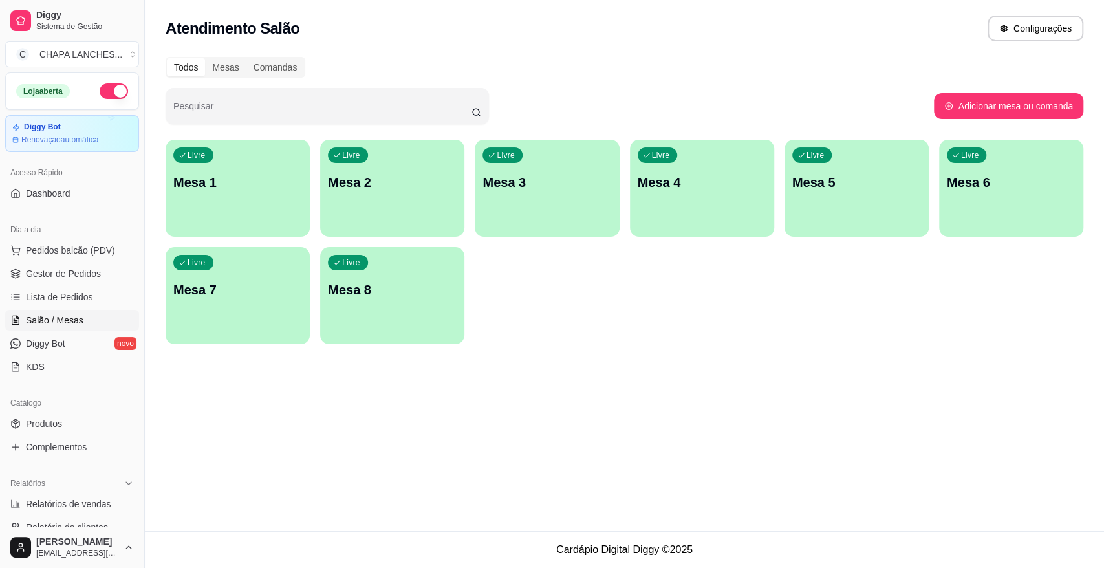
click at [215, 208] on div "Livre Mesa 1" at bounding box center [238, 180] width 144 height 81
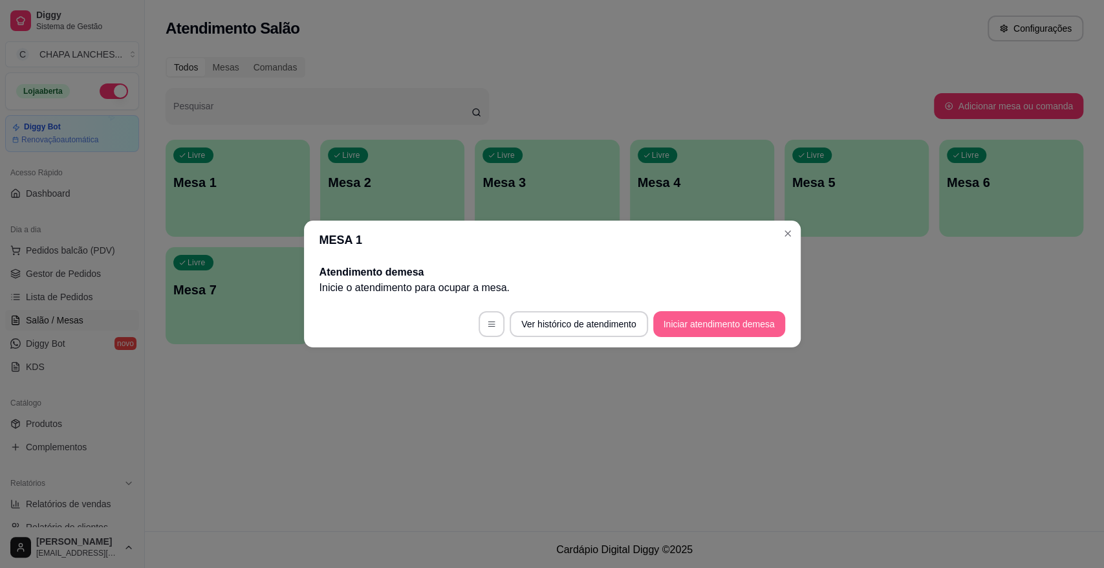
click at [704, 315] on button "Iniciar atendimento de mesa" at bounding box center [719, 324] width 132 height 26
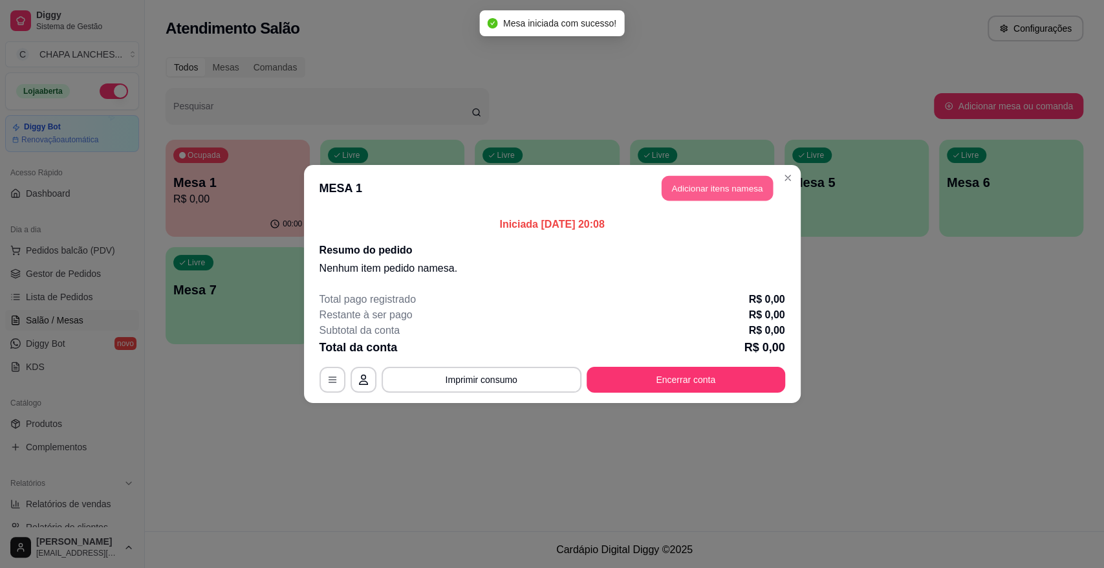
click at [687, 186] on button "Adicionar itens na mesa" at bounding box center [716, 188] width 111 height 25
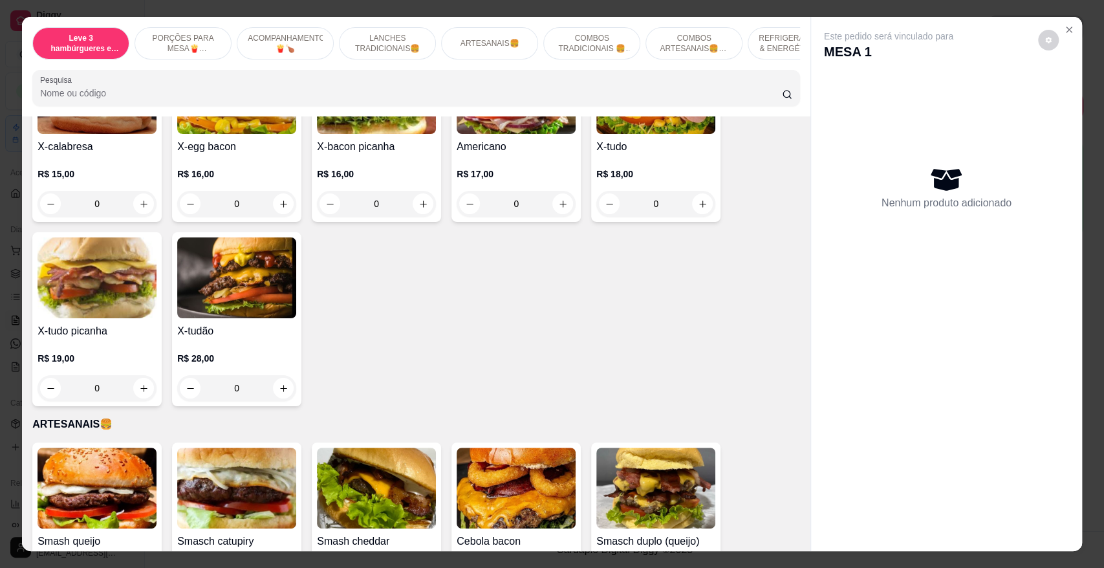
scroll to position [1149, 0]
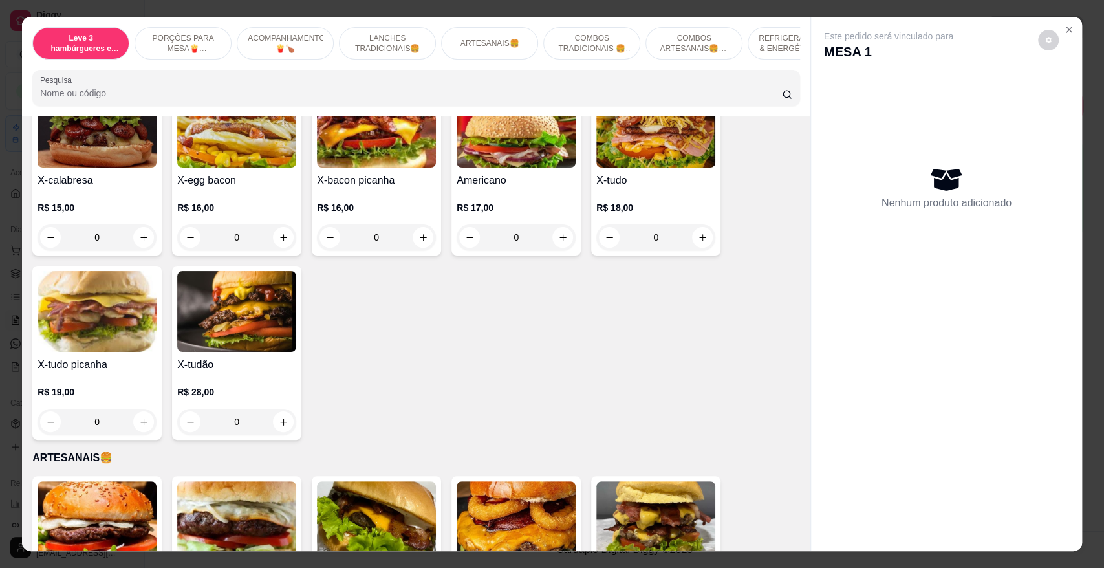
click at [554, 235] on div "0" at bounding box center [515, 237] width 119 height 26
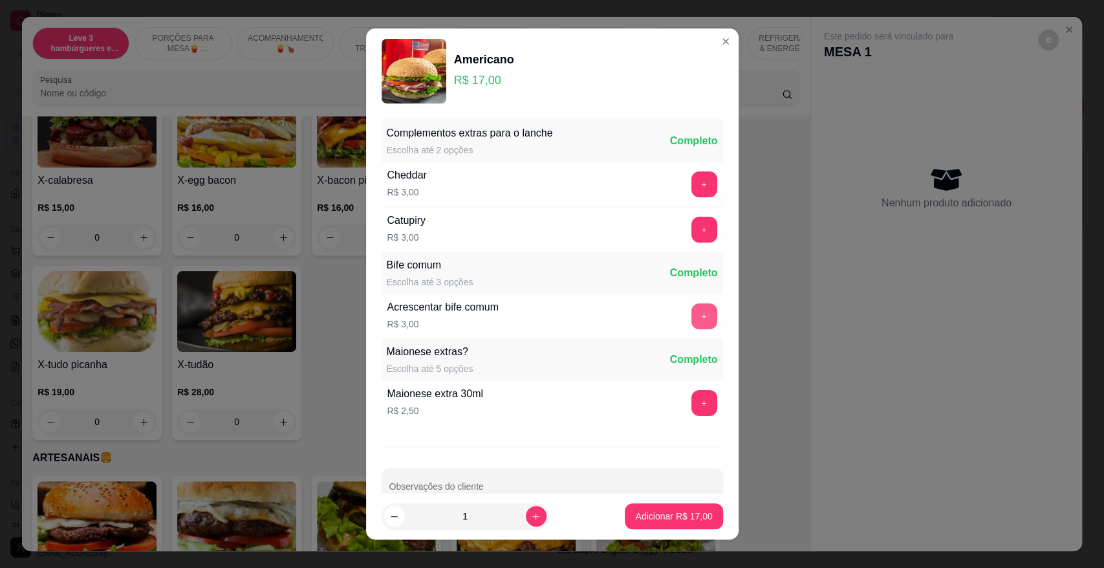
click at [691, 319] on button "+" at bounding box center [704, 316] width 26 height 26
click at [667, 512] on p "Adicionar R$ 20,00" at bounding box center [673, 515] width 75 height 12
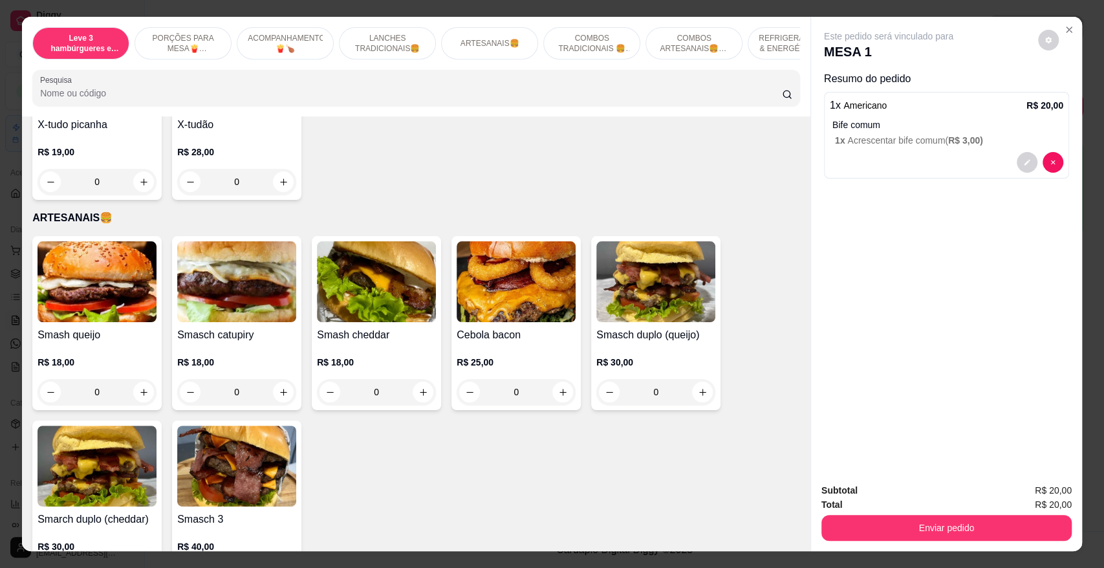
scroll to position [1437, 0]
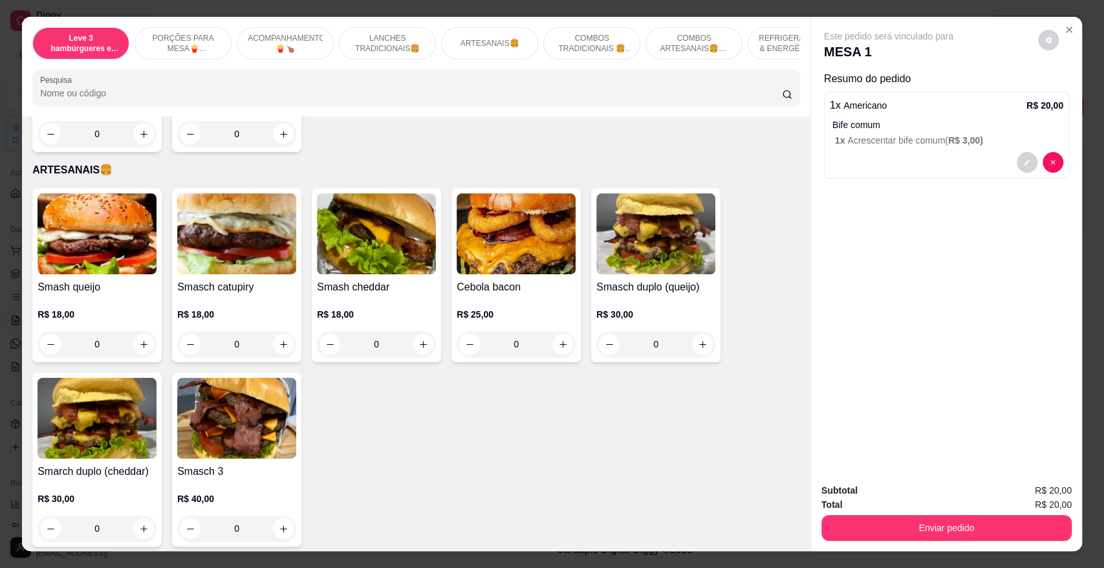
click at [416, 336] on div "0" at bounding box center [376, 344] width 119 height 26
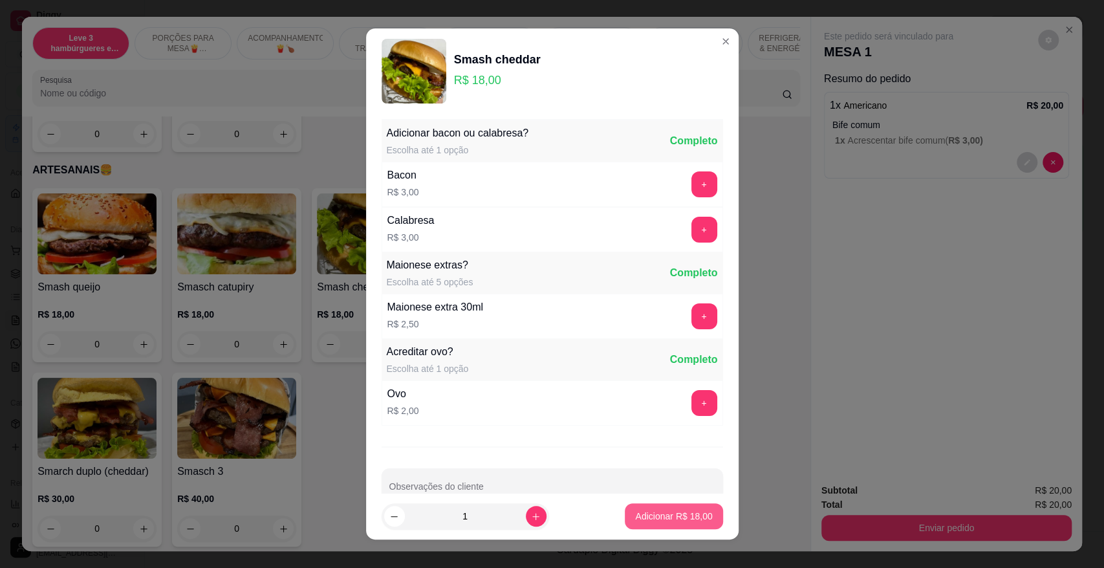
click at [653, 514] on p "Adicionar R$ 18,00" at bounding box center [673, 515] width 77 height 13
type input "1"
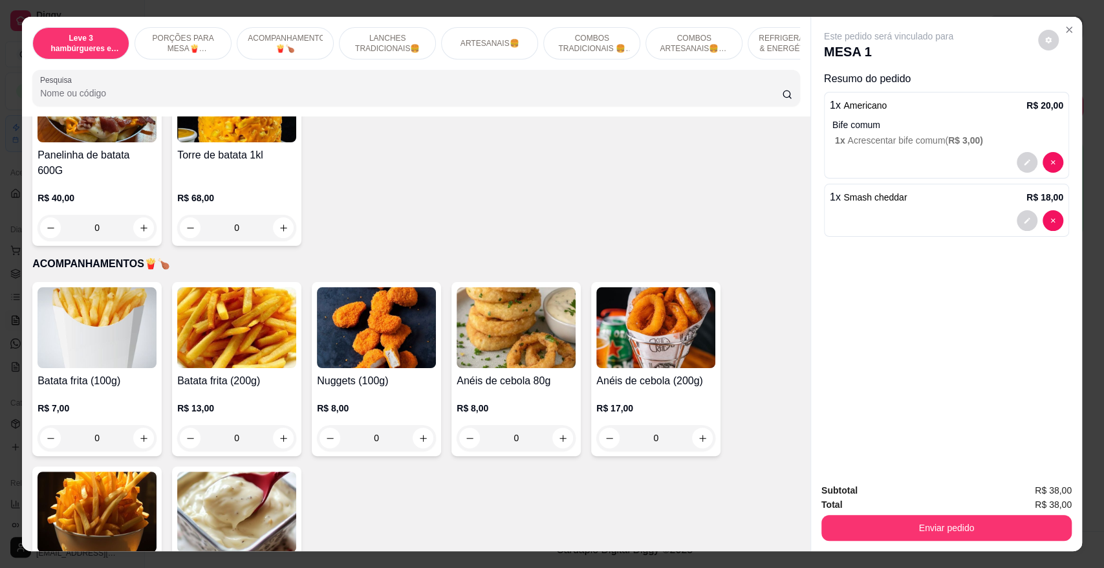
scroll to position [431, 0]
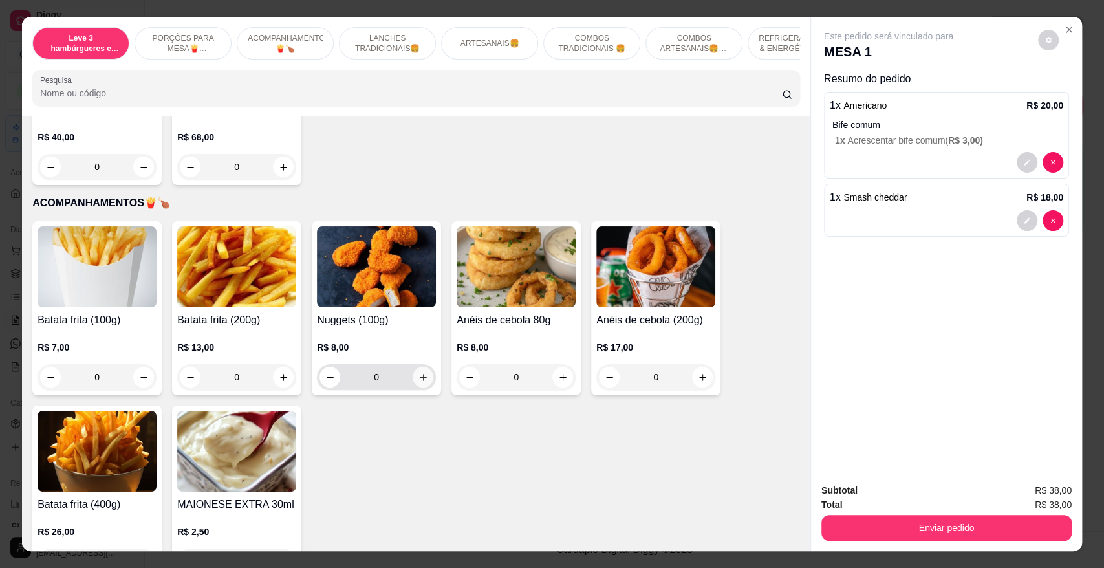
click at [419, 372] on icon "increase-product-quantity" at bounding box center [423, 377] width 10 height 10
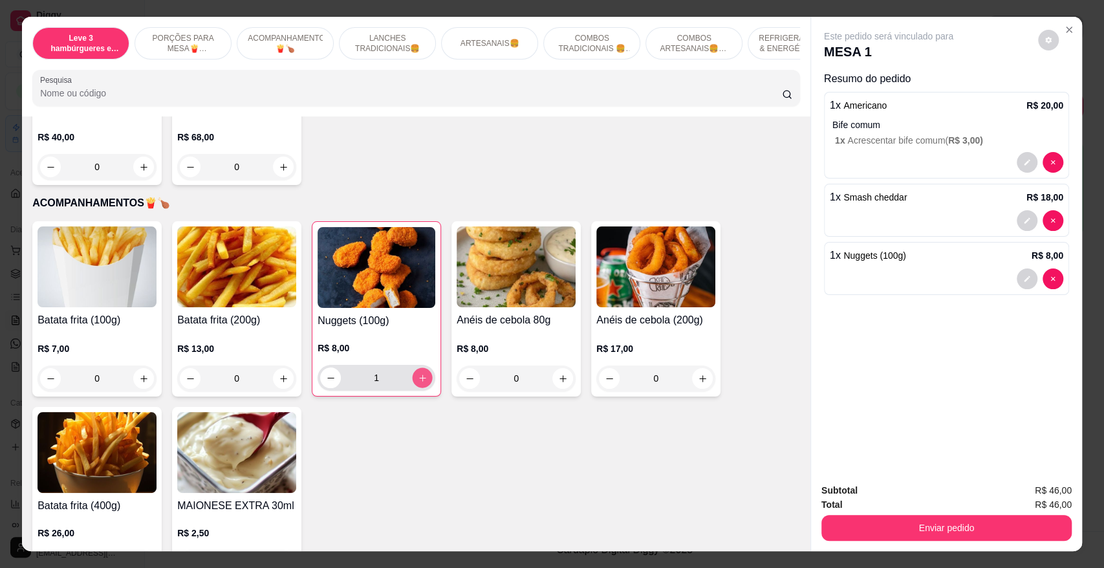
click at [418, 373] on icon "increase-product-quantity" at bounding box center [423, 378] width 10 height 10
type input "2"
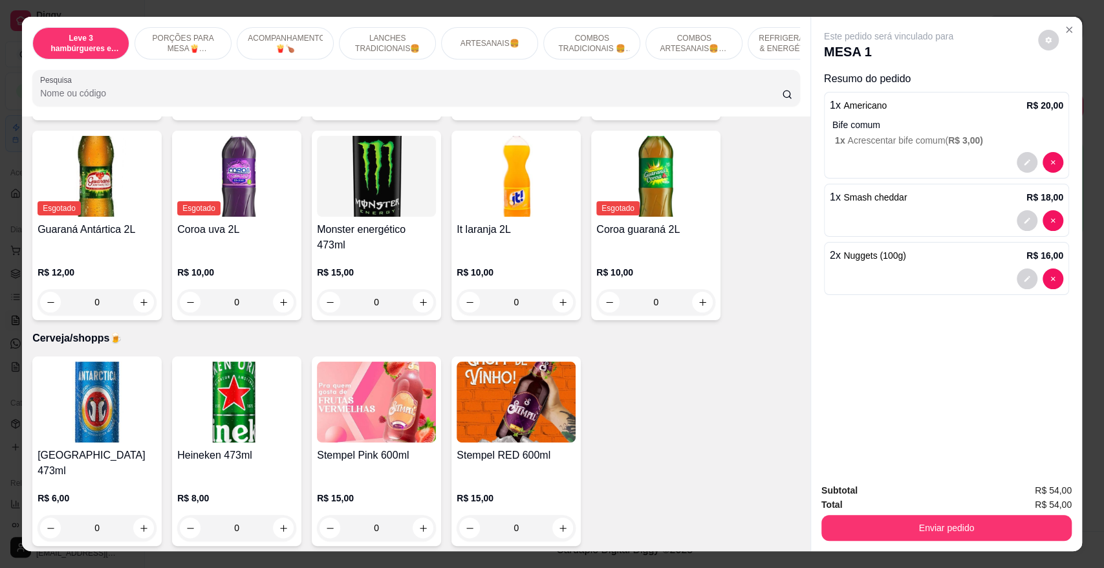
scroll to position [3305, 0]
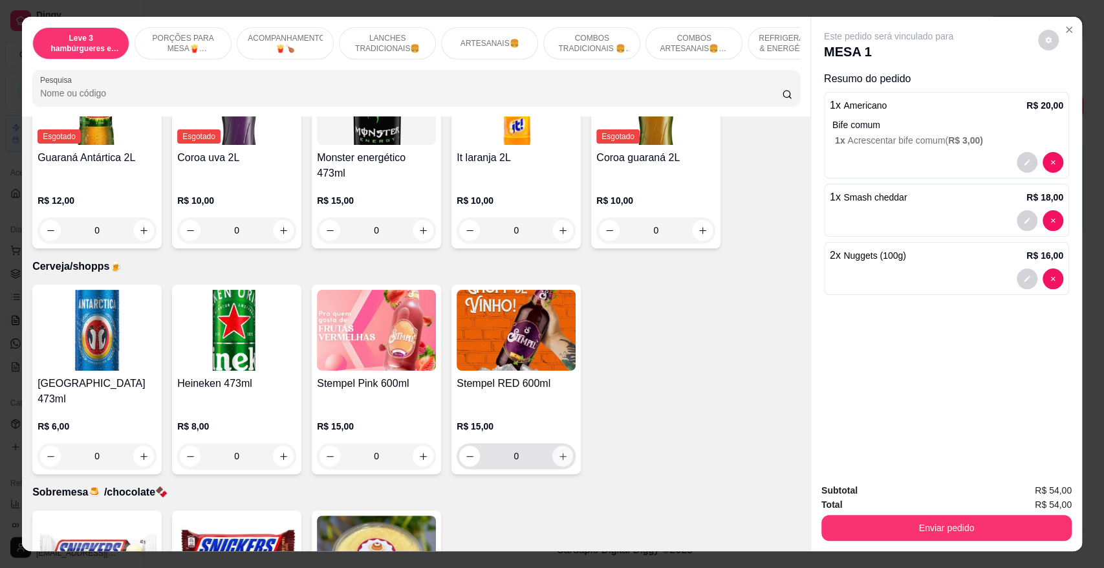
click at [558, 451] on icon "increase-product-quantity" at bounding box center [563, 456] width 10 height 10
type input "1"
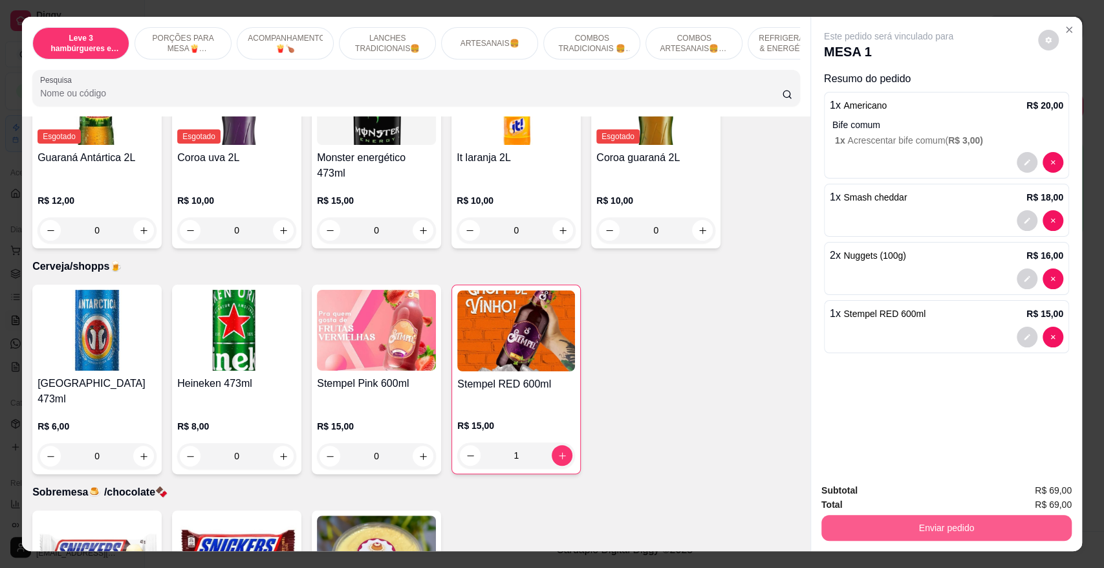
click at [941, 528] on button "Enviar pedido" at bounding box center [946, 528] width 250 height 26
click at [908, 497] on button "Não registrar e enviar pedido" at bounding box center [902, 496] width 134 height 25
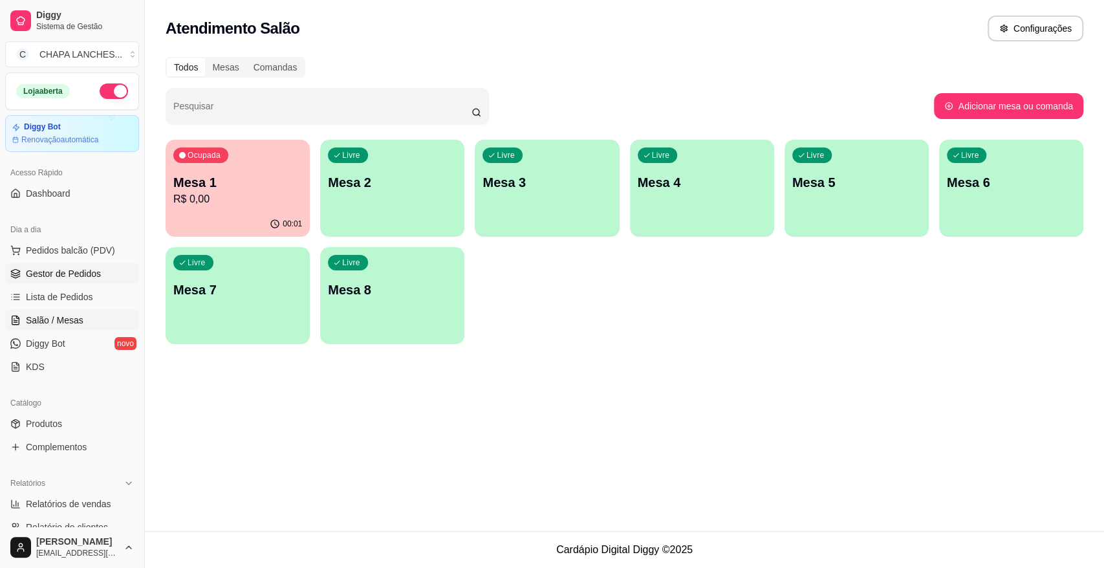
click at [47, 277] on span "Gestor de Pedidos" at bounding box center [63, 273] width 75 height 13
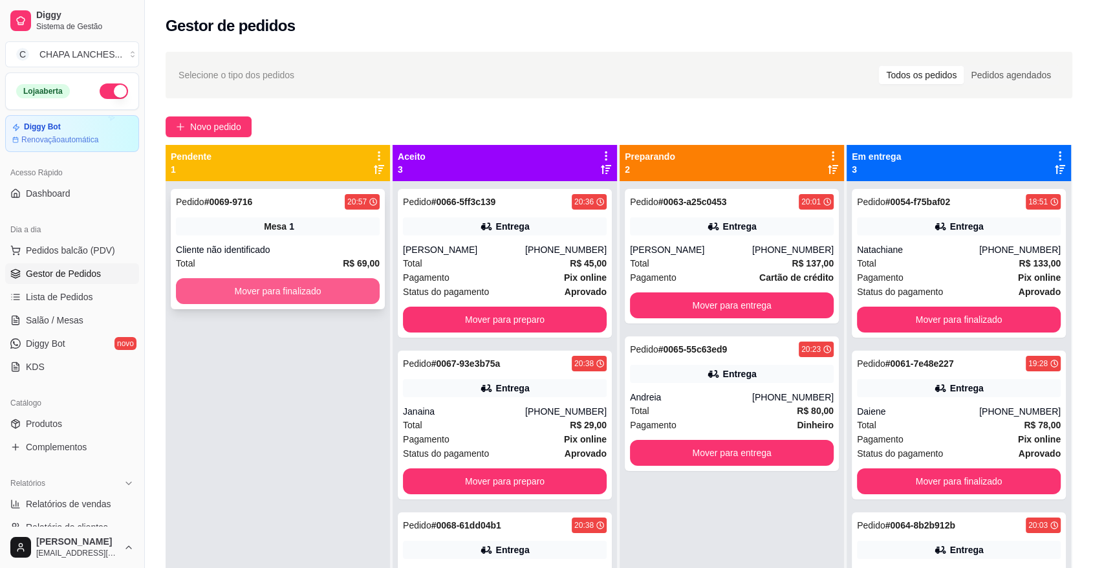
click at [232, 287] on button "Mover para finalizado" at bounding box center [278, 291] width 204 height 26
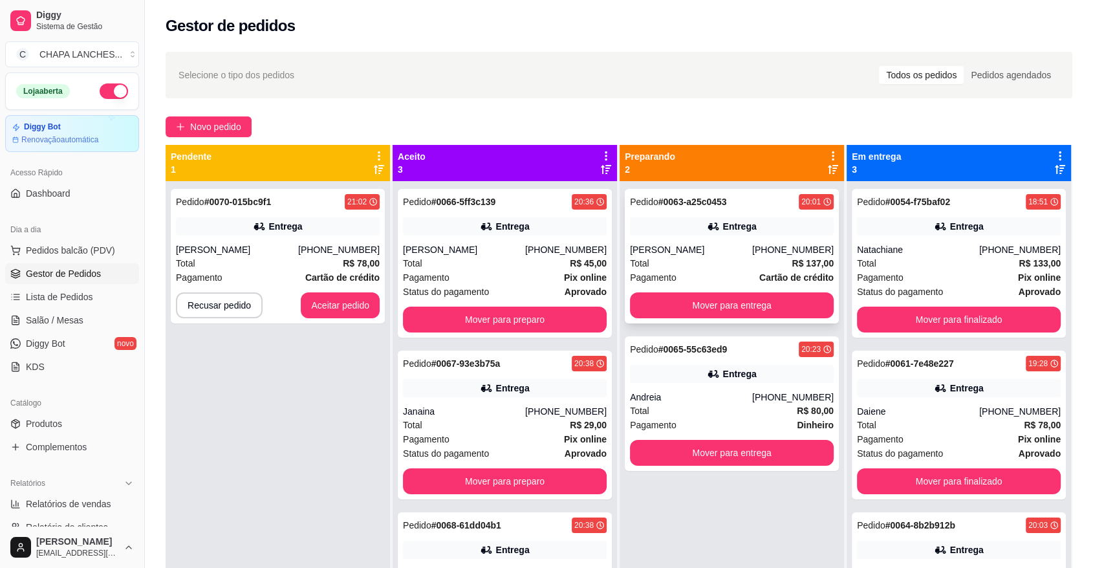
click at [663, 261] on div "Total R$ 137,00" at bounding box center [732, 263] width 204 height 14
click at [499, 312] on button "Mover para preparo" at bounding box center [505, 319] width 204 height 26
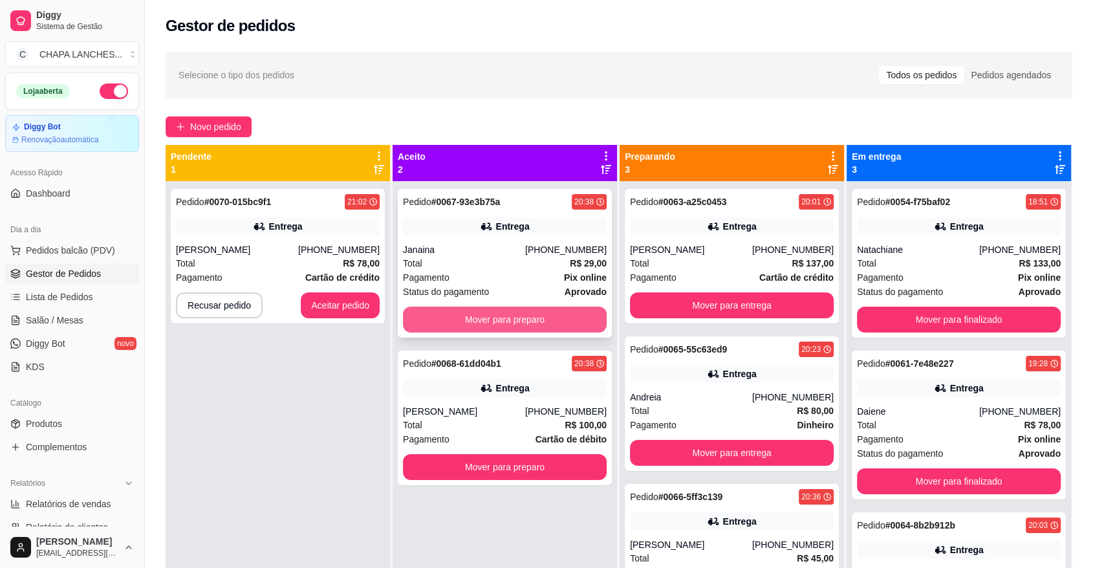
click at [475, 313] on button "Mover para preparo" at bounding box center [505, 319] width 204 height 26
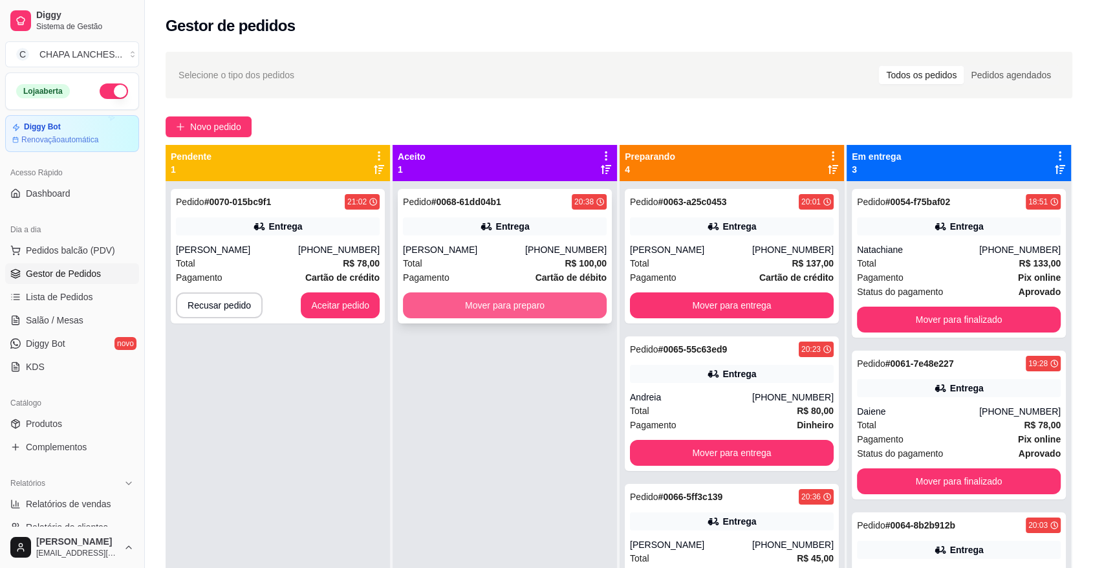
click at [458, 306] on button "Mover para preparo" at bounding box center [505, 305] width 204 height 26
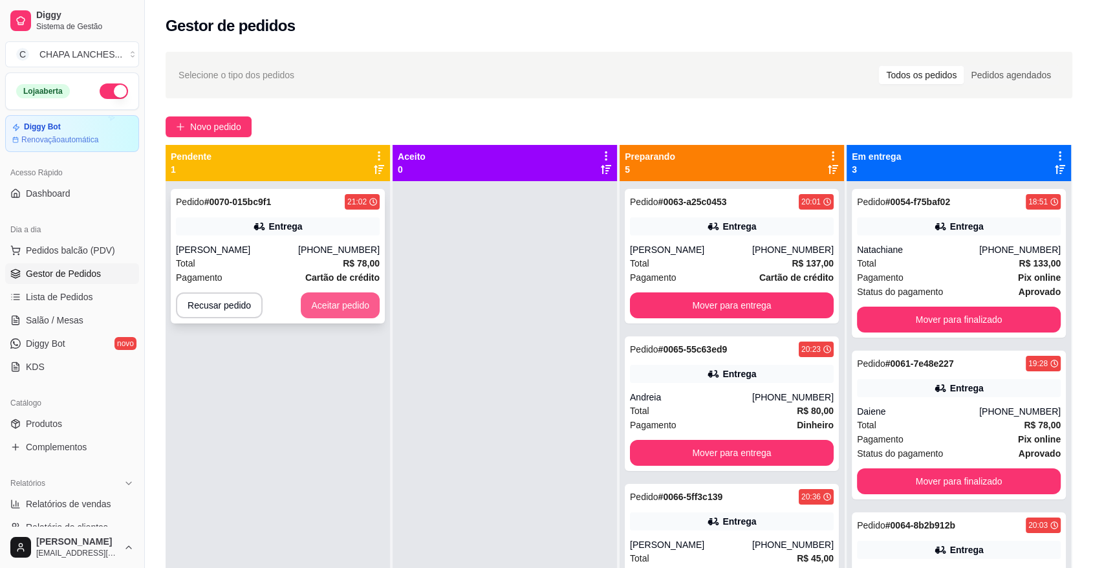
click at [346, 303] on button "Aceitar pedido" at bounding box center [340, 305] width 79 height 26
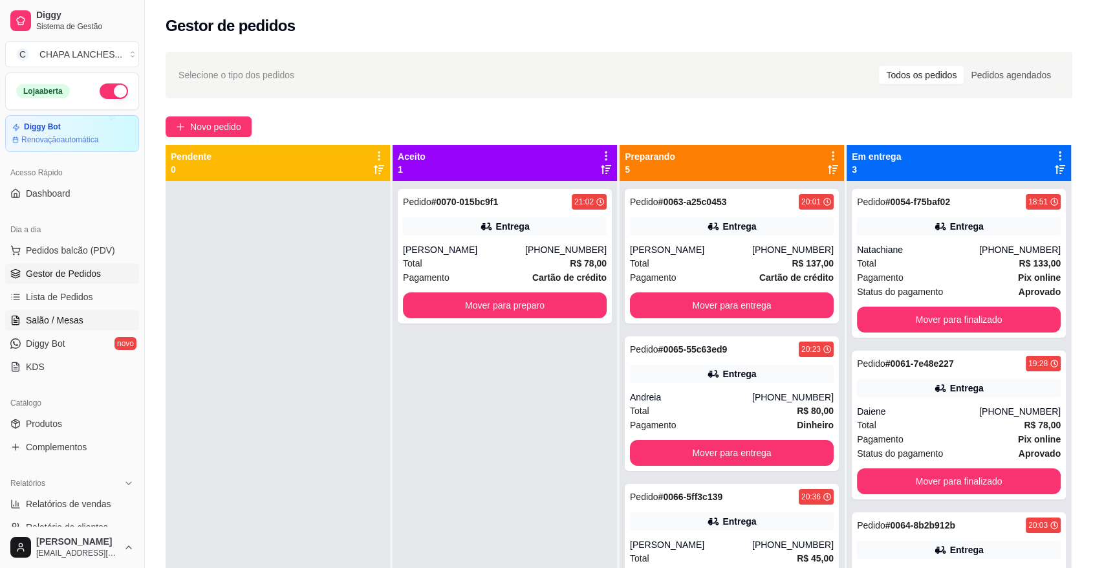
click at [72, 328] on link "Salão / Mesas" at bounding box center [72, 320] width 134 height 21
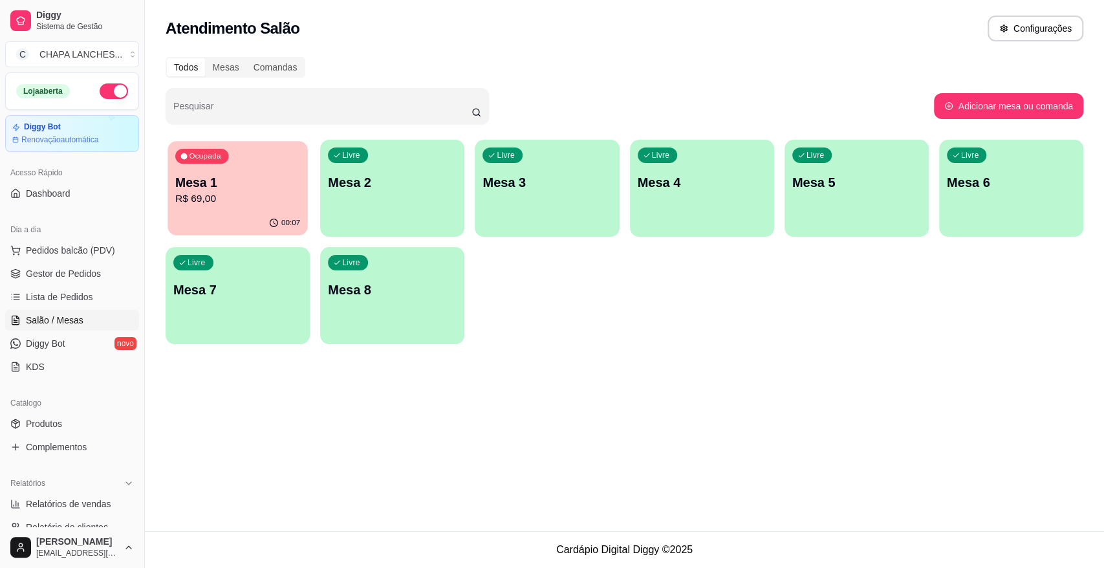
click at [243, 196] on p "R$ 69,00" at bounding box center [237, 198] width 125 height 15
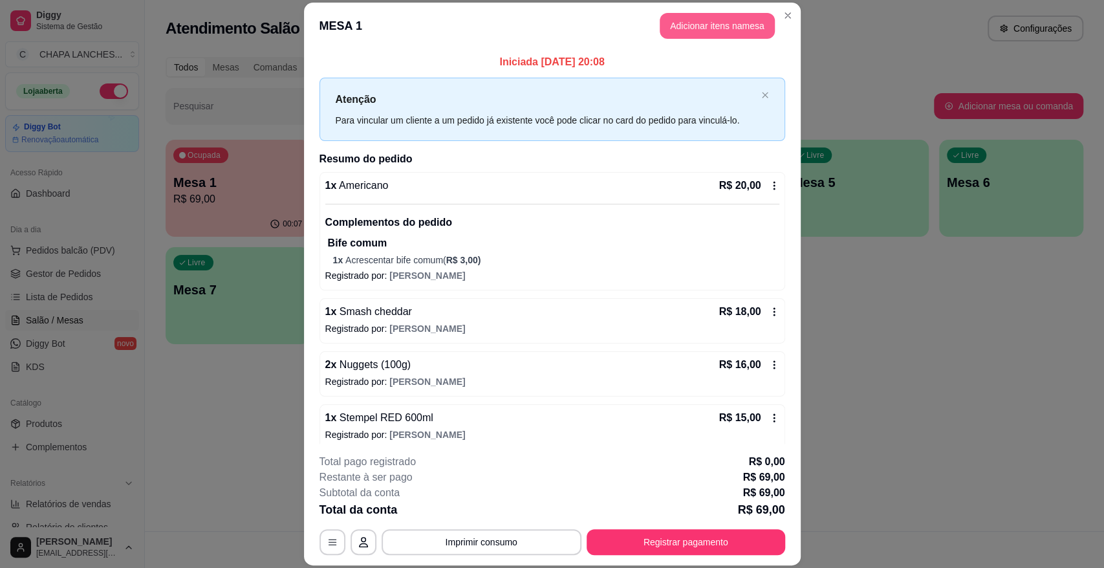
click at [681, 23] on button "Adicionar itens na mesa" at bounding box center [717, 26] width 115 height 26
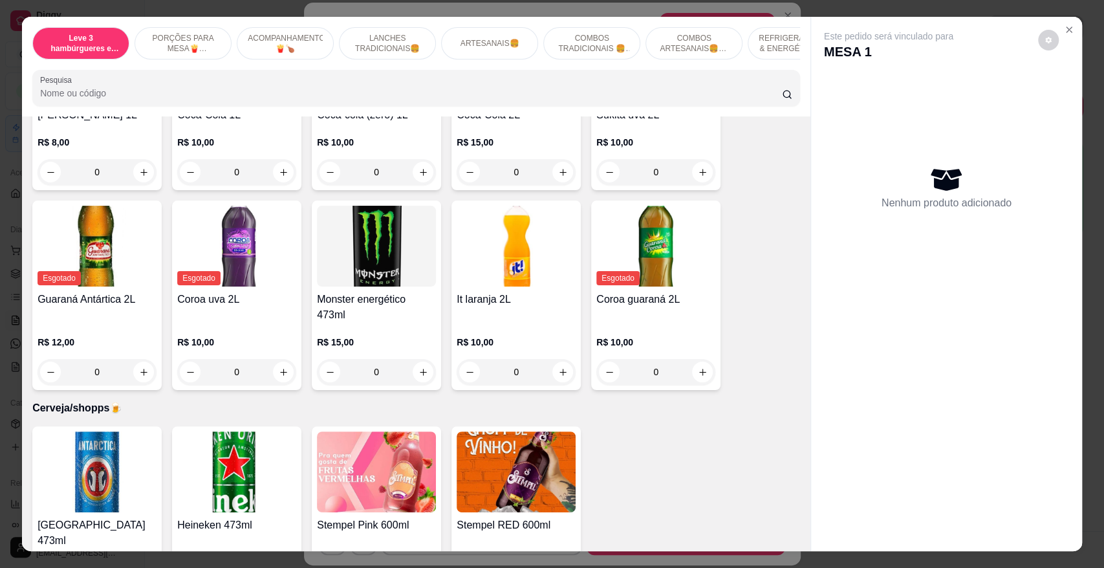
scroll to position [3376, 0]
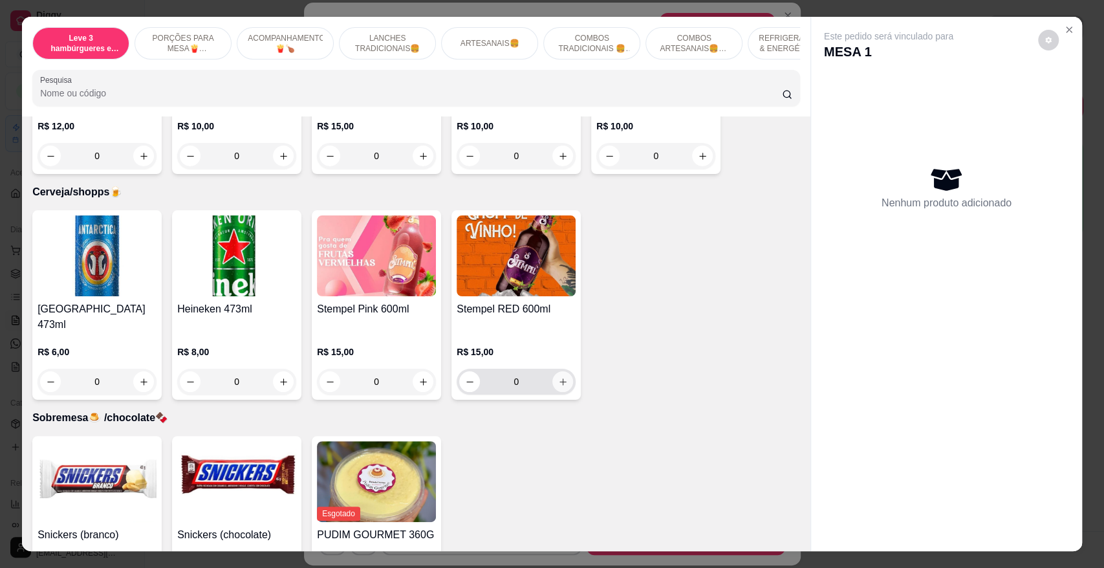
click at [558, 377] on icon "increase-product-quantity" at bounding box center [563, 382] width 10 height 10
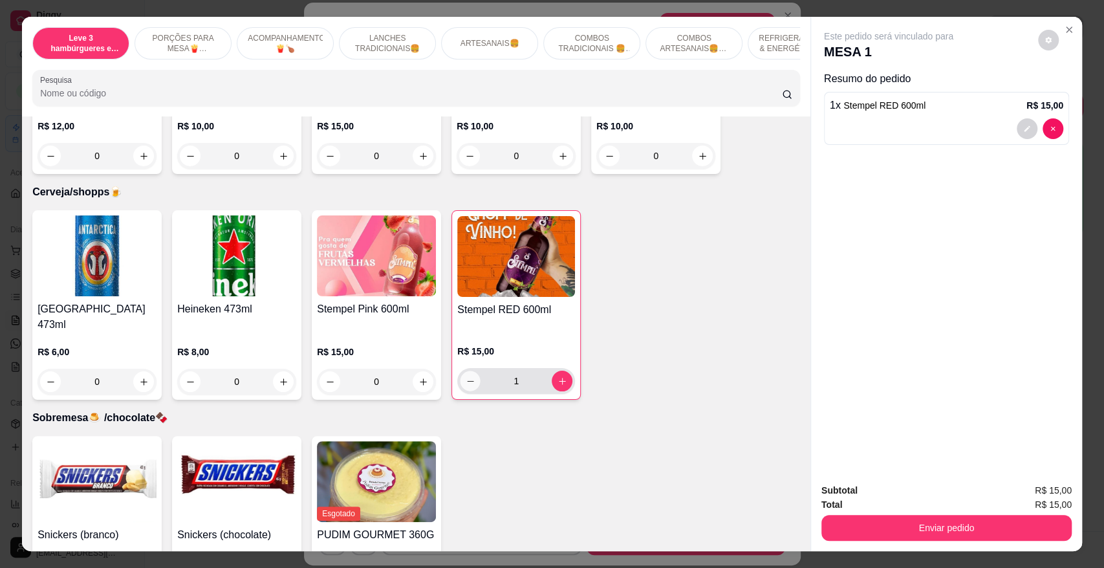
click at [466, 376] on icon "decrease-product-quantity" at bounding box center [471, 381] width 10 height 10
type input "0"
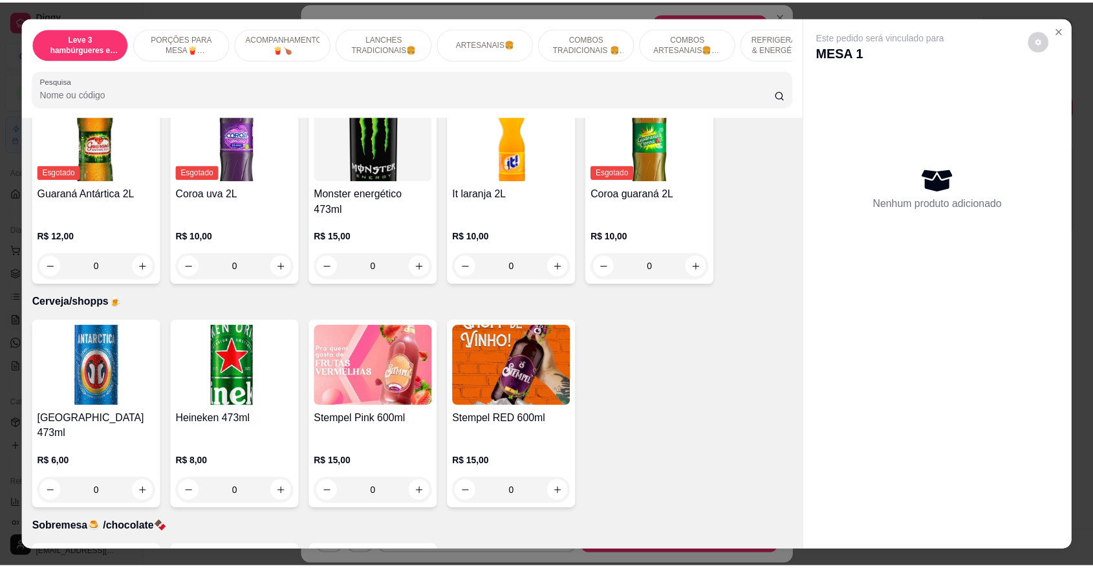
scroll to position [3138, 0]
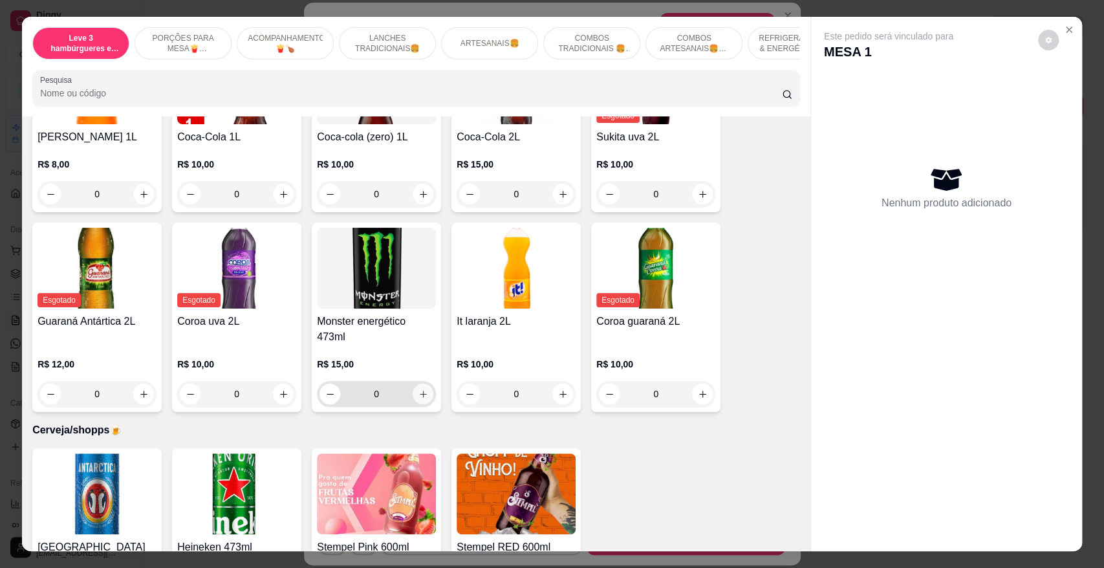
click at [418, 389] on icon "increase-product-quantity" at bounding box center [423, 394] width 10 height 10
type input "1"
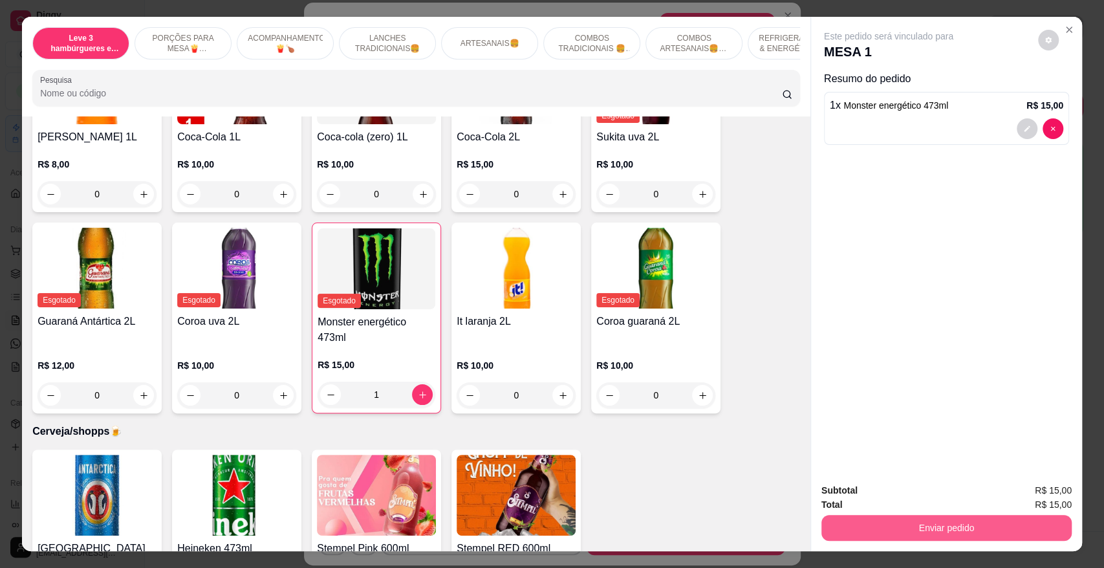
click at [910, 531] on button "Enviar pedido" at bounding box center [946, 528] width 250 height 26
click at [885, 493] on button "Não registrar e enviar pedido" at bounding box center [902, 496] width 131 height 24
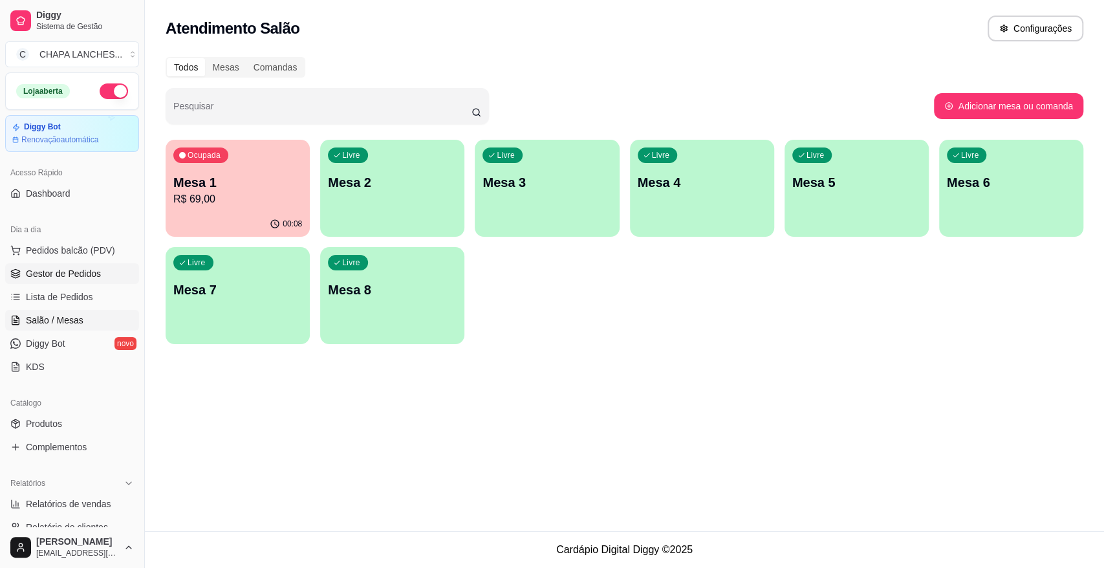
click at [55, 272] on span "Gestor de Pedidos" at bounding box center [63, 273] width 75 height 13
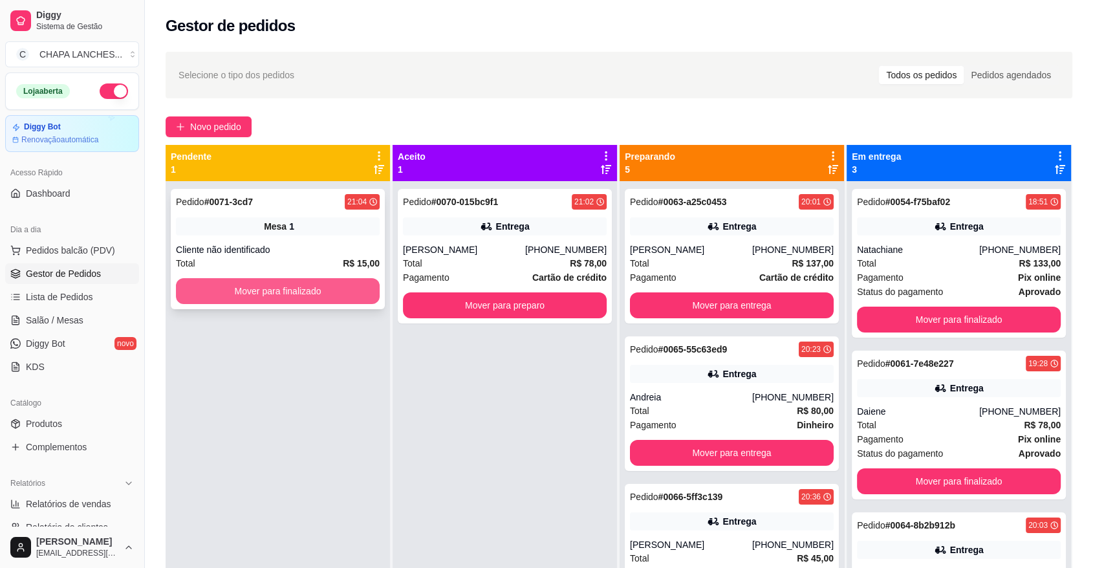
click at [280, 290] on button "Mover para finalizado" at bounding box center [278, 291] width 204 height 26
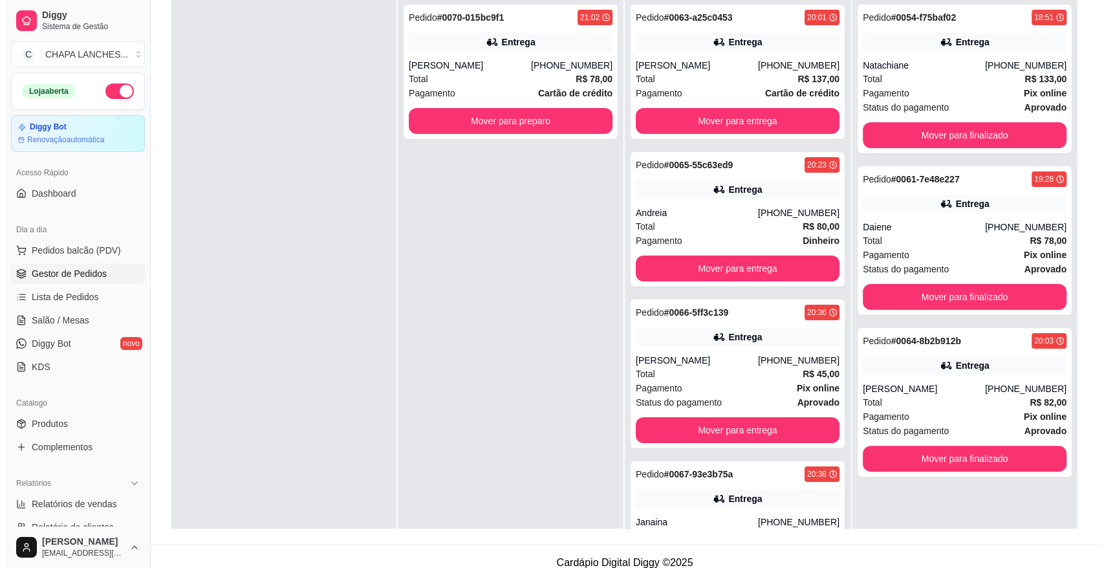
scroll to position [197, 0]
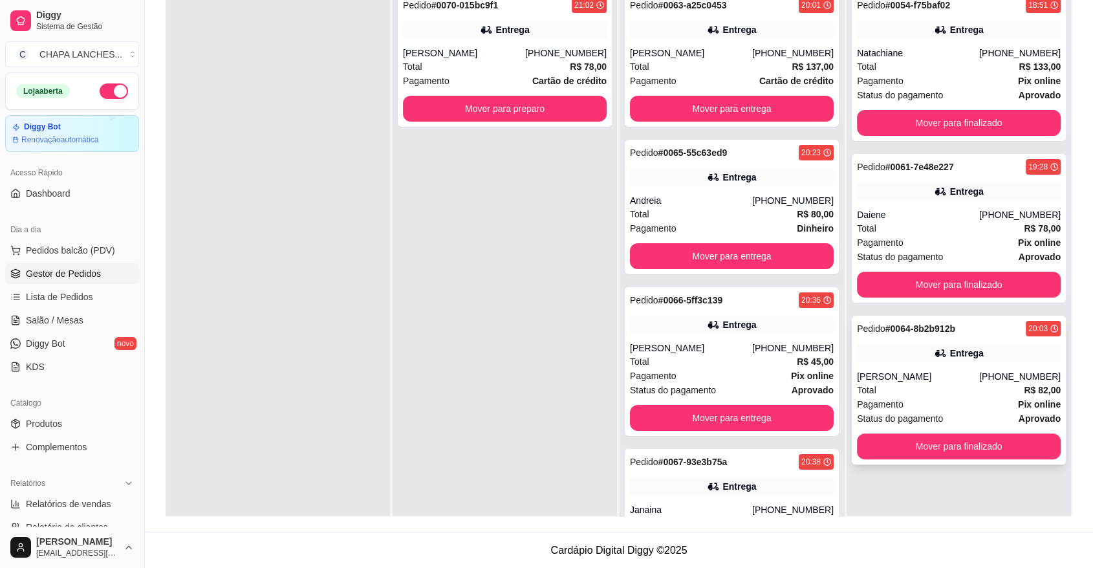
click at [950, 420] on div "Status do pagamento aprovado" at bounding box center [959, 418] width 204 height 14
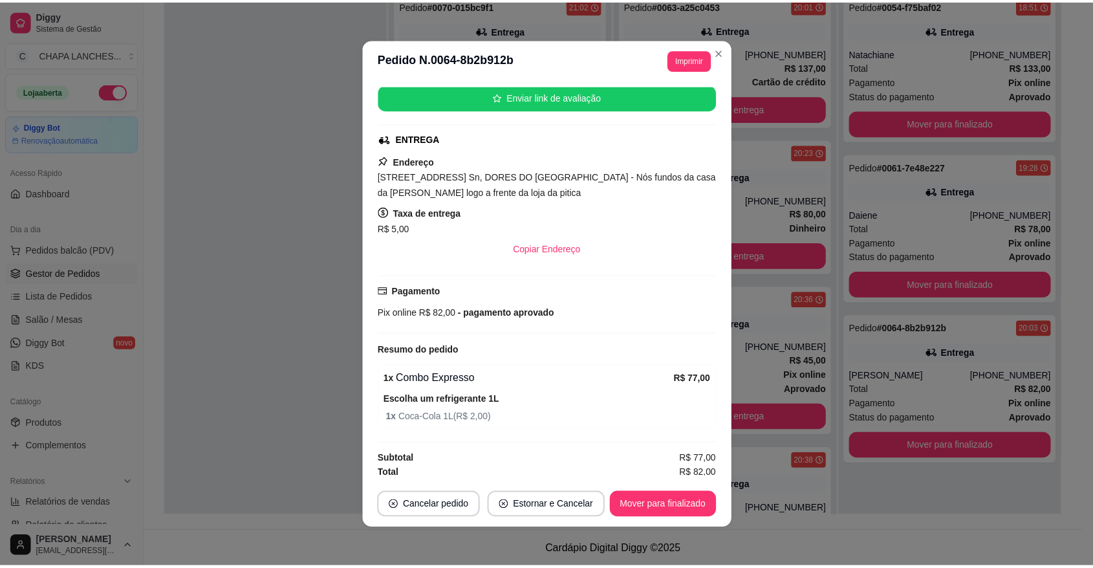
scroll to position [162, 0]
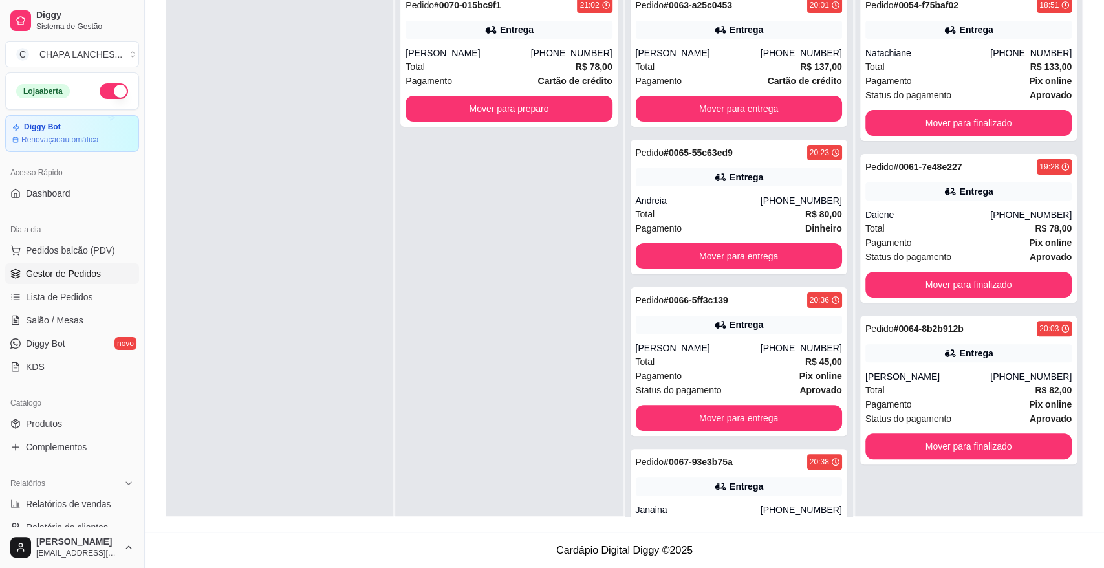
click at [308, 442] on div at bounding box center [279, 268] width 227 height 568
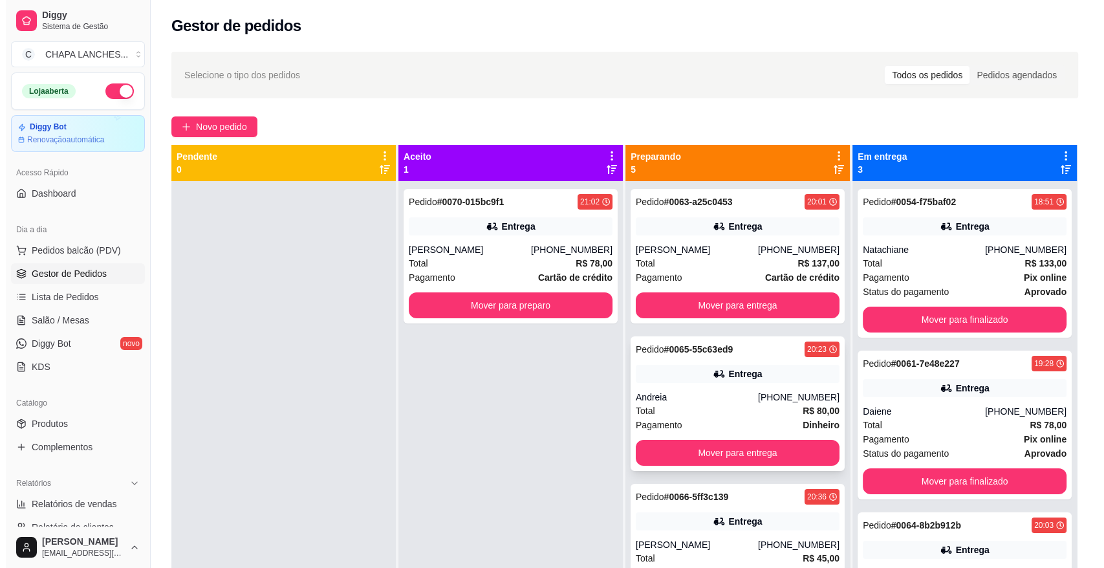
scroll to position [0, 0]
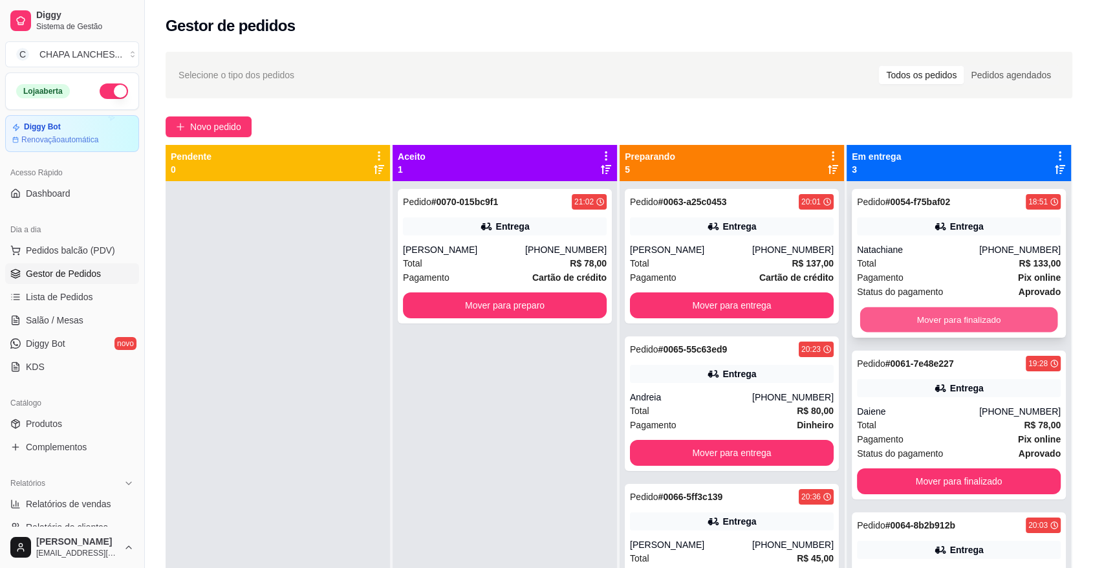
click at [941, 318] on button "Mover para finalizado" at bounding box center [959, 319] width 198 height 25
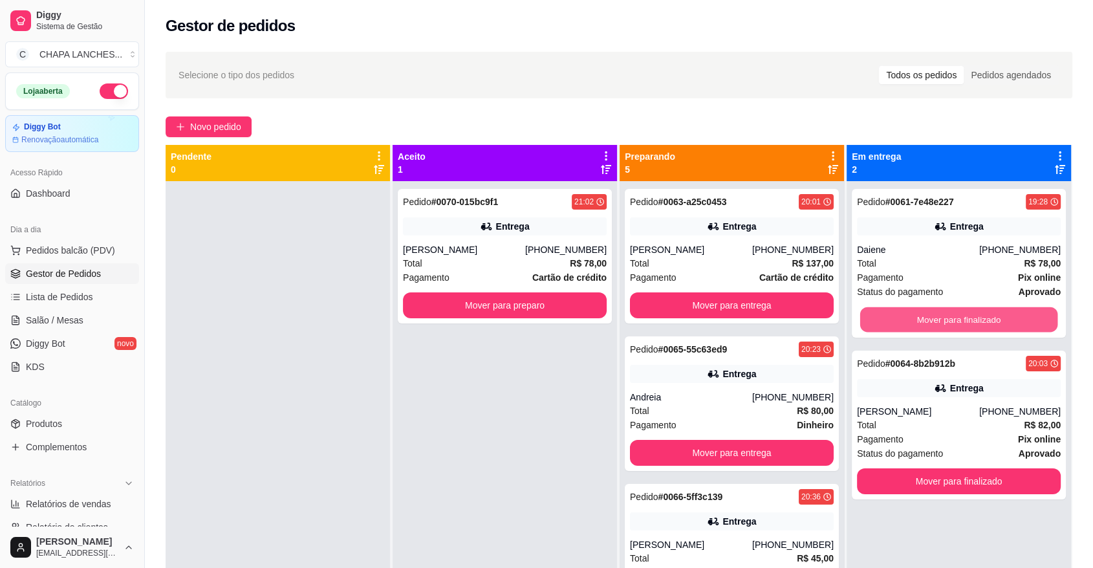
click at [941, 318] on button "Mover para finalizado" at bounding box center [959, 319] width 198 height 25
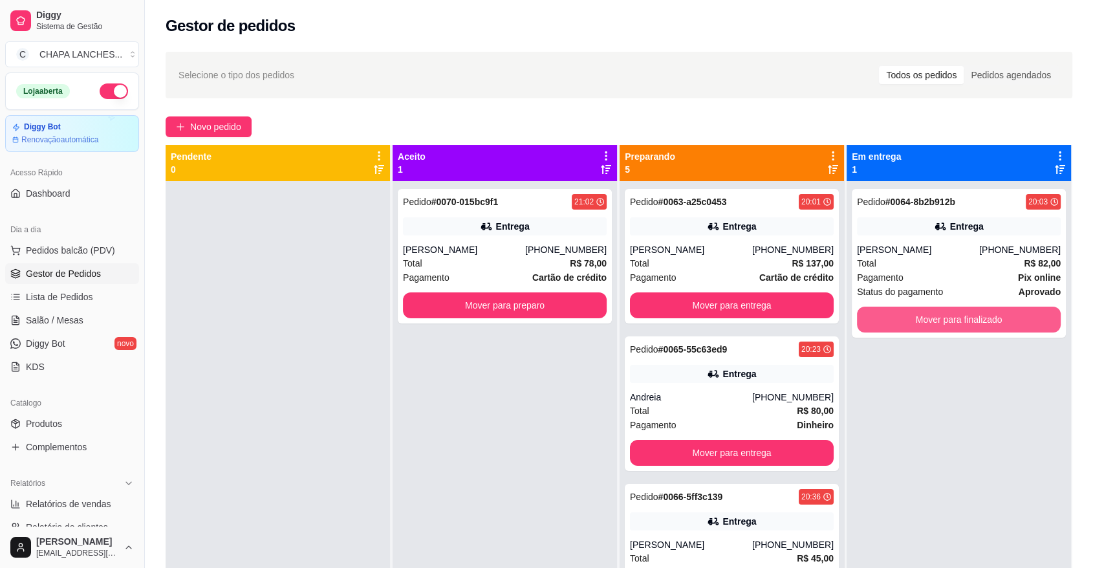
click at [941, 318] on button "Mover para finalizado" at bounding box center [959, 319] width 204 height 26
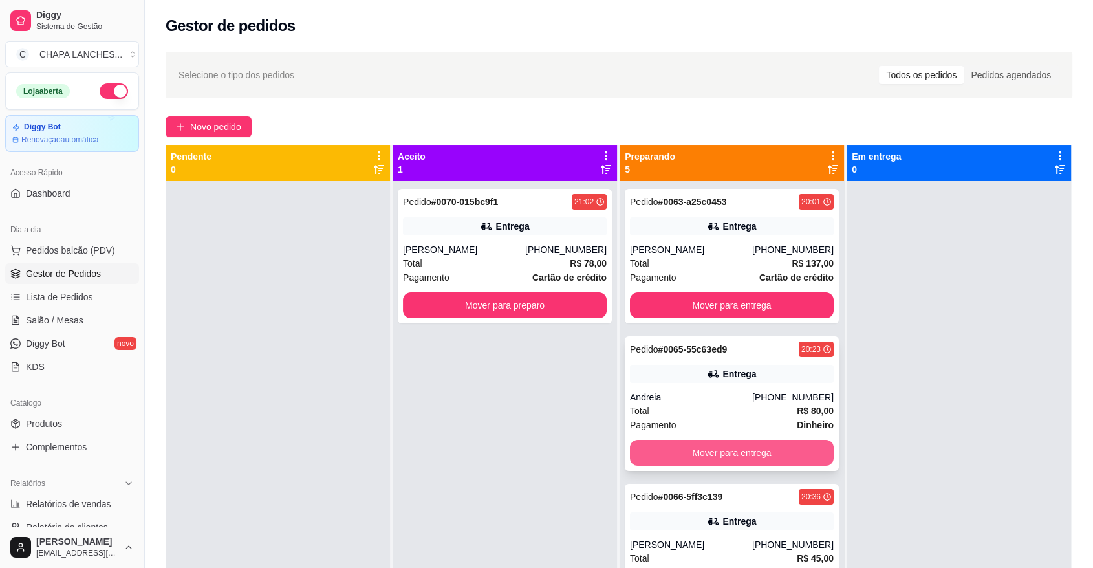
click at [745, 451] on button "Mover para entrega" at bounding box center [732, 453] width 204 height 26
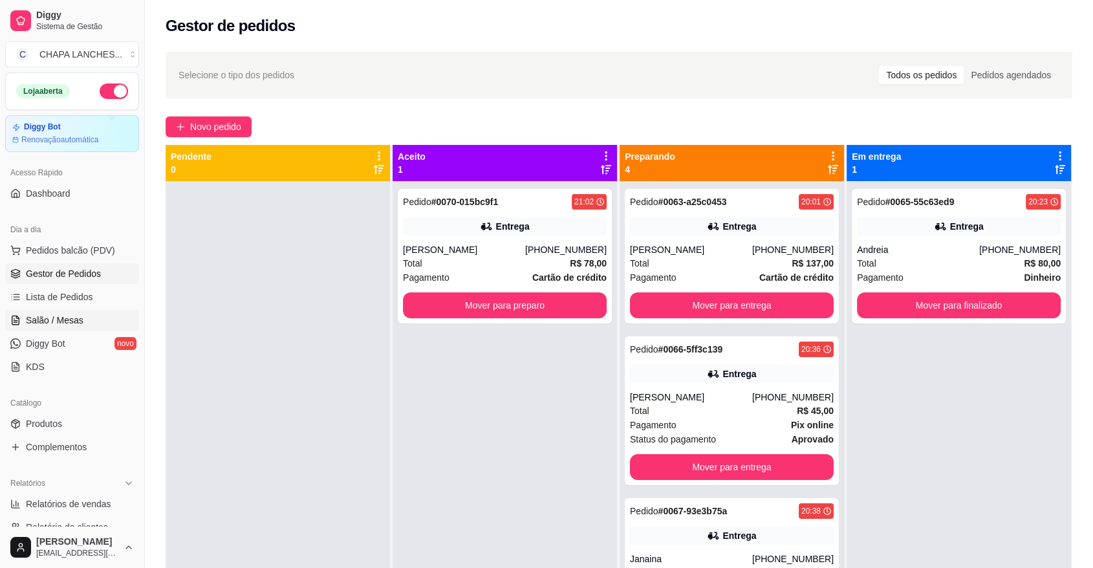
click at [47, 319] on span "Salão / Mesas" at bounding box center [55, 320] width 58 height 13
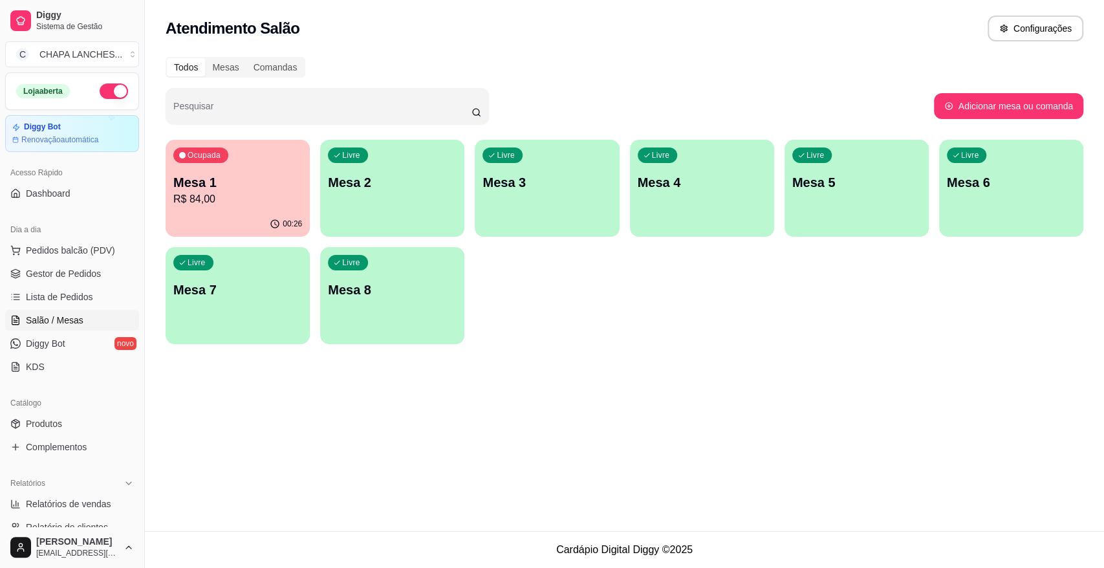
click at [392, 197] on div "Livre Mesa 2" at bounding box center [392, 180] width 144 height 81
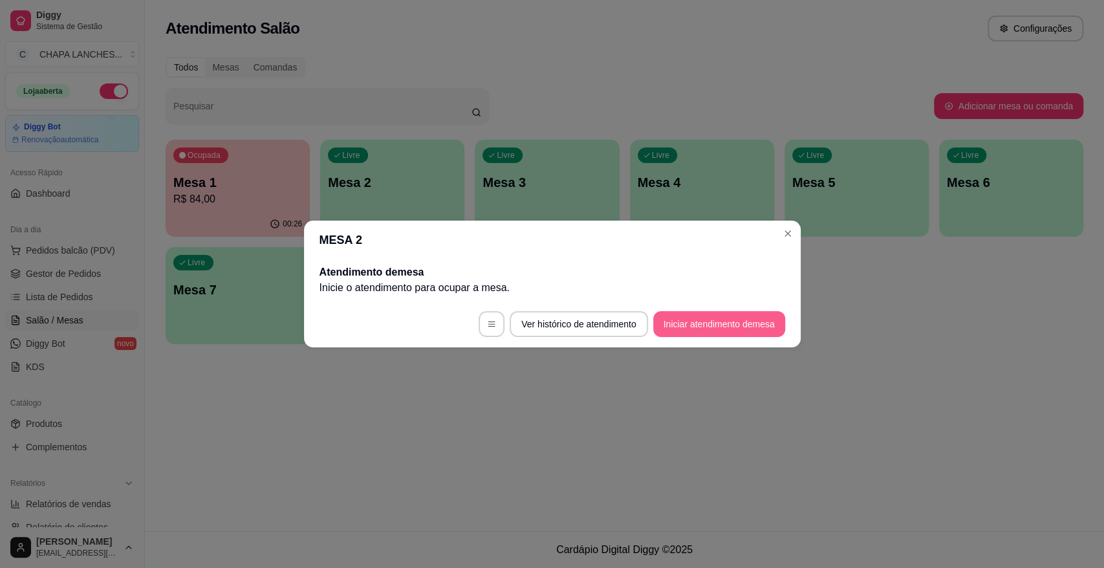
click at [709, 323] on button "Iniciar atendimento de mesa" at bounding box center [719, 324] width 132 height 26
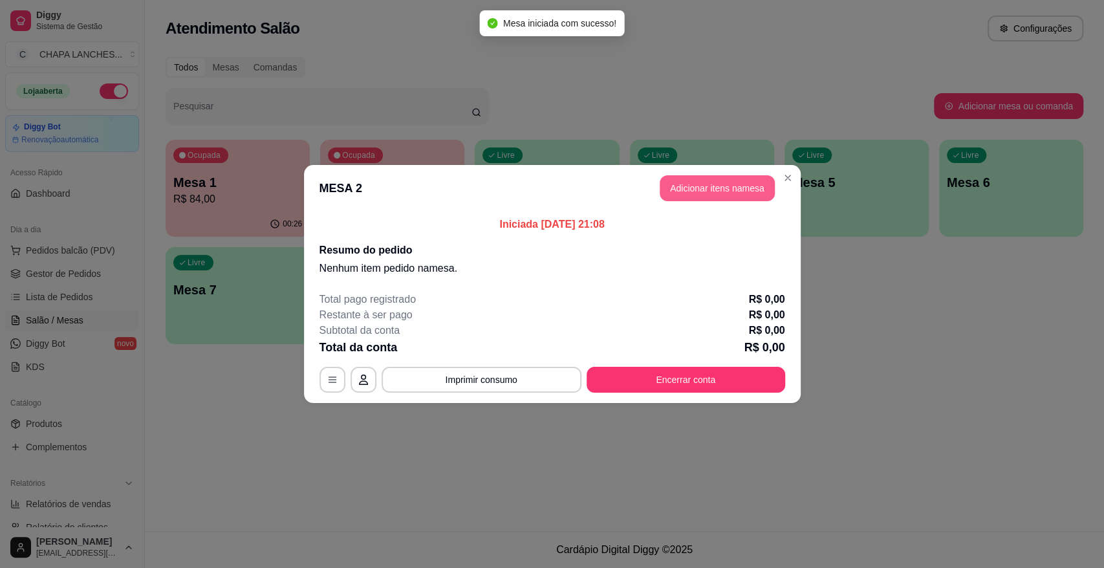
click at [693, 187] on button "Adicionar itens na mesa" at bounding box center [717, 188] width 115 height 26
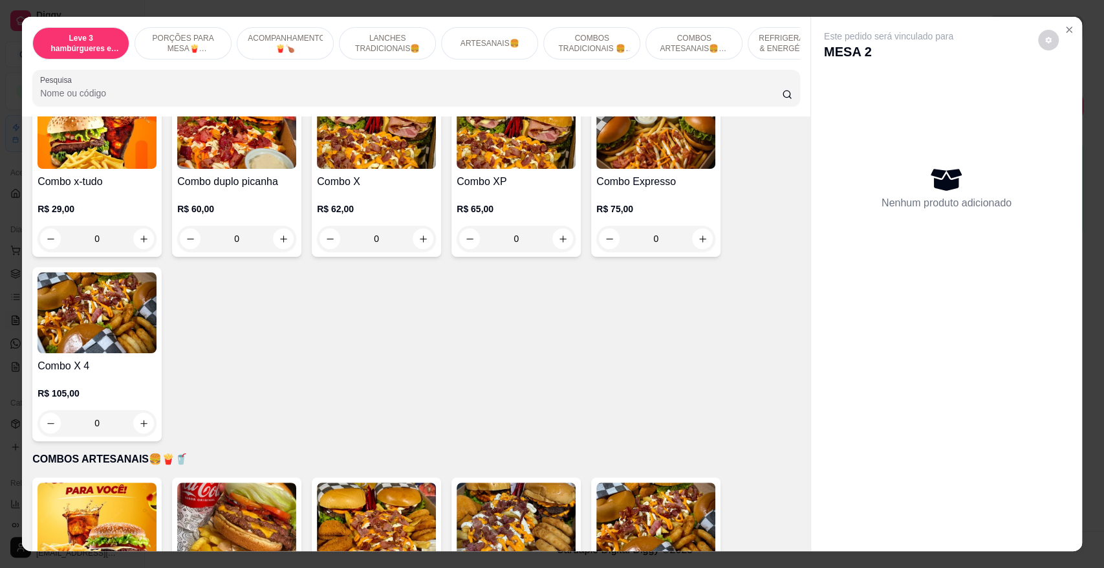
scroll to position [1940, 0]
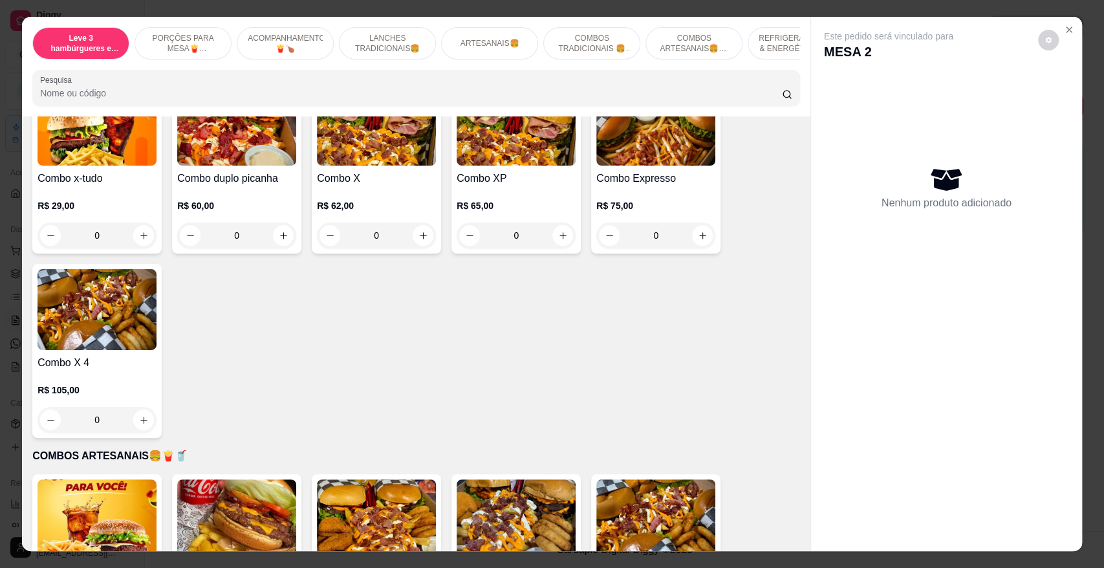
click at [557, 228] on div "0" at bounding box center [515, 235] width 119 height 26
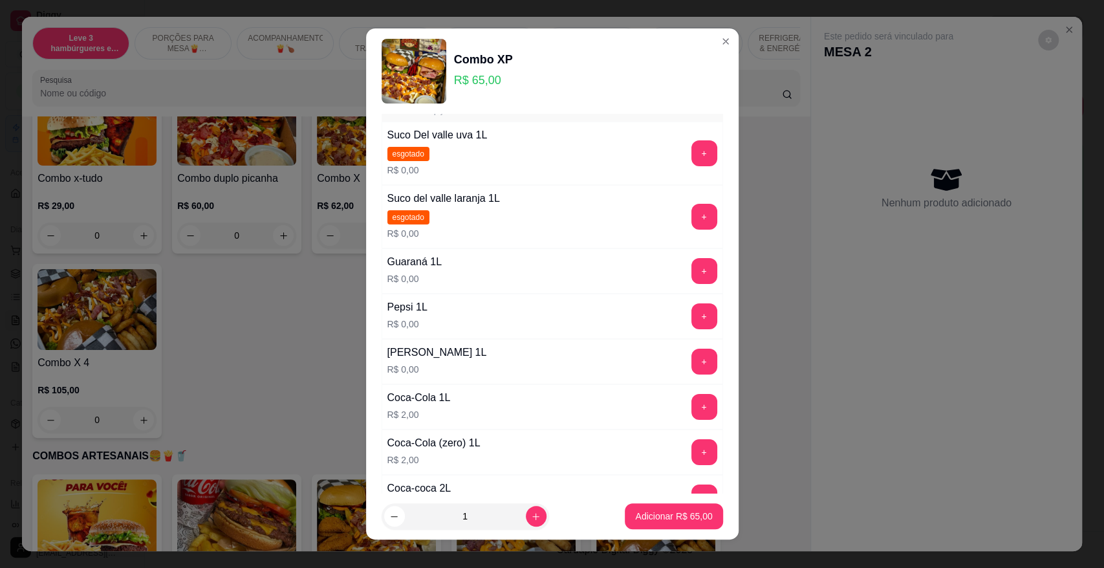
scroll to position [72, 0]
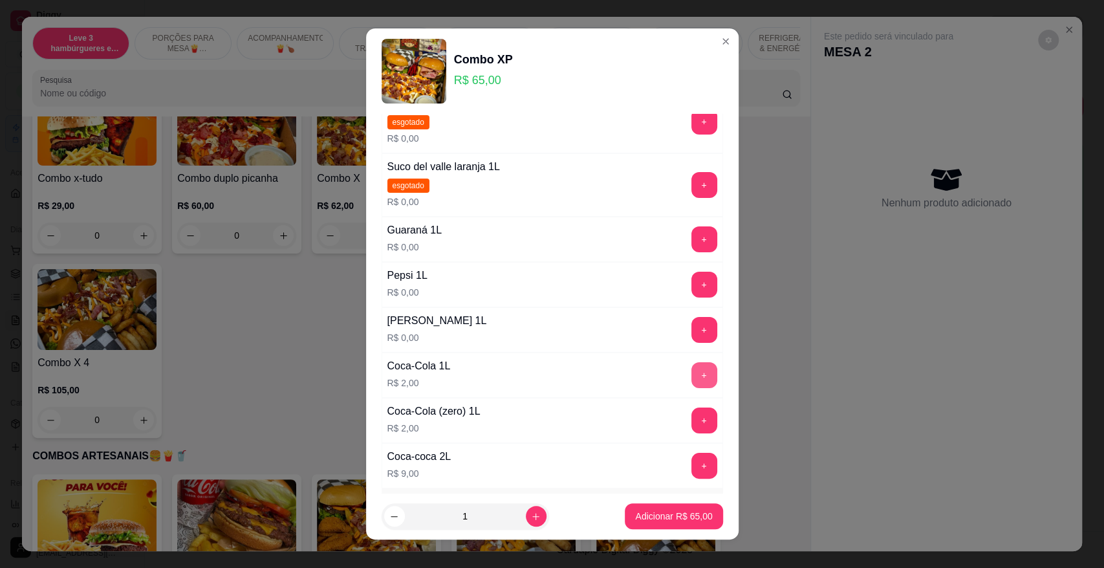
click at [691, 369] on button "+" at bounding box center [704, 375] width 26 height 26
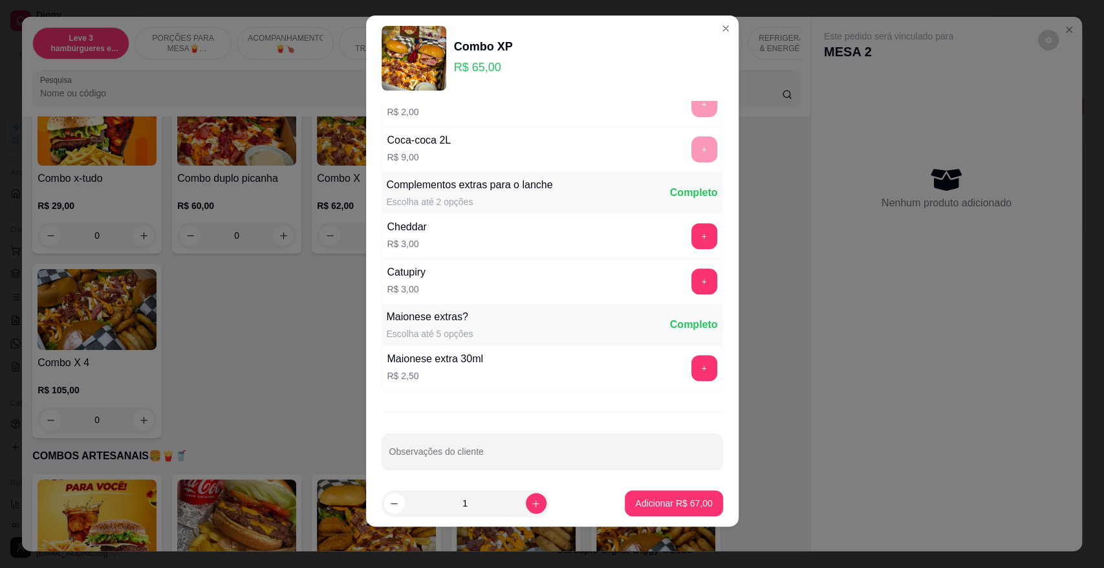
scroll to position [380, 0]
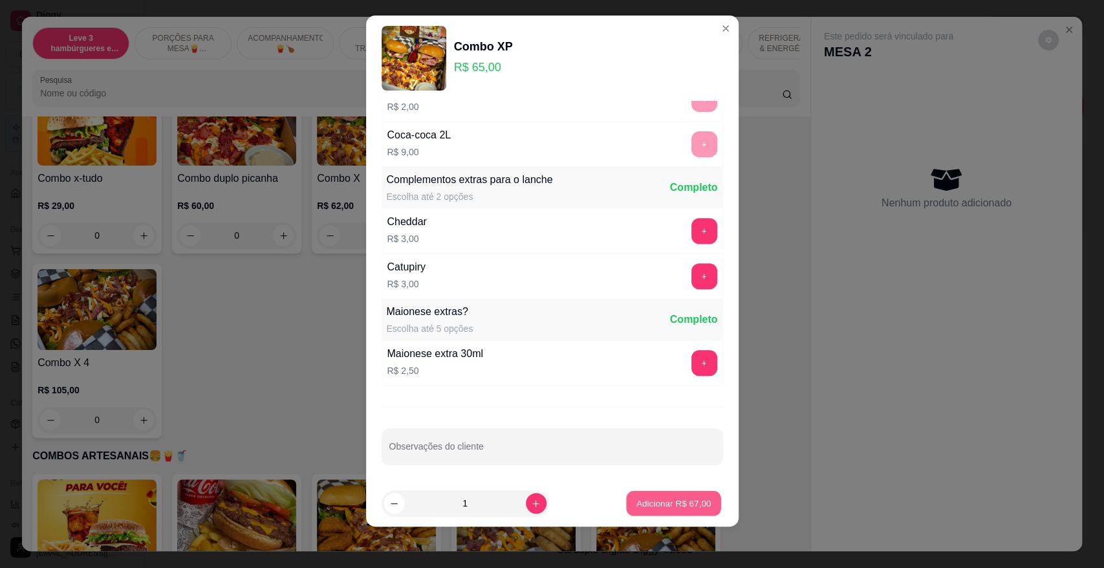
click at [678, 504] on p "Adicionar R$ 67,00" at bounding box center [673, 503] width 75 height 12
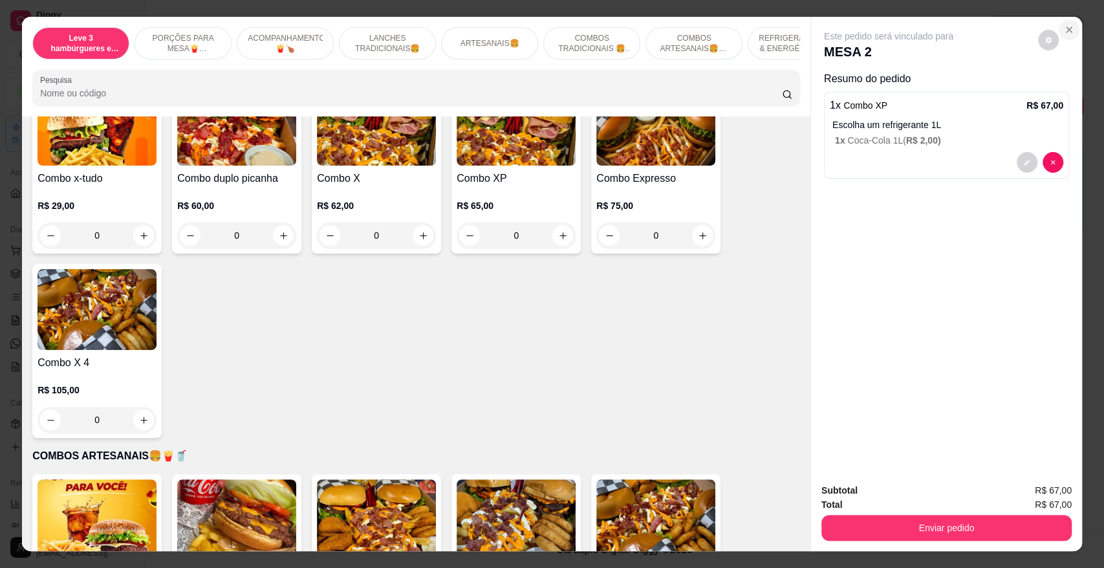
click at [999, 181] on section "Leve 3 hambúrgueres e economize PORÇÕES PARA MESA🍟(indisponível pra delivery) A…" at bounding box center [552, 283] width 1060 height 533
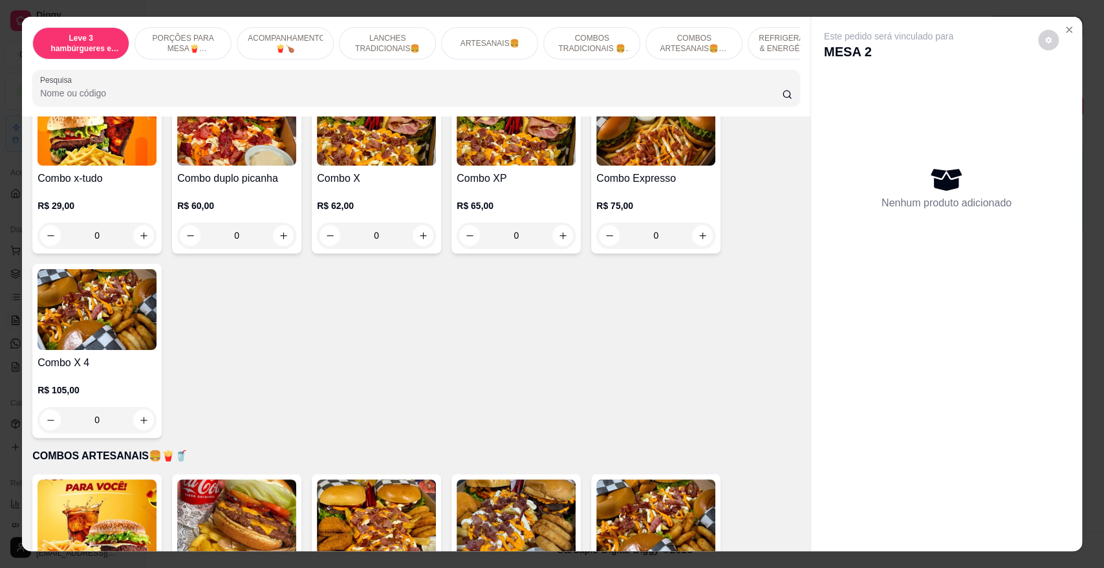
click at [698, 231] on div "0" at bounding box center [655, 235] width 119 height 26
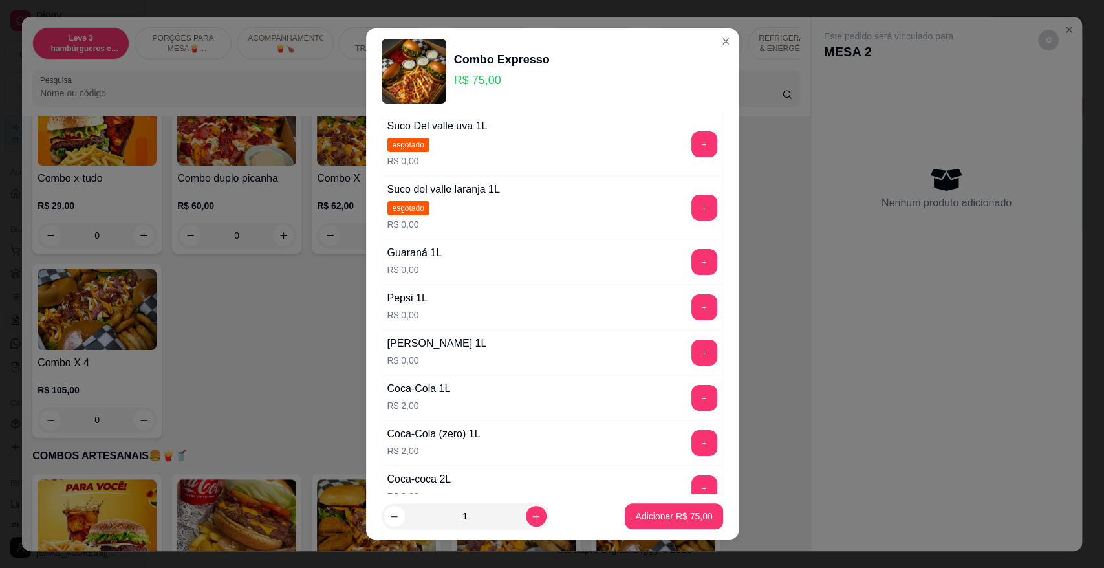
scroll to position [72, 0]
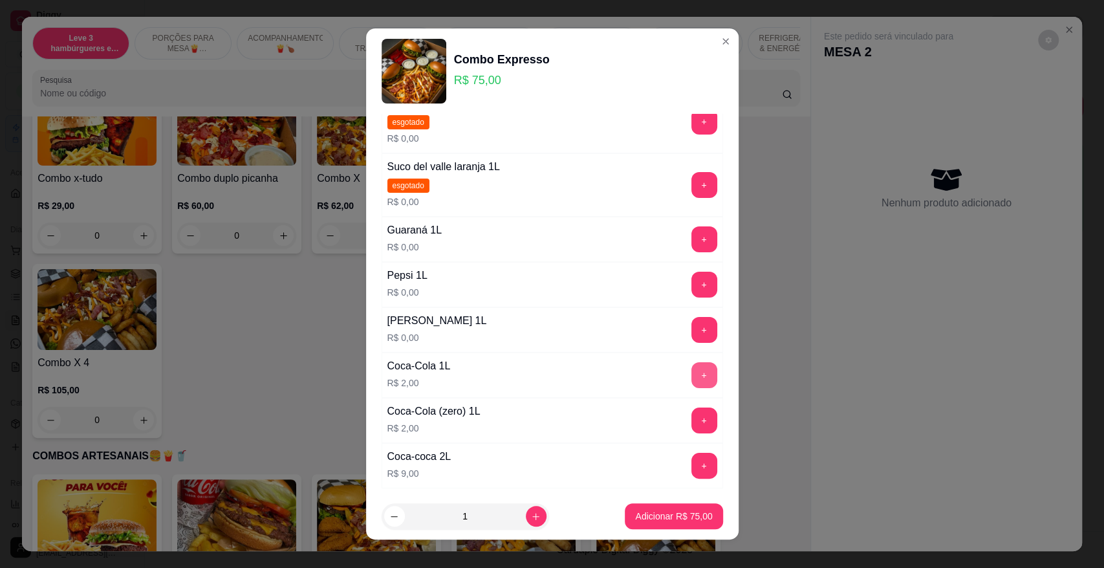
click at [691, 368] on button "+" at bounding box center [704, 375] width 26 height 26
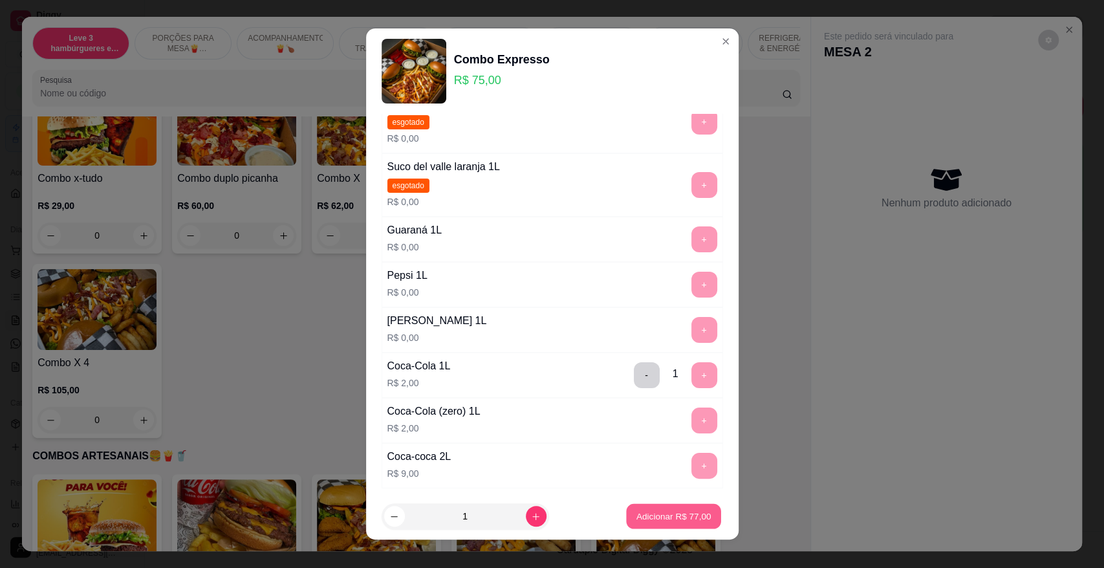
click at [647, 515] on p "Adicionar R$ 77,00" at bounding box center [673, 515] width 75 height 12
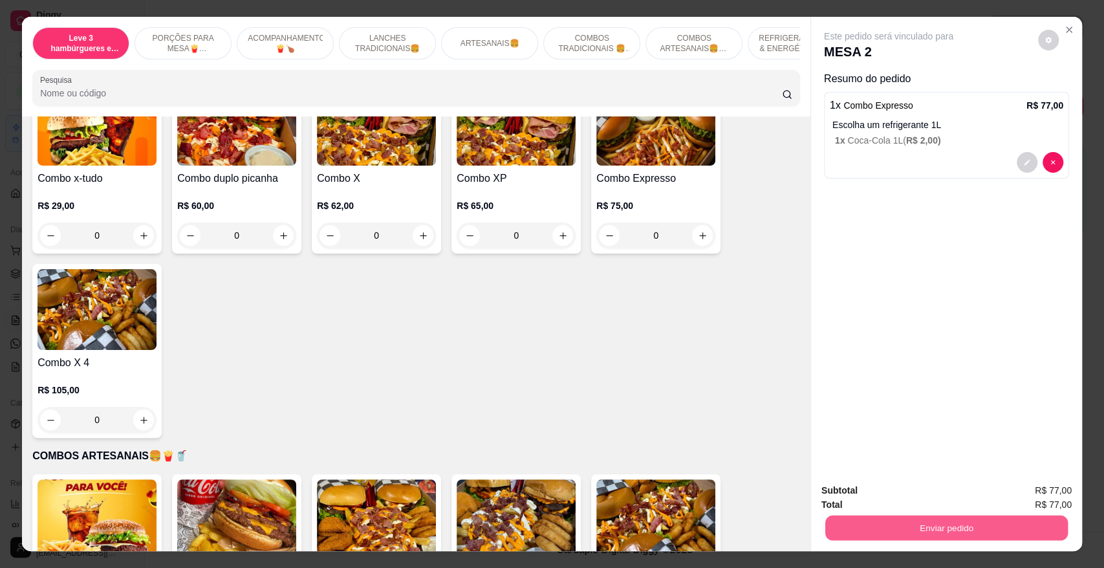
click at [883, 523] on button "Enviar pedido" at bounding box center [946, 527] width 242 height 25
click at [869, 491] on button "Não registrar e enviar pedido" at bounding box center [902, 496] width 134 height 25
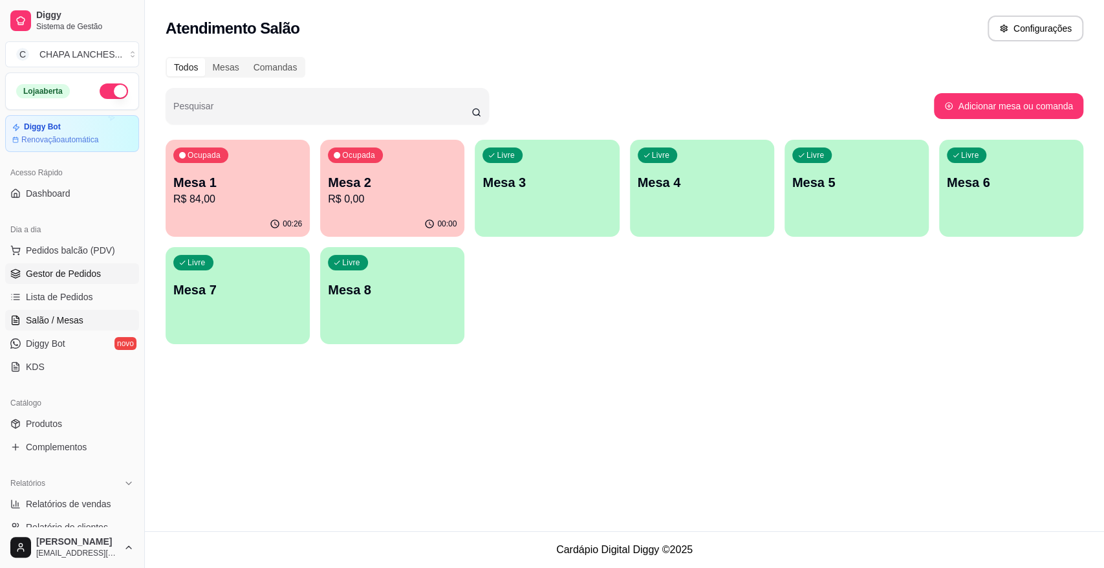
click at [92, 268] on span "Gestor de Pedidos" at bounding box center [63, 273] width 75 height 13
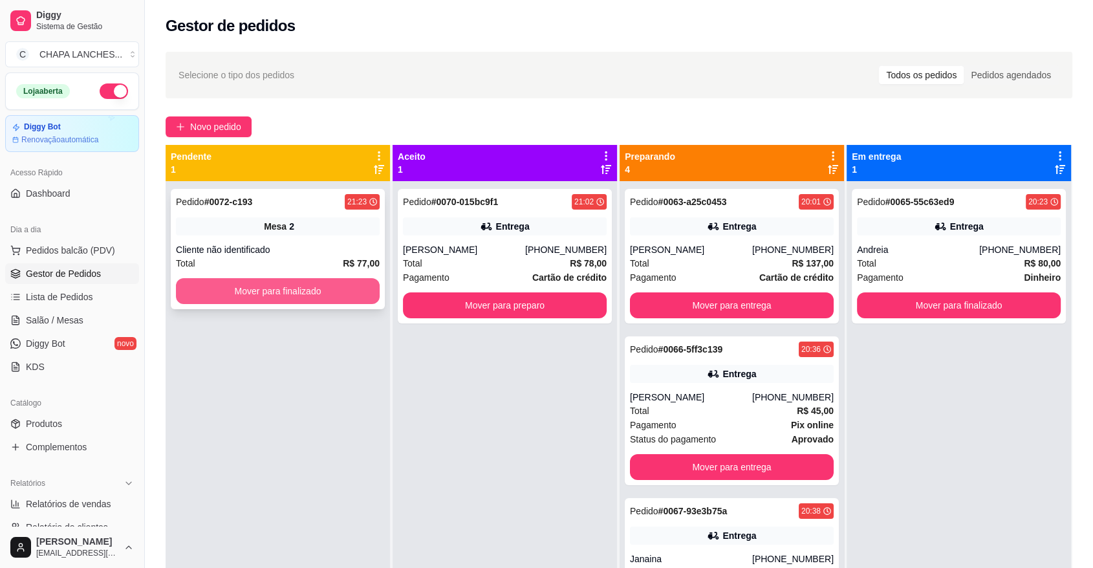
click at [292, 295] on button "Mover para finalizado" at bounding box center [278, 291] width 204 height 26
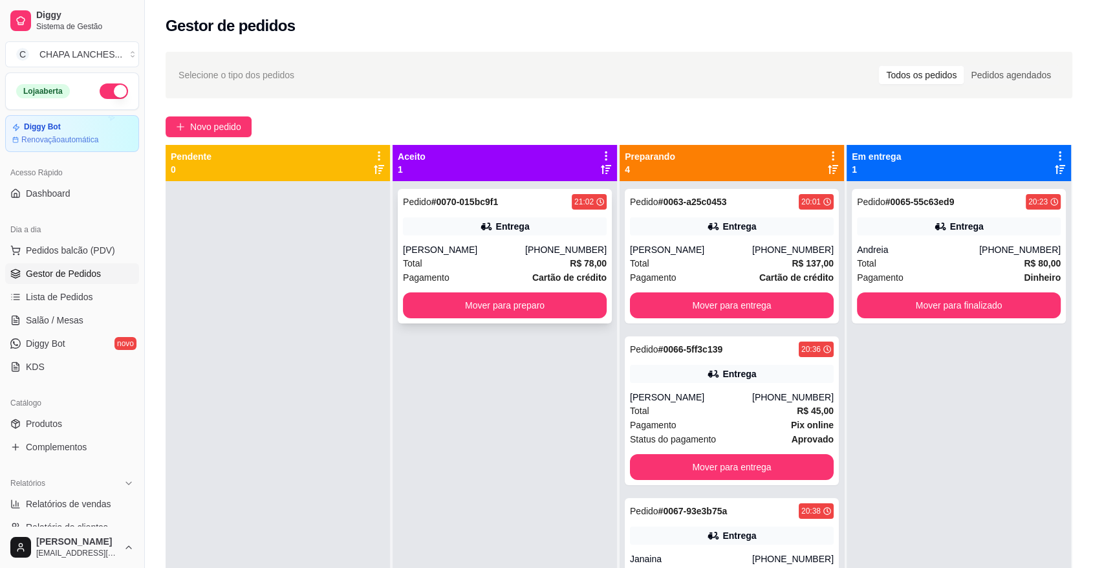
click at [497, 290] on div "Pedido # 0070-015bc9f1 21:02 Entrega [PERSON_NAME] [PHONE_NUMBER] Total R$ 78,0…" at bounding box center [505, 256] width 214 height 134
click at [482, 306] on button "Mover para preparo" at bounding box center [505, 305] width 204 height 26
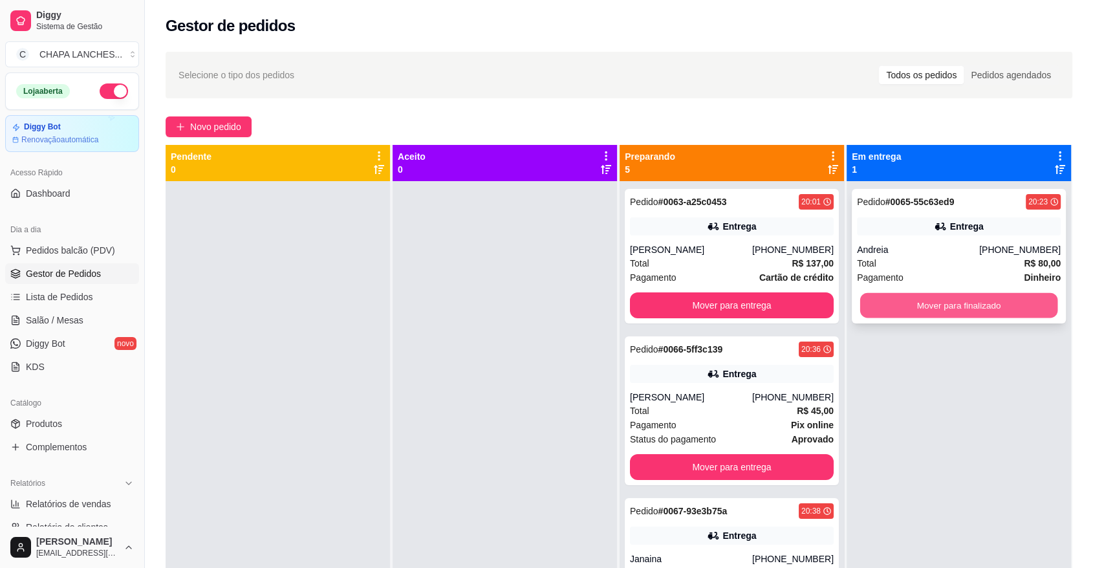
click at [880, 303] on button "Mover para finalizado" at bounding box center [959, 305] width 198 height 25
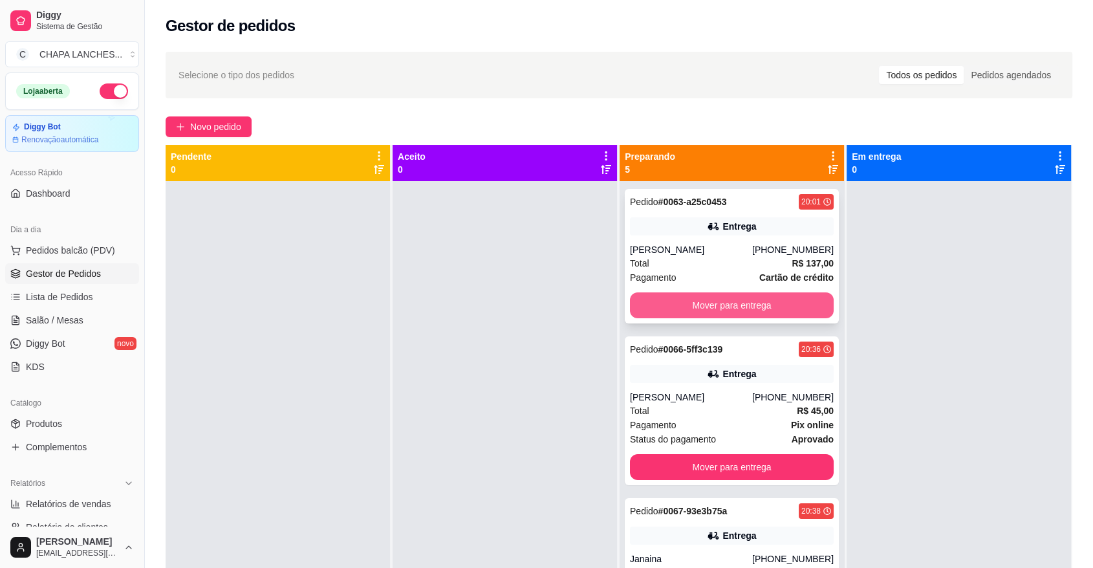
click at [683, 307] on button "Mover para entrega" at bounding box center [732, 305] width 204 height 26
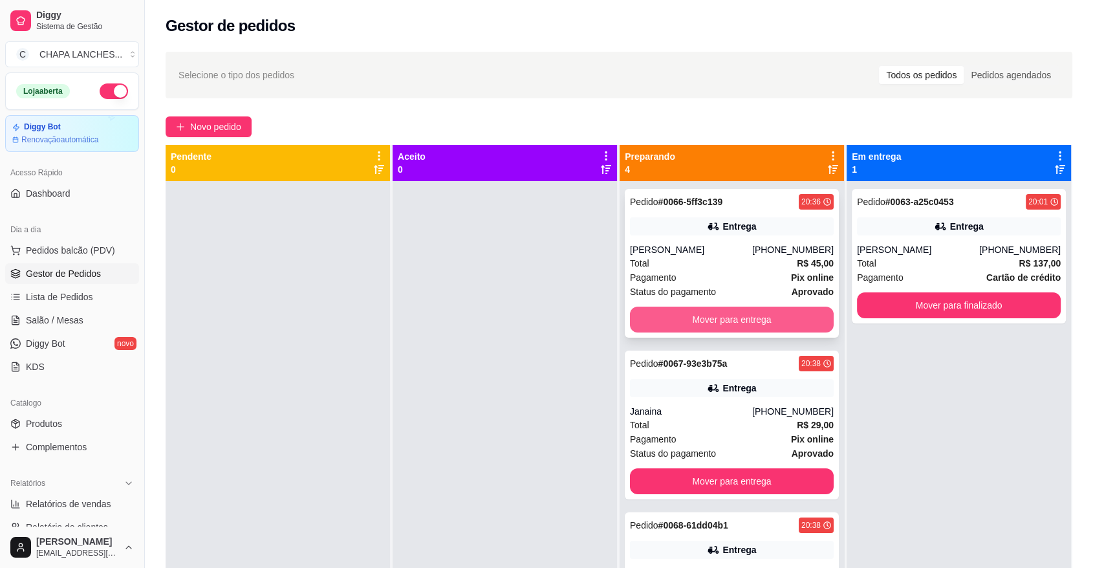
click at [676, 317] on button "Mover para entrega" at bounding box center [732, 319] width 204 height 26
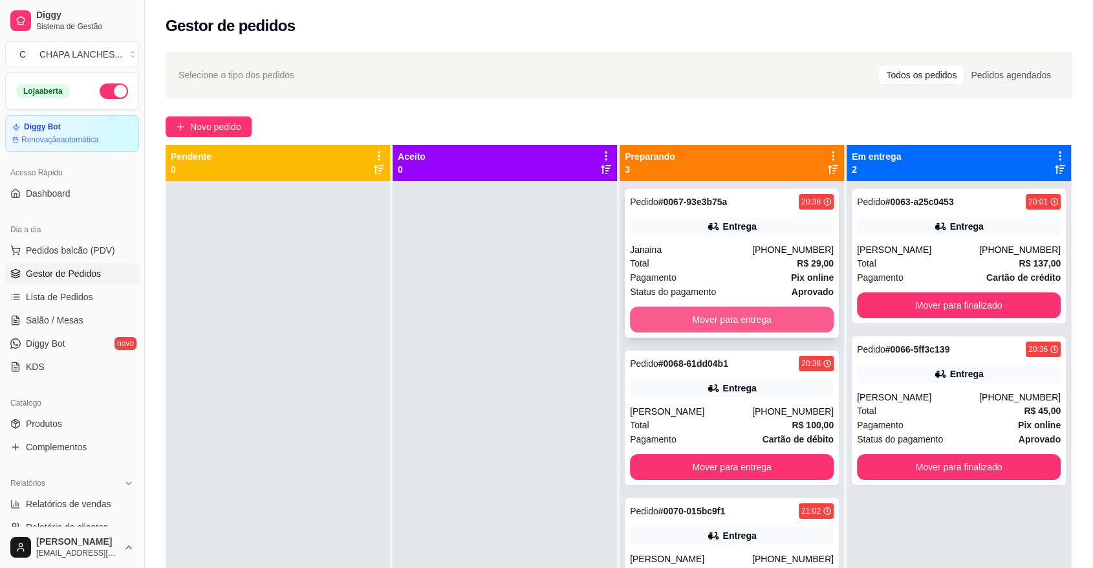
click at [677, 317] on button "Mover para entrega" at bounding box center [732, 319] width 204 height 26
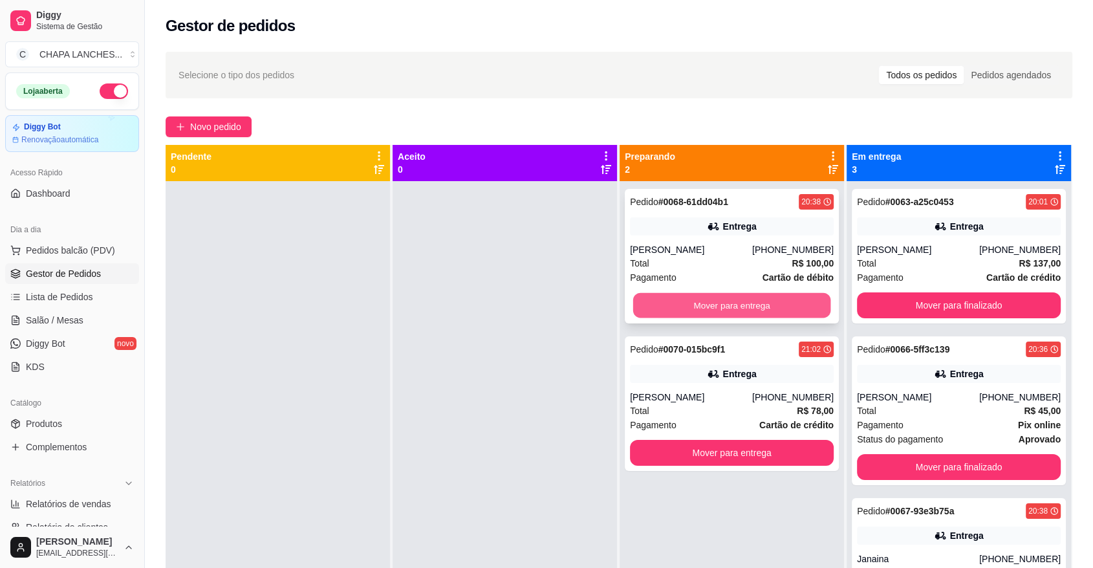
click at [674, 308] on button "Mover para entrega" at bounding box center [732, 305] width 198 height 25
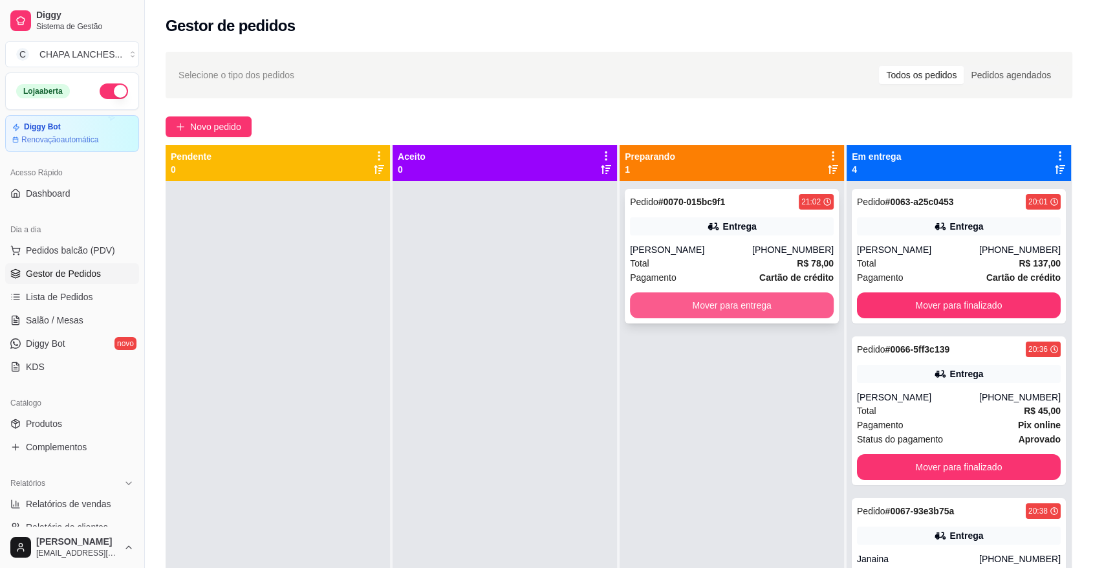
click at [675, 305] on button "Mover para entrega" at bounding box center [732, 305] width 204 height 26
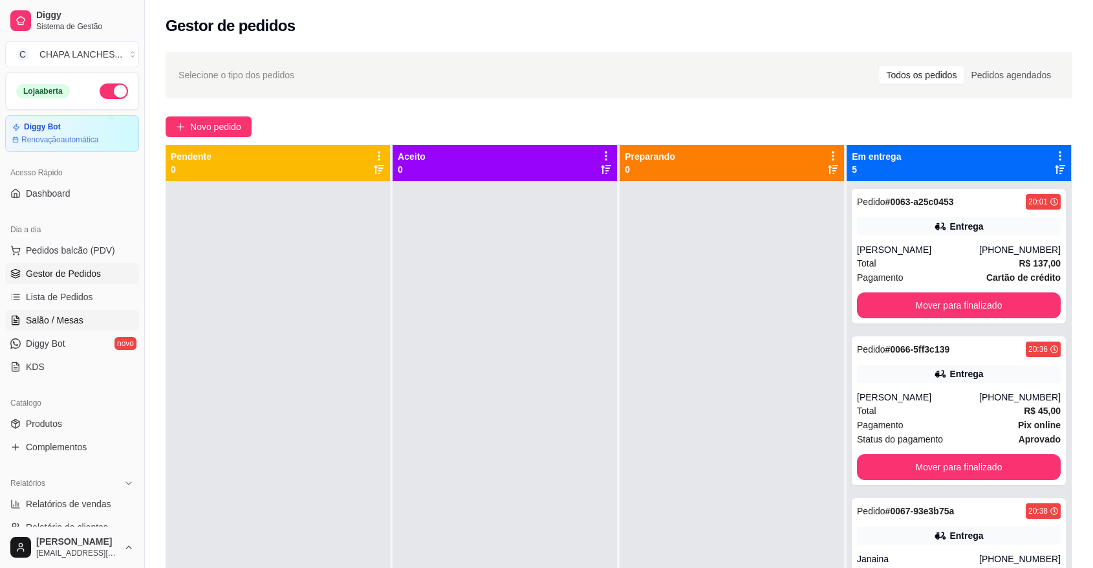
click at [67, 323] on span "Salão / Mesas" at bounding box center [55, 320] width 58 height 13
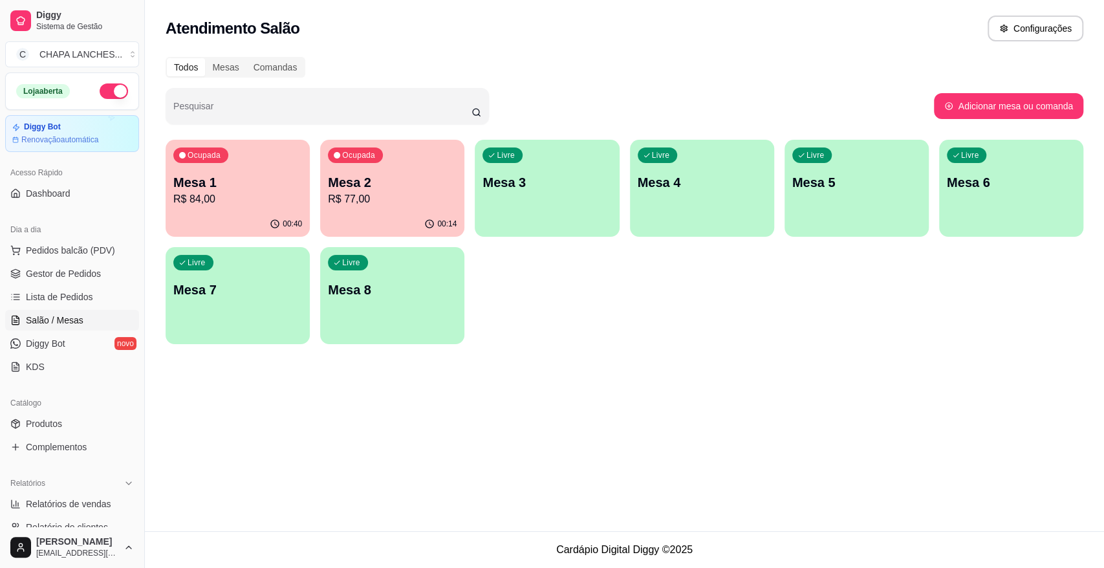
click at [257, 196] on p "R$ 84,00" at bounding box center [237, 199] width 129 height 16
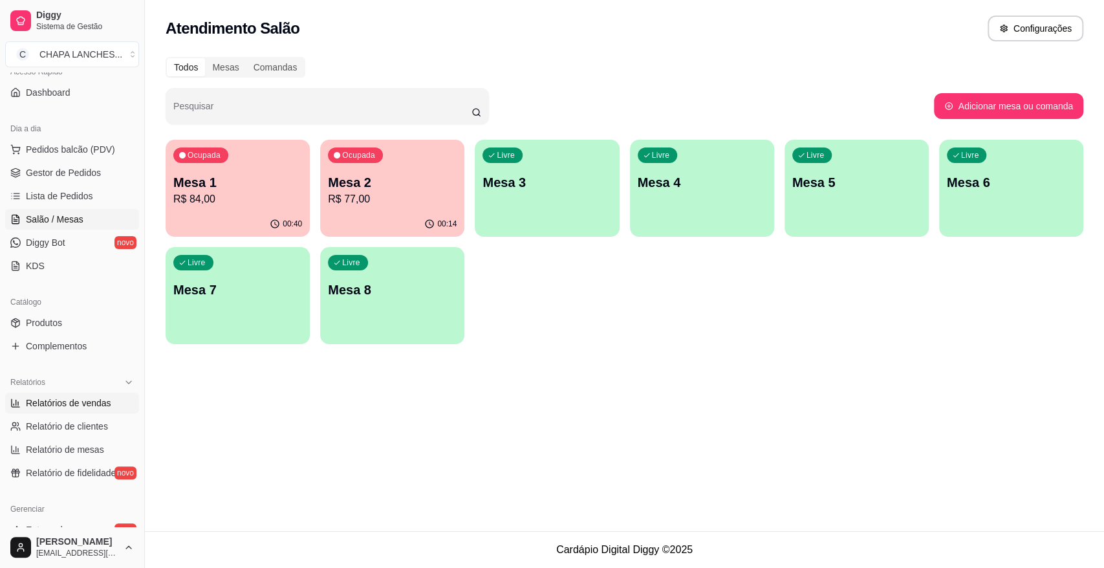
scroll to position [144, 0]
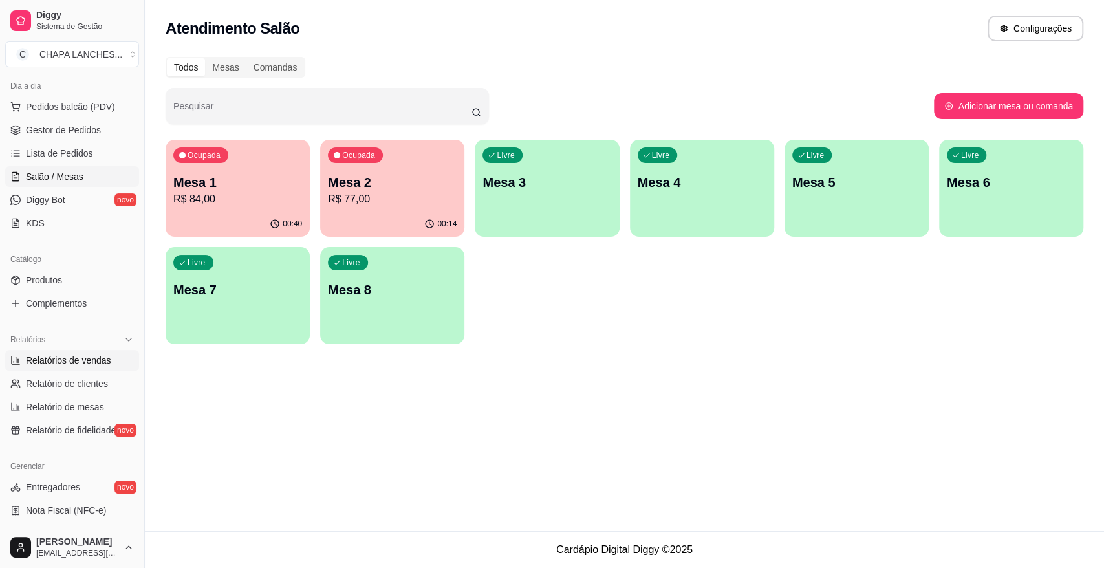
click at [87, 363] on span "Relatórios de vendas" at bounding box center [68, 360] width 85 height 13
select select "ALL"
select select "0"
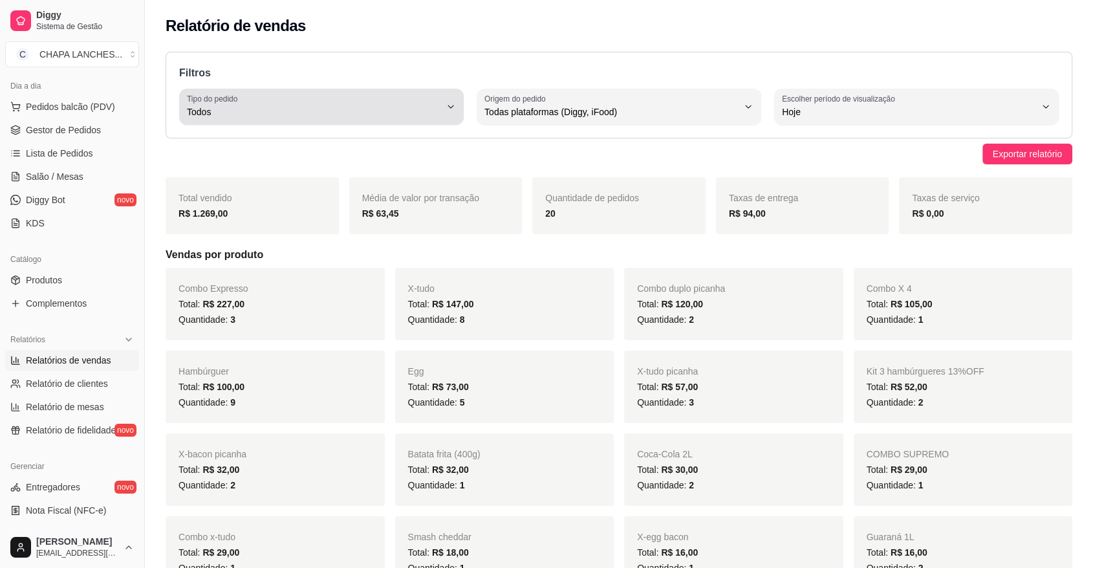
click at [276, 111] on span "Todos" at bounding box center [313, 111] width 253 height 13
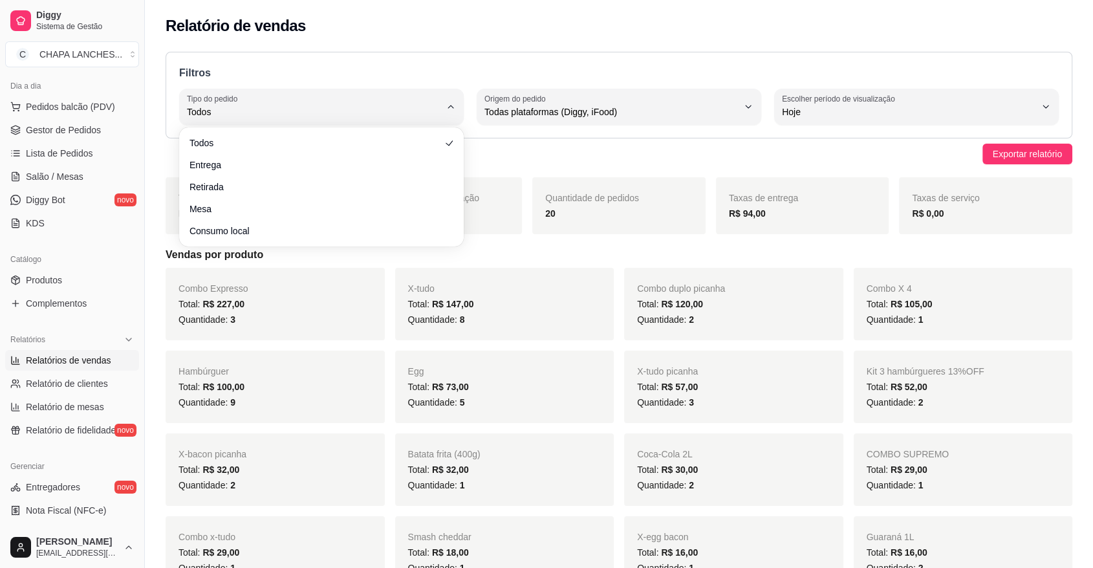
click at [253, 175] on ul "Todos Entrega Retirada Mesa Consumo local" at bounding box center [321, 187] width 274 height 109
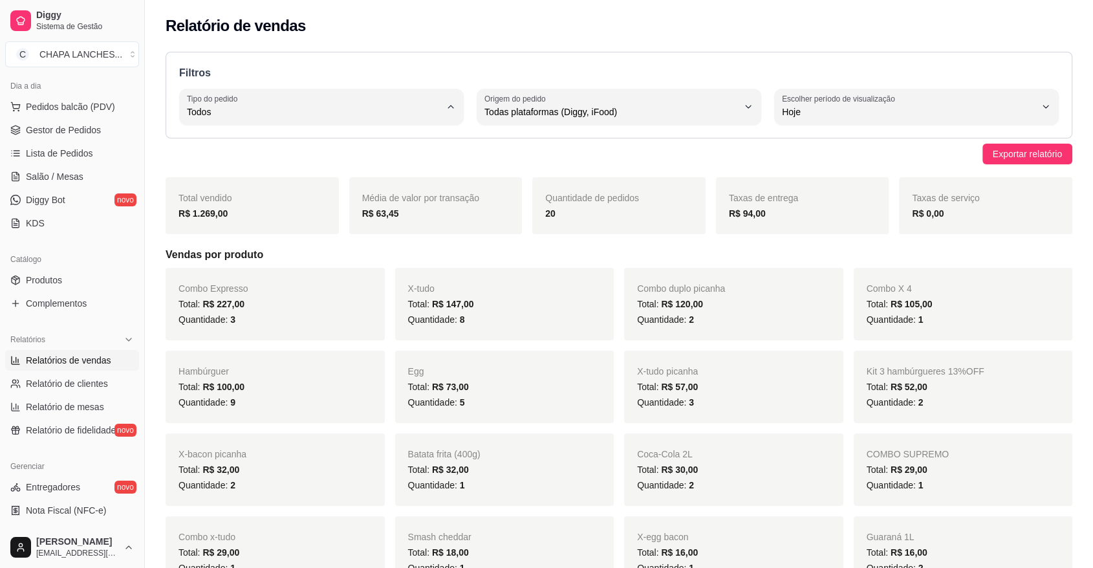
click at [244, 169] on span "Entrega" at bounding box center [315, 163] width 241 height 12
type input "DELIVERY"
select select "DELIVERY"
click at [49, 134] on span "Gestor de Pedidos" at bounding box center [63, 129] width 75 height 13
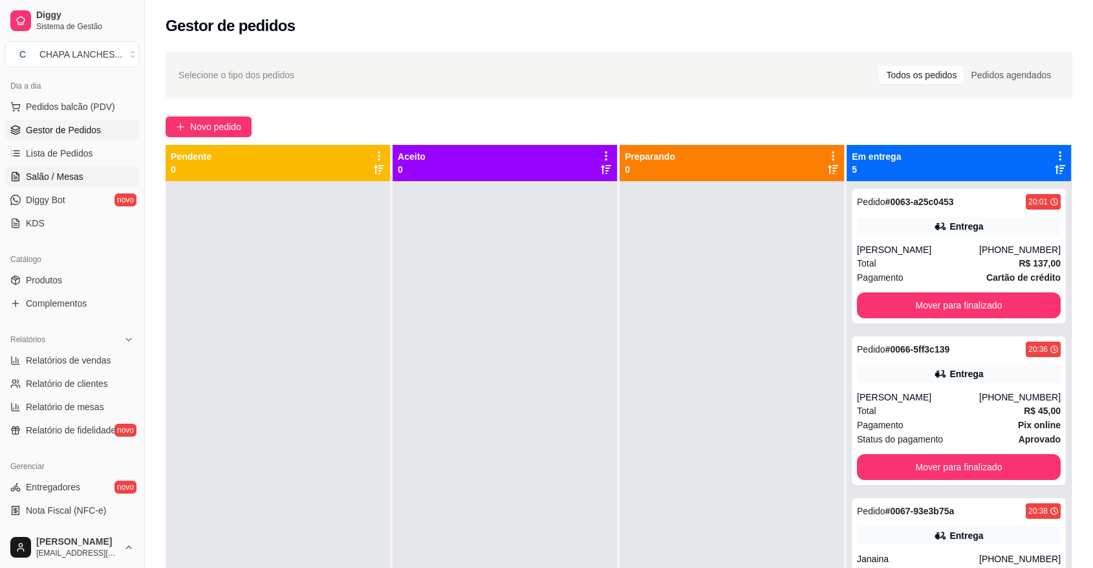
click at [74, 176] on span "Salão / Mesas" at bounding box center [55, 176] width 58 height 13
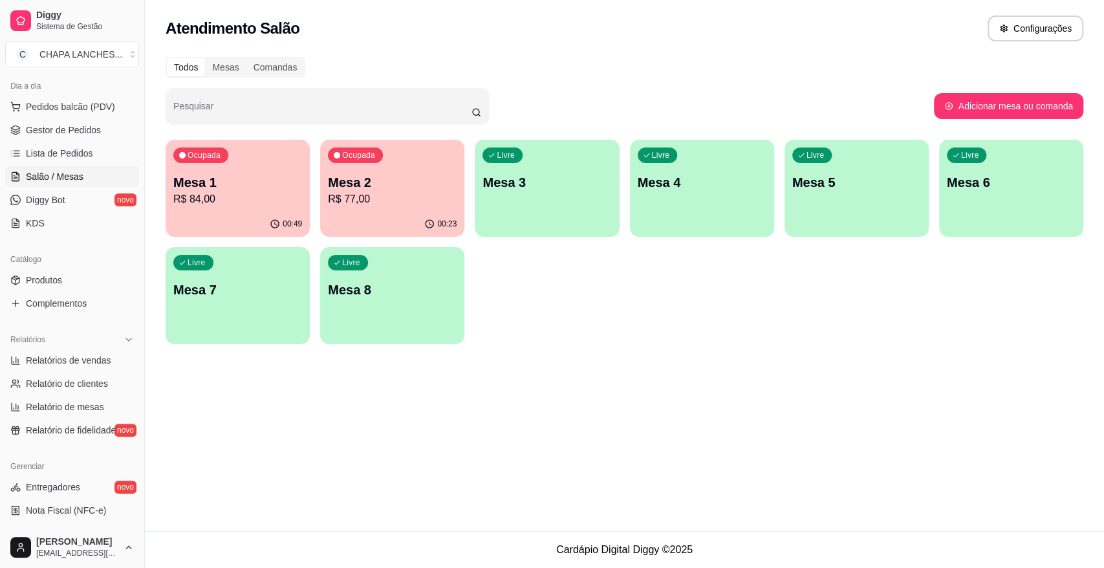
click at [241, 203] on p "R$ 84,00" at bounding box center [237, 199] width 129 height 16
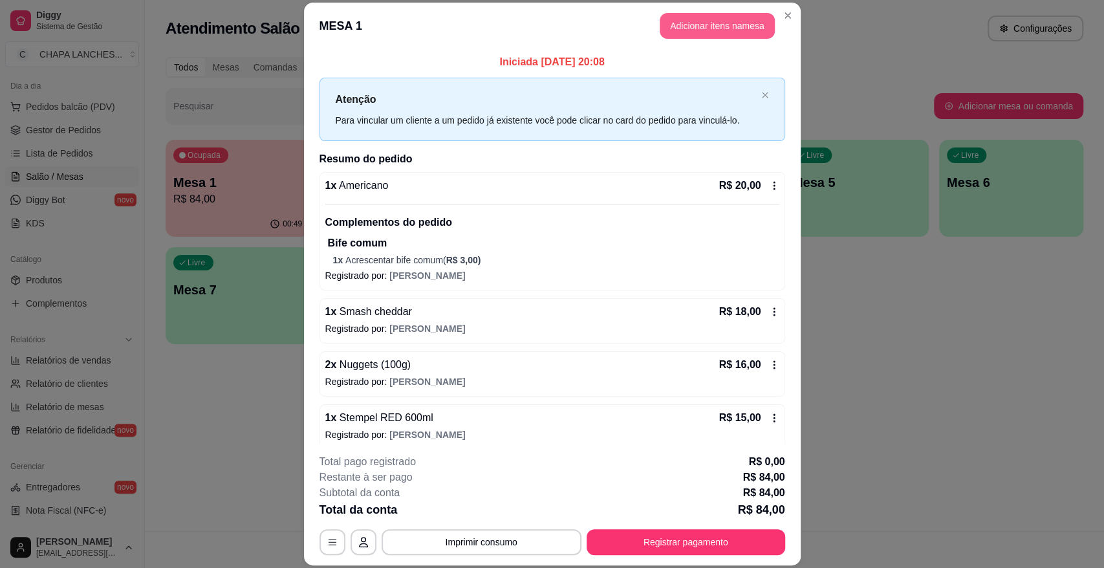
click at [683, 47] on header "MESA 1 Adicionar itens na mesa" at bounding box center [552, 26] width 497 height 47
click at [681, 67] on p "Iniciada [DATE] 20:08" at bounding box center [552, 62] width 466 height 16
drag, startPoint x: 681, startPoint y: 67, endPoint x: 687, endPoint y: 61, distance: 7.3
click at [683, 66] on p "Iniciada [DATE] 20:08" at bounding box center [552, 62] width 466 height 16
click at [694, 25] on button "Adicionar itens na mesa" at bounding box center [717, 26] width 115 height 26
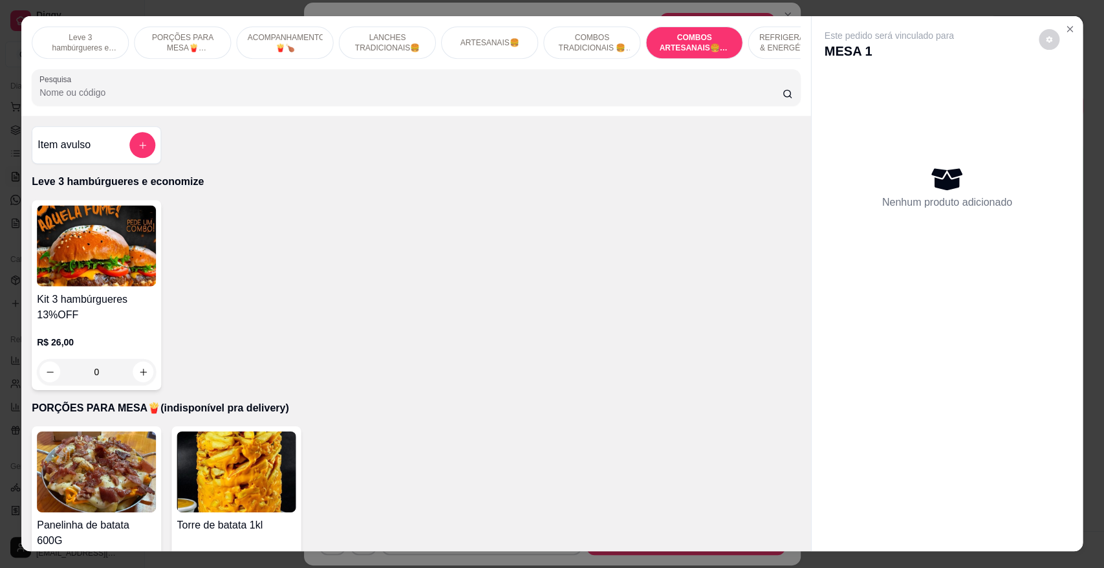
click at [680, 31] on div "COMBOS ARTESANAIS🍔🍟🥤" at bounding box center [693, 43] width 97 height 32
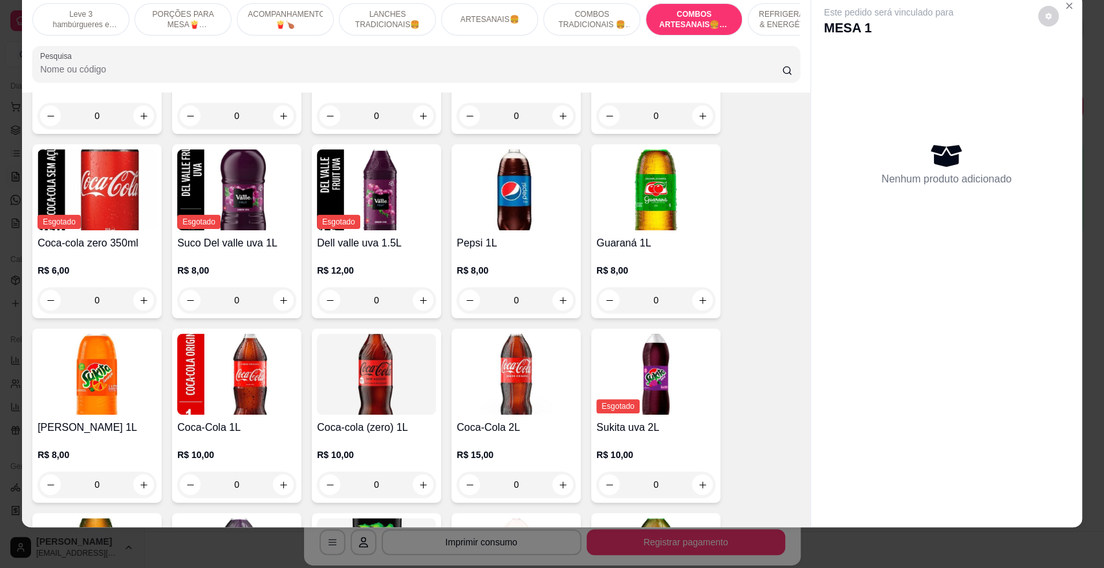
scroll to position [2902, 0]
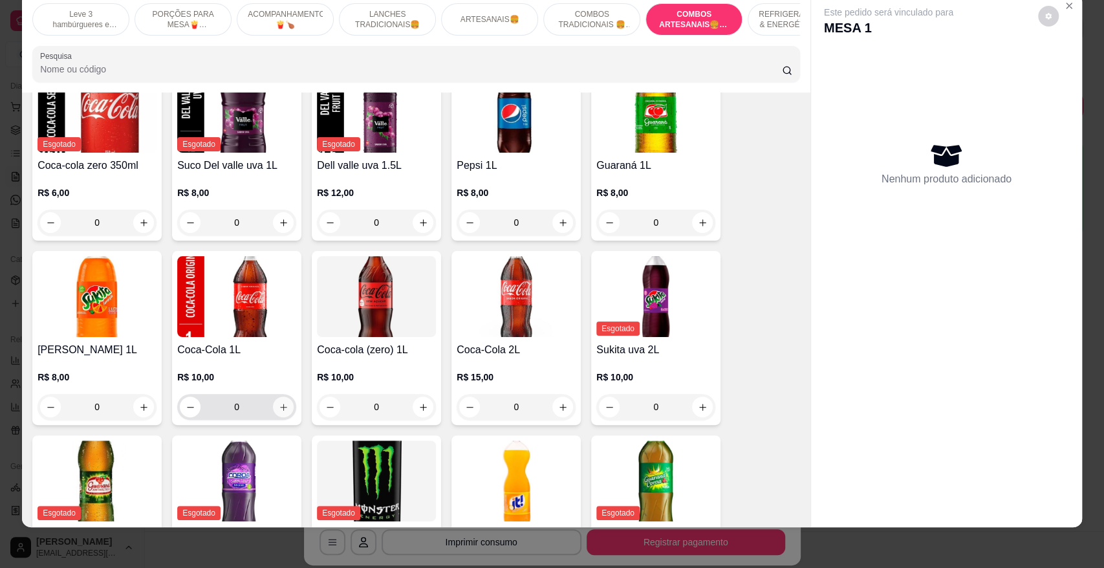
click at [280, 403] on icon "increase-product-quantity" at bounding box center [283, 406] width 7 height 7
type input "1"
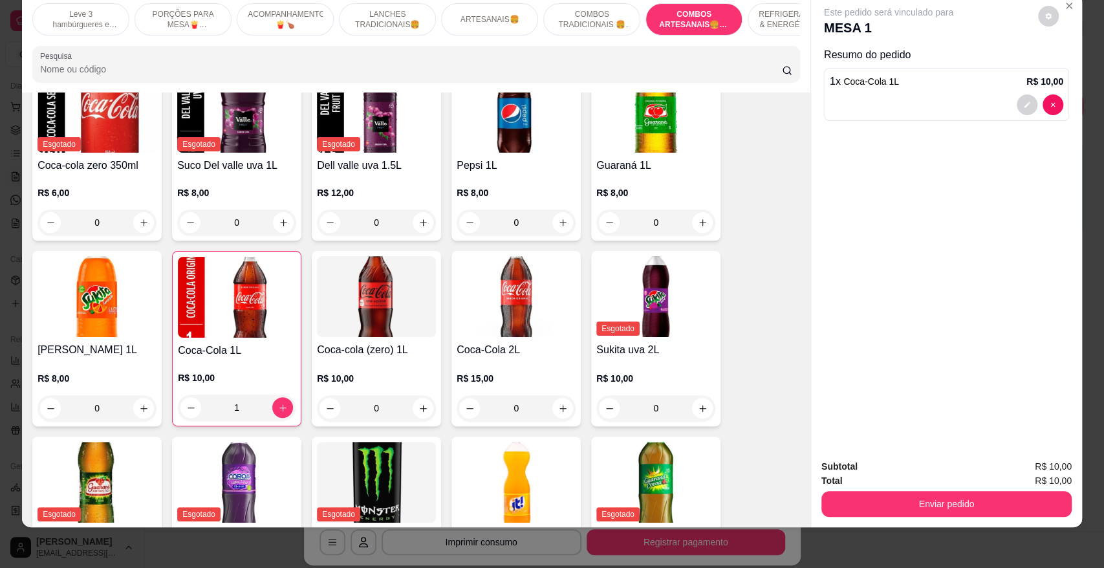
click at [862, 477] on div "Subtotal R$ 10,00 Total R$ 10,00 Enviar pedido" at bounding box center [946, 488] width 250 height 58
drag, startPoint x: 870, startPoint y: 485, endPoint x: 871, endPoint y: 493, distance: 7.8
click at [871, 492] on div "Subtotal R$ 10,00 Total R$ 10,00 Enviar pedido" at bounding box center [946, 488] width 250 height 58
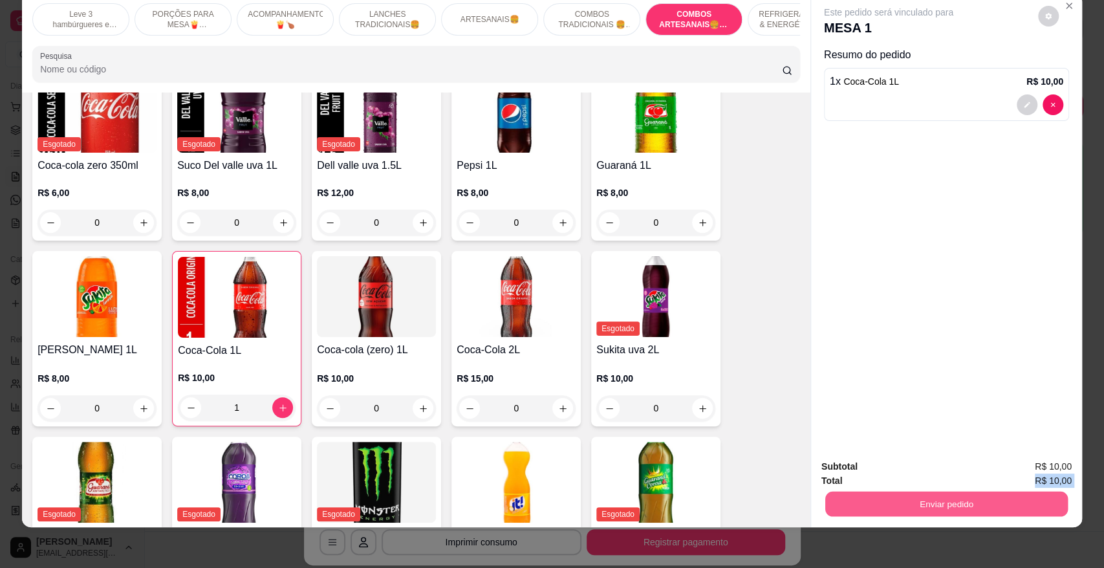
click at [870, 499] on button "Enviar pedido" at bounding box center [946, 503] width 242 height 25
click at [868, 500] on button "Enviar pedido" at bounding box center [946, 503] width 242 height 25
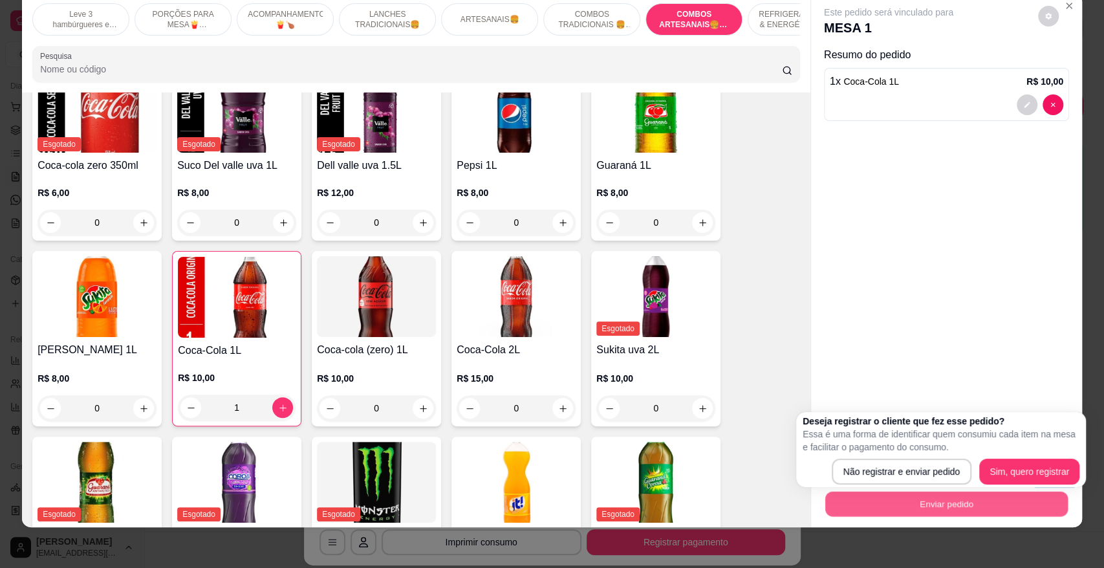
click at [875, 493] on button "Enviar pedido" at bounding box center [946, 503] width 242 height 25
click at [885, 482] on body "Diggy Sistema de Gestão C CHAPA LANCHES ... Loja aberta Diggy Bot Renovação aut…" at bounding box center [552, 284] width 1104 height 568
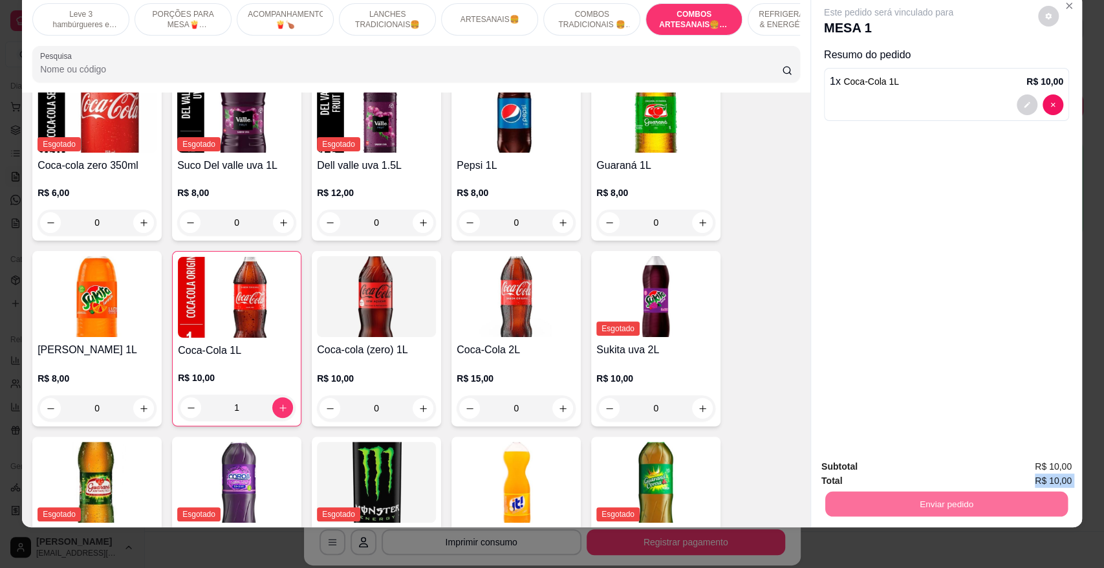
click at [877, 473] on button "Não registrar e enviar pedido" at bounding box center [902, 472] width 131 height 24
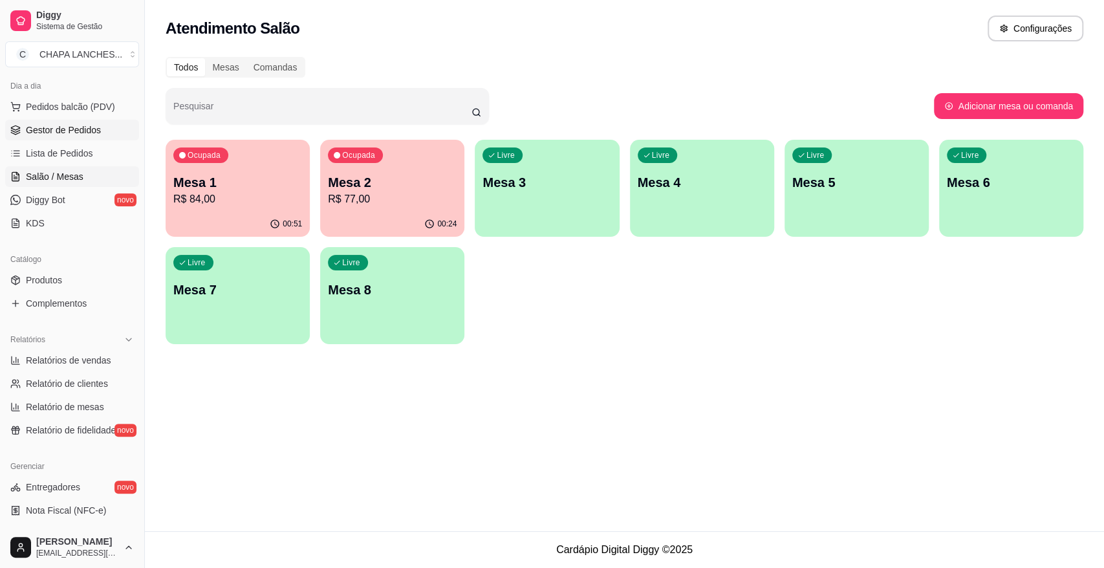
click at [74, 133] on span "Gestor de Pedidos" at bounding box center [63, 129] width 75 height 13
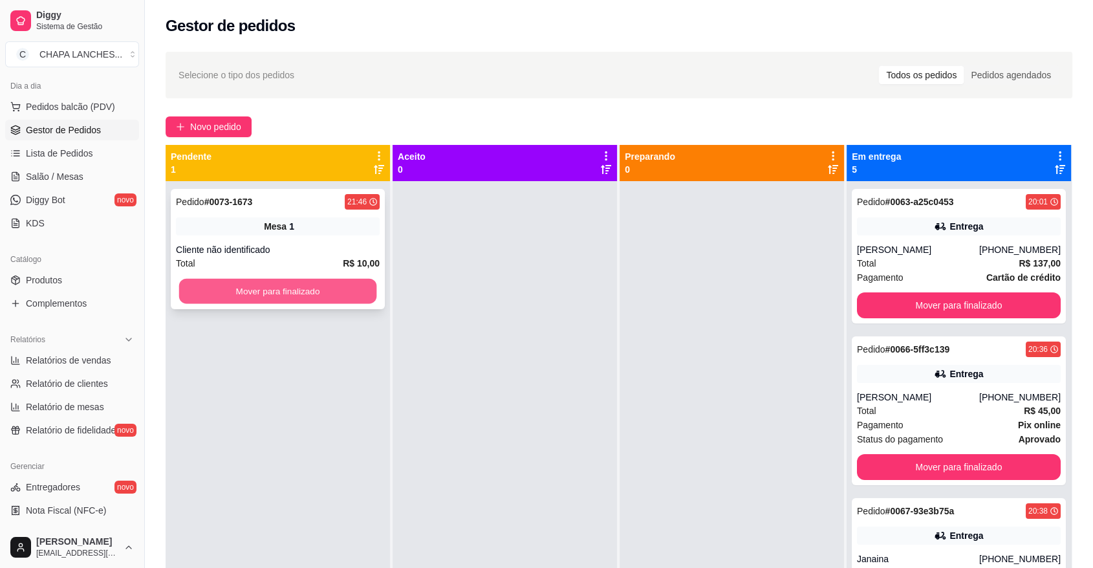
click at [367, 293] on button "Mover para finalizado" at bounding box center [278, 291] width 198 height 25
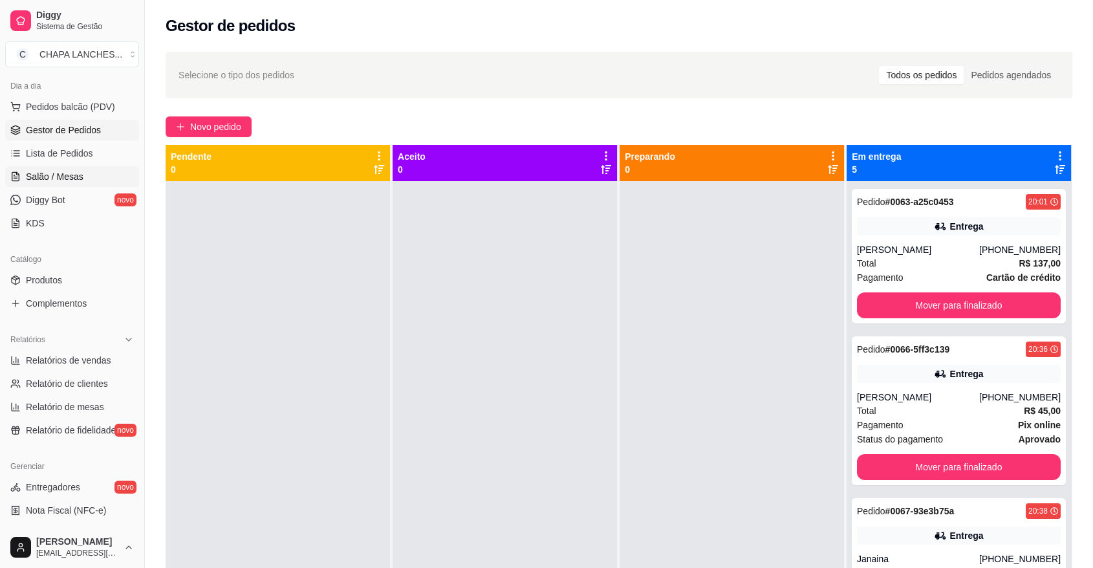
click at [83, 177] on link "Salão / Mesas" at bounding box center [72, 176] width 134 height 21
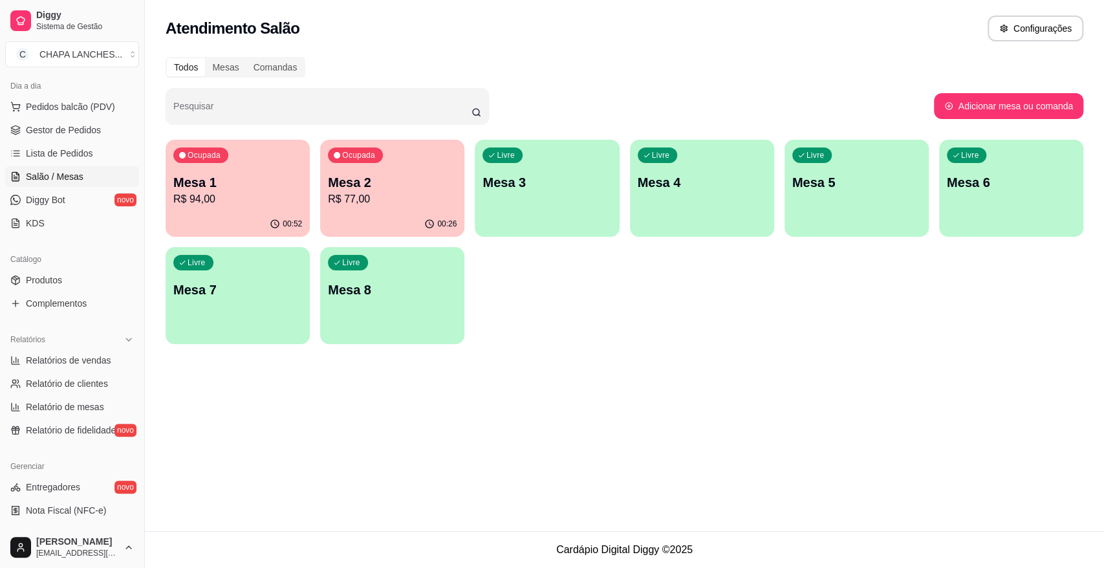
click at [361, 308] on div "Livre Mesa 8" at bounding box center [392, 287] width 144 height 81
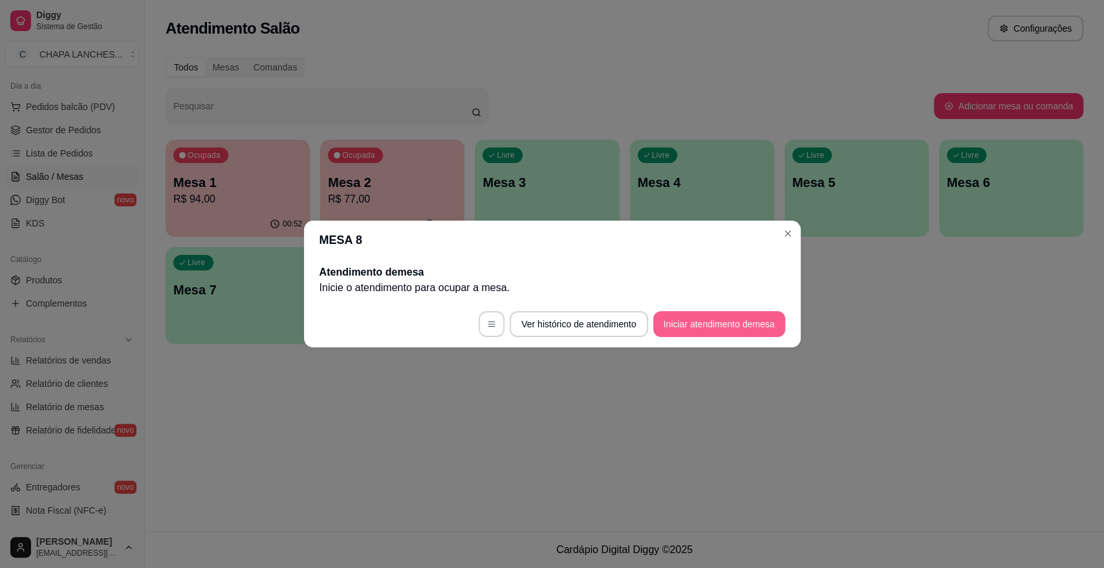
click at [724, 325] on button "Iniciar atendimento de mesa" at bounding box center [719, 324] width 132 height 26
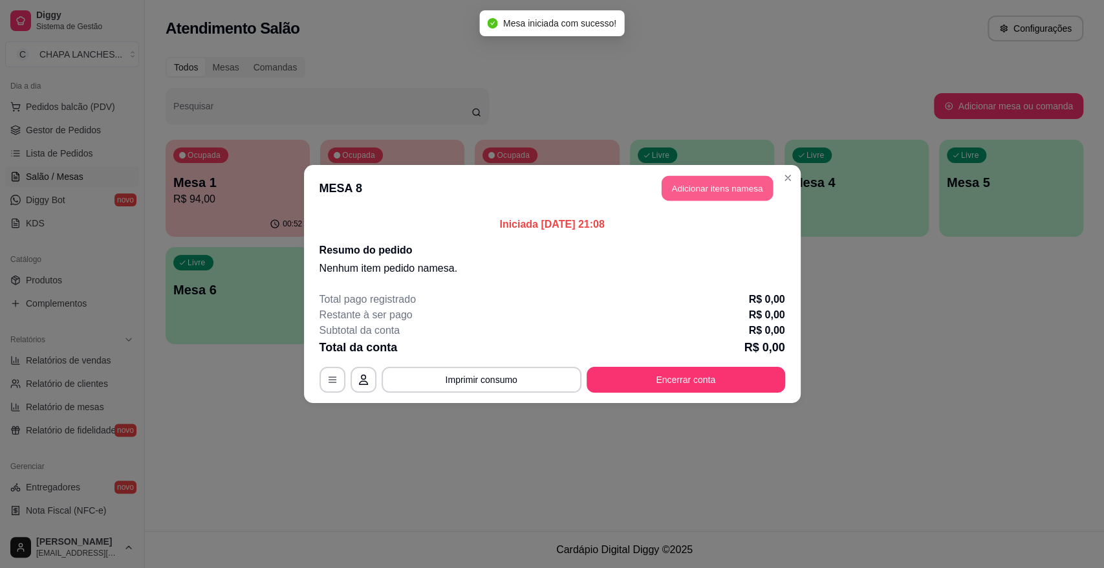
click at [684, 192] on button "Adicionar itens na mesa" at bounding box center [716, 188] width 111 height 25
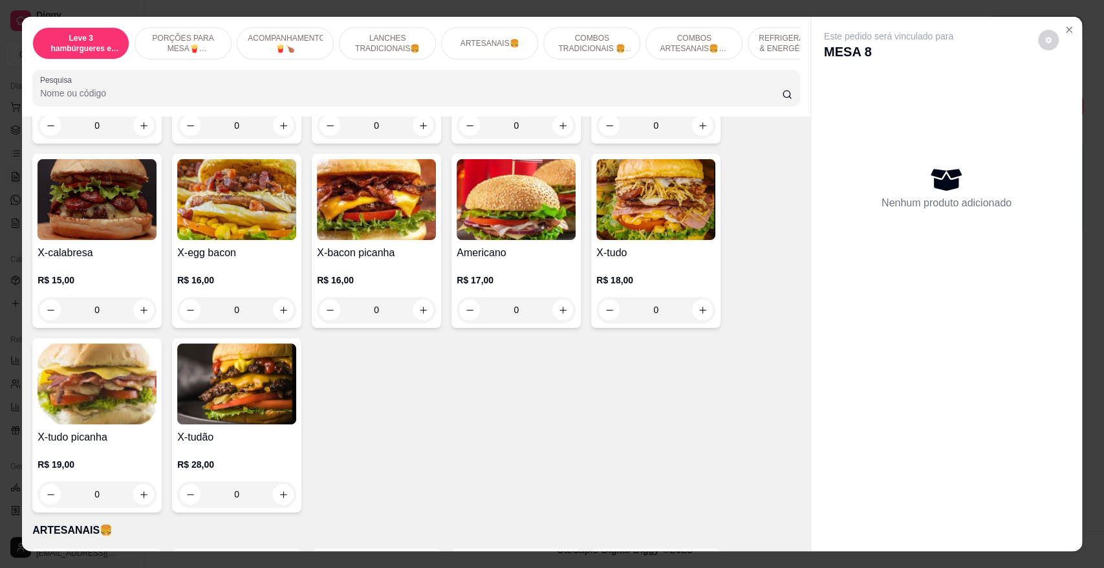
scroll to position [1077, 0]
click at [693, 300] on div "0" at bounding box center [655, 309] width 119 height 26
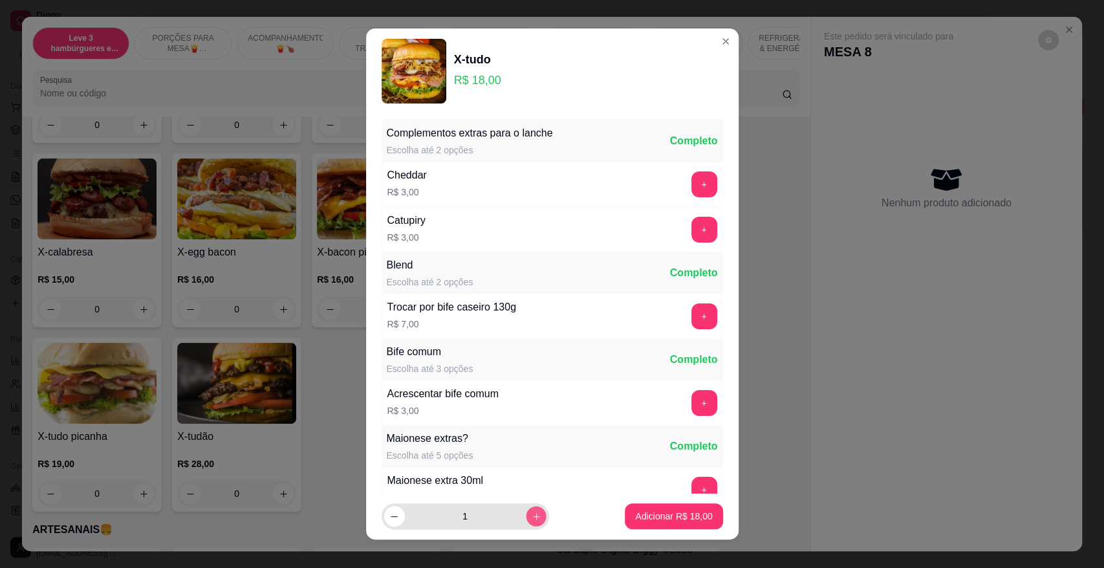
click at [531, 519] on icon "increase-product-quantity" at bounding box center [536, 516] width 10 height 10
click at [531, 516] on icon "increase-product-quantity" at bounding box center [536, 516] width 10 height 10
click at [526, 515] on button "increase-product-quantity" at bounding box center [536, 516] width 21 height 21
type input "4"
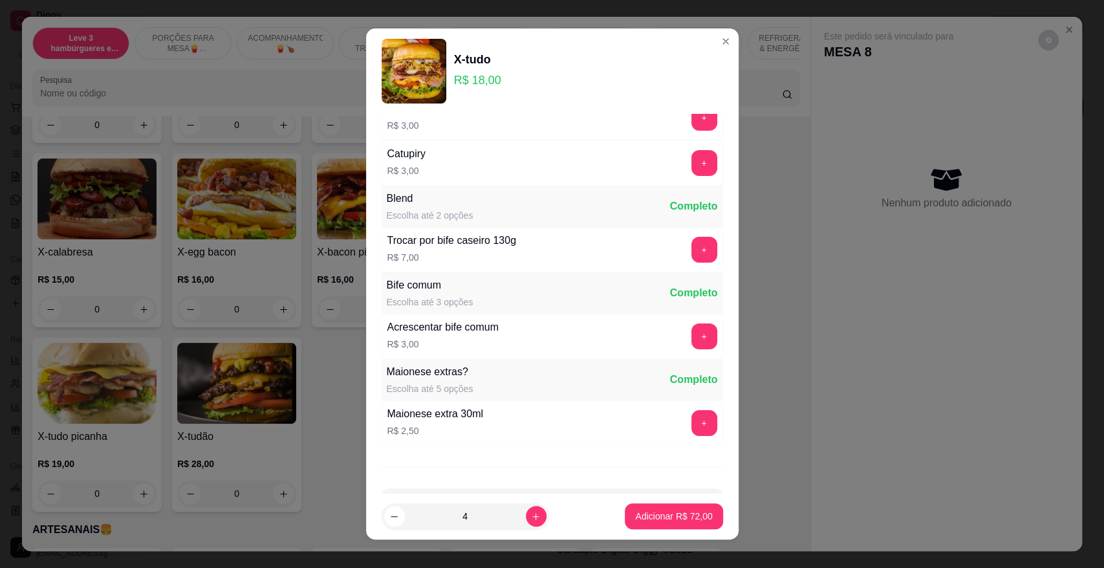
scroll to position [114, 0]
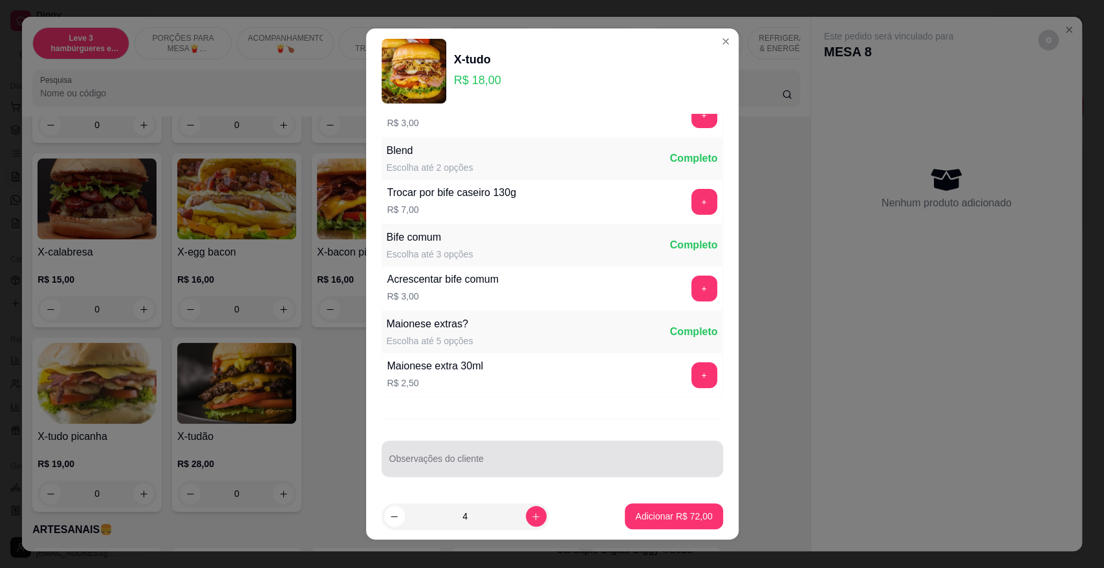
click at [456, 469] on div at bounding box center [552, 458] width 326 height 26
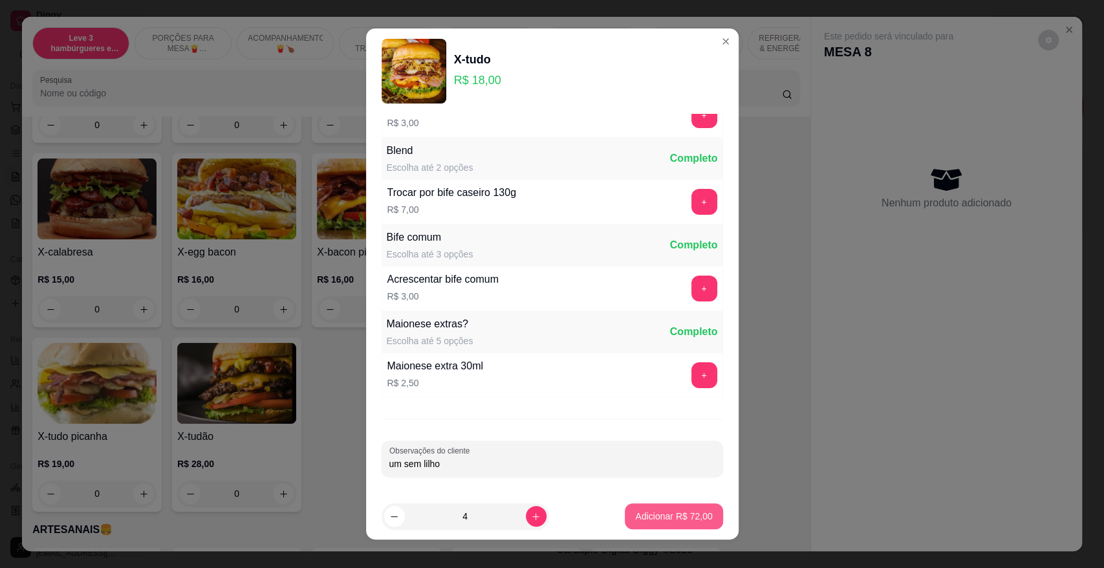
type input "um sem lilho"
click at [669, 518] on p "Adicionar R$ 72,00" at bounding box center [673, 515] width 77 height 13
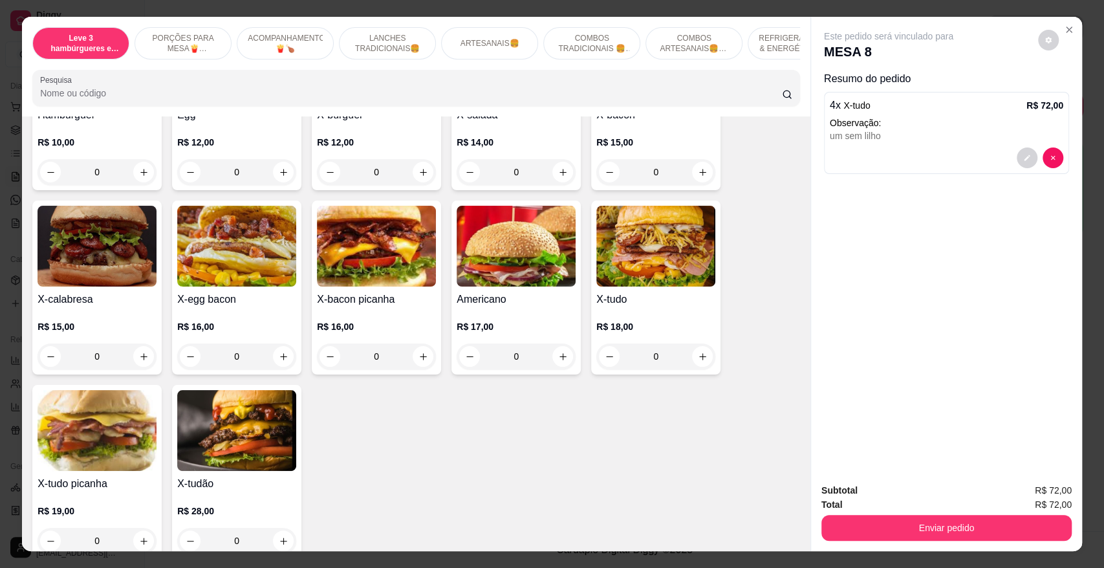
scroll to position [1005, 0]
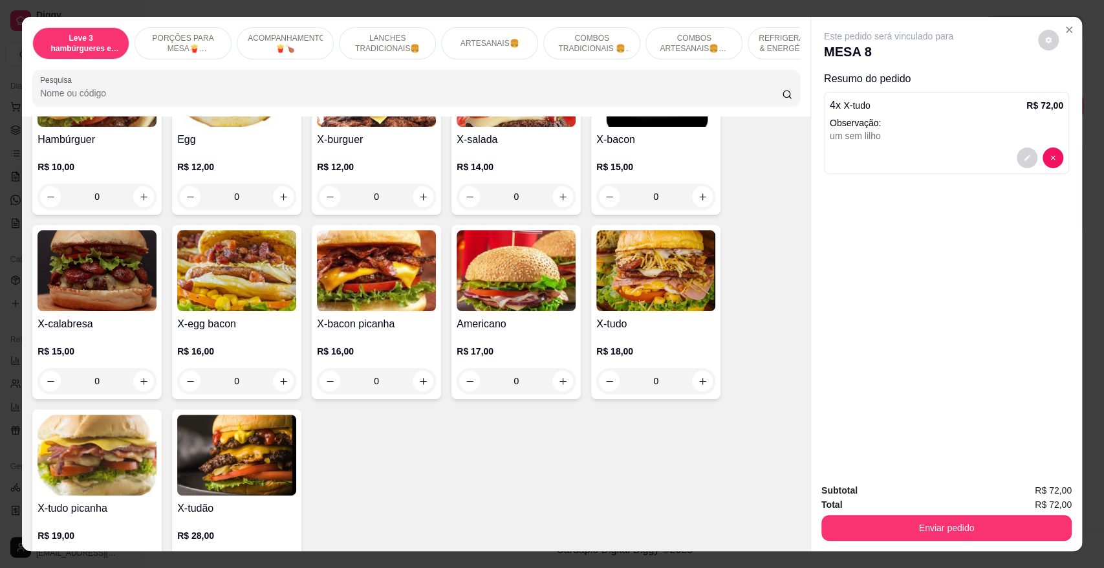
click at [696, 191] on div "0" at bounding box center [655, 197] width 119 height 26
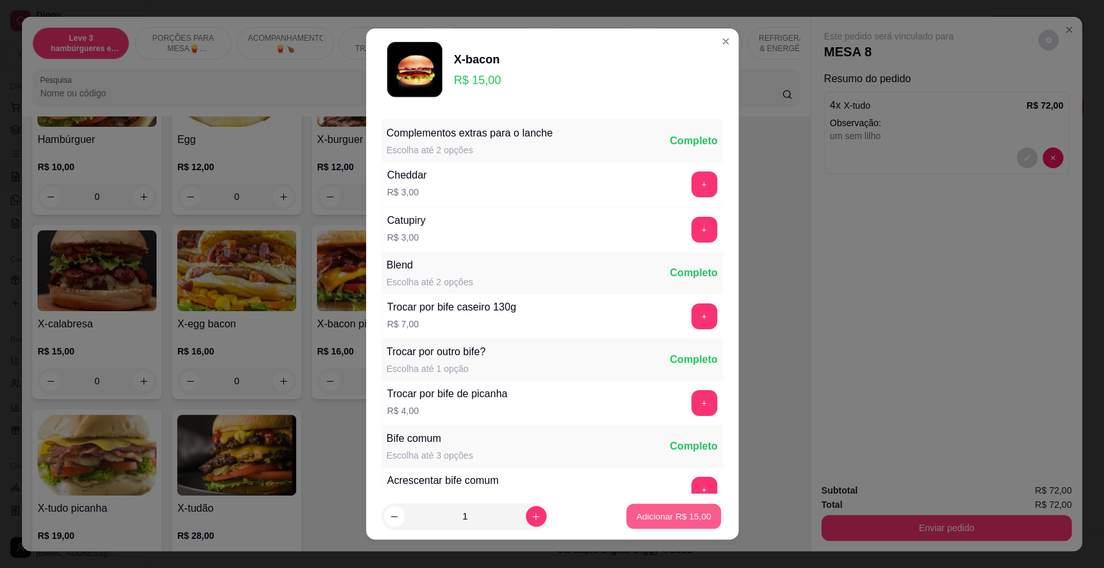
click at [685, 521] on button "Adicionar R$ 15,00" at bounding box center [674, 516] width 95 height 25
type input "1"
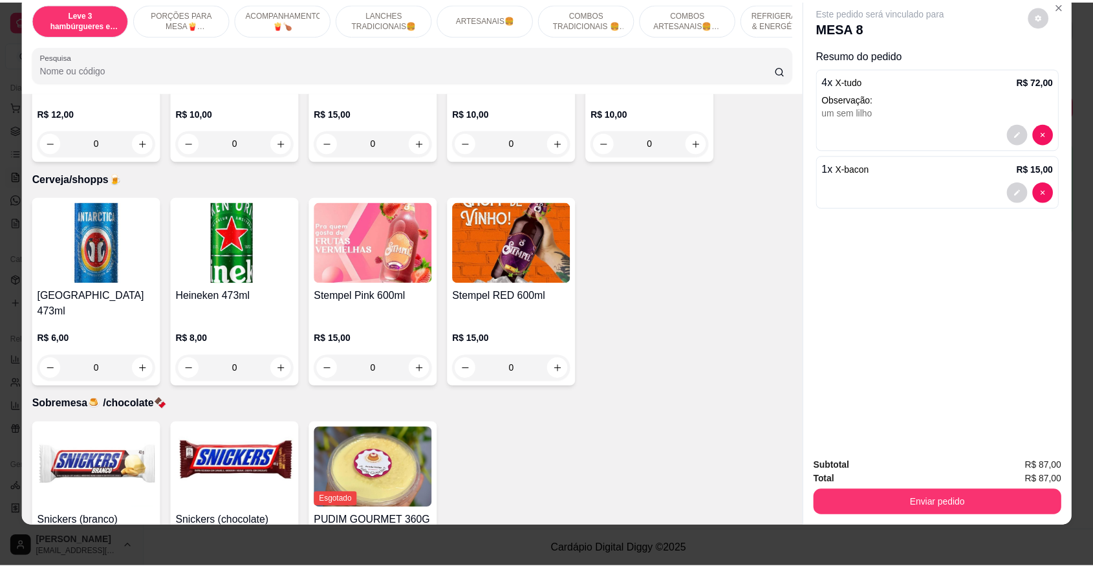
scroll to position [3426, 0]
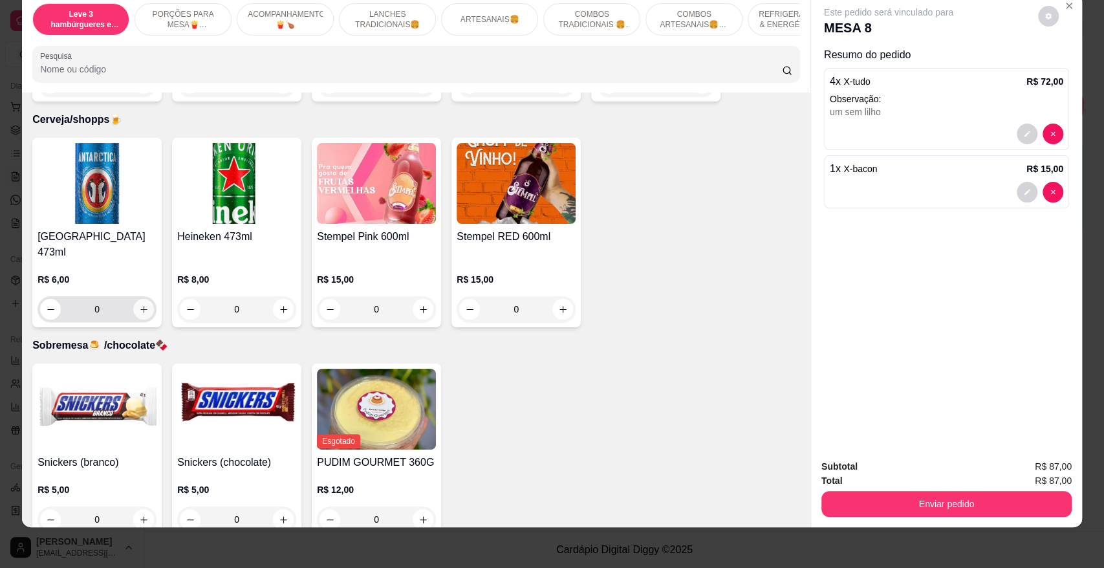
click at [143, 299] on button "increase-product-quantity" at bounding box center [143, 309] width 21 height 21
type input "1"
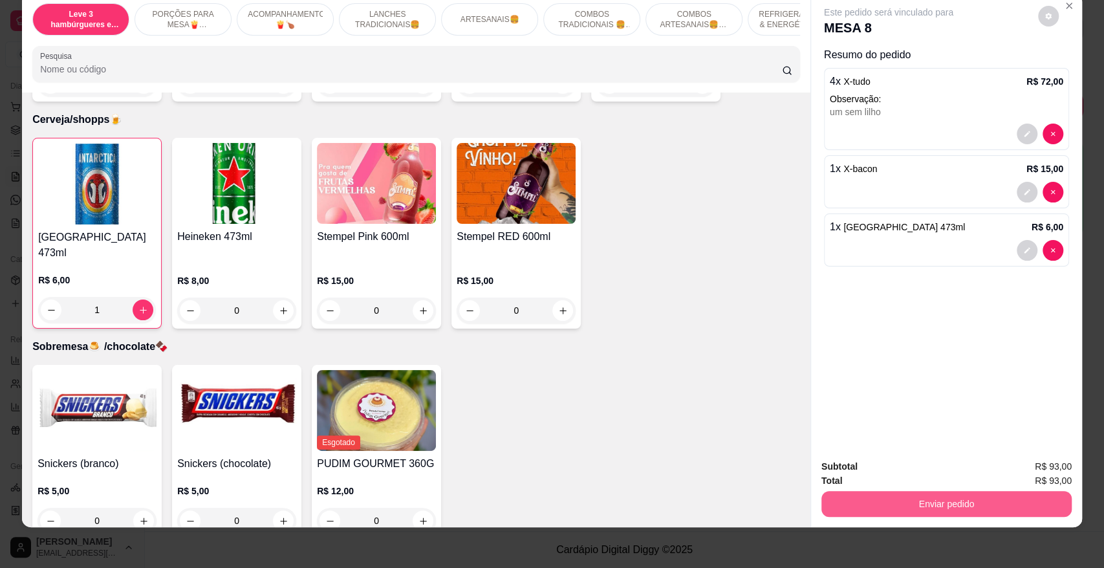
click at [974, 504] on button "Enviar pedido" at bounding box center [946, 504] width 250 height 26
click at [890, 468] on button "Não registrar e enviar pedido" at bounding box center [902, 471] width 134 height 25
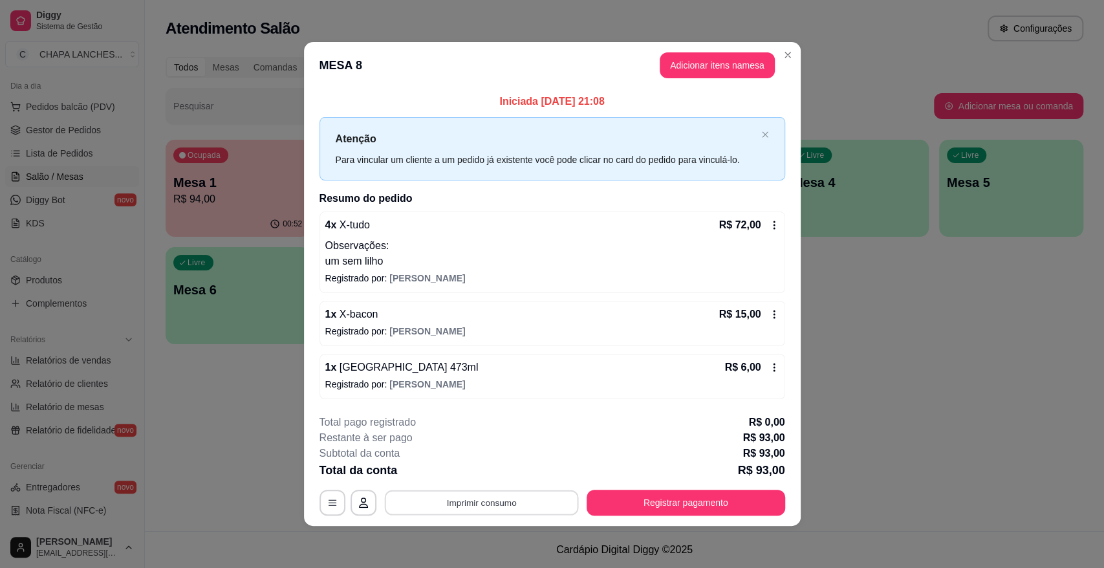
click at [486, 503] on button "Imprimir consumo" at bounding box center [481, 501] width 194 height 25
click at [482, 471] on button "IMPRESSORA" at bounding box center [485, 472] width 94 height 21
click at [672, 507] on button "Registrar pagamento" at bounding box center [685, 502] width 198 height 26
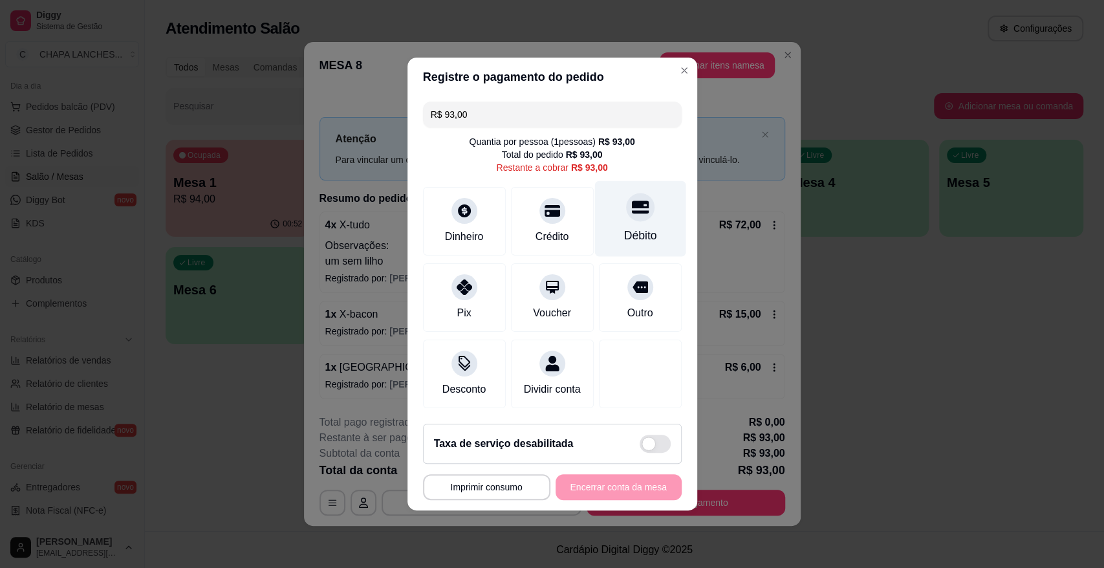
click at [612, 222] on div "Débito" at bounding box center [639, 219] width 91 height 76
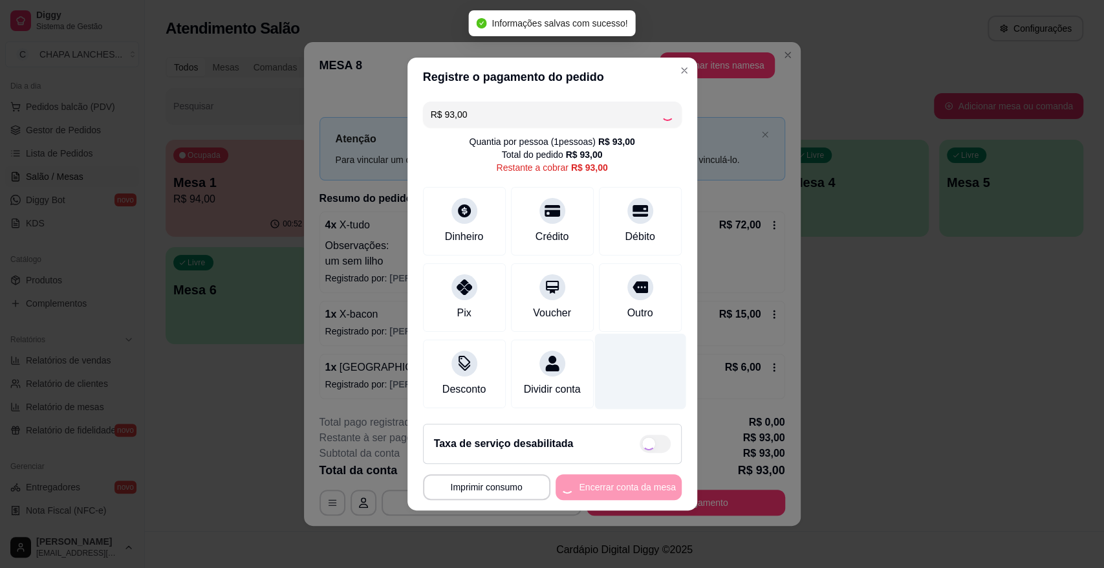
type input "R$ 0,00"
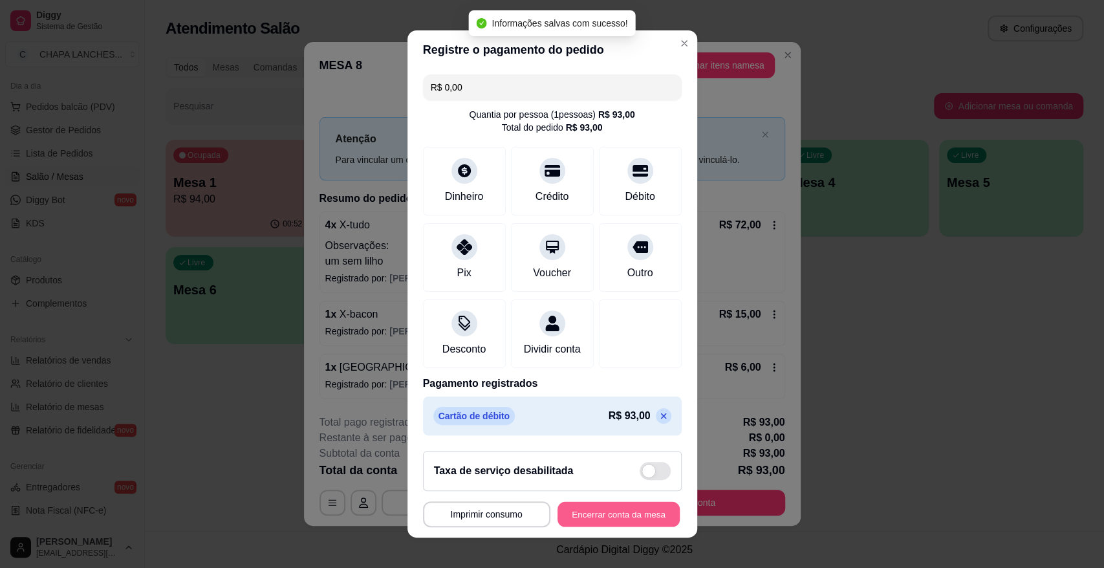
click at [634, 519] on button "Encerrar conta da mesa" at bounding box center [618, 514] width 122 height 25
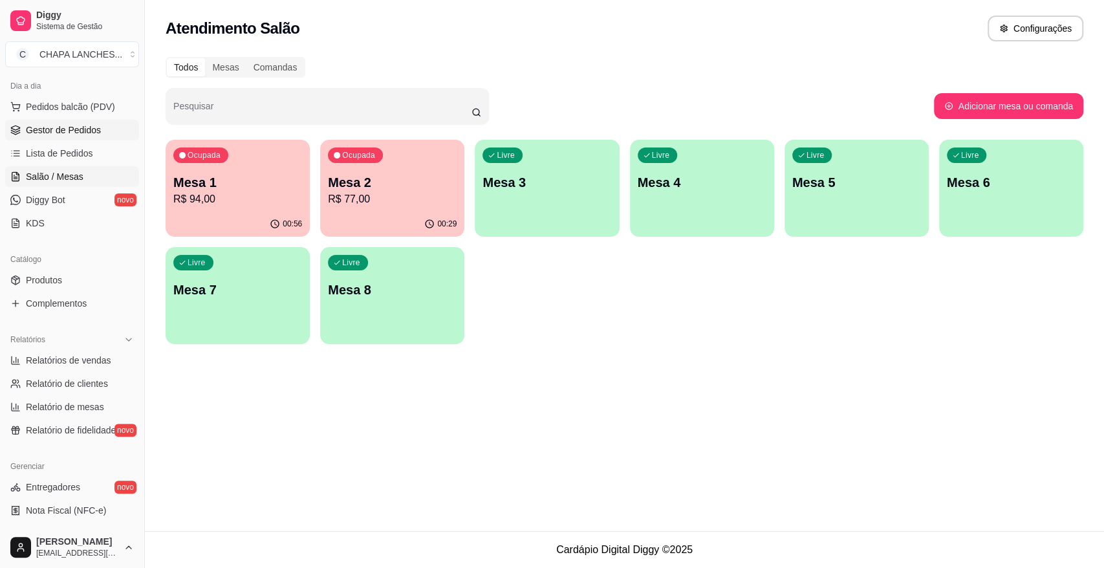
click at [103, 129] on link "Gestor de Pedidos" at bounding box center [72, 130] width 134 height 21
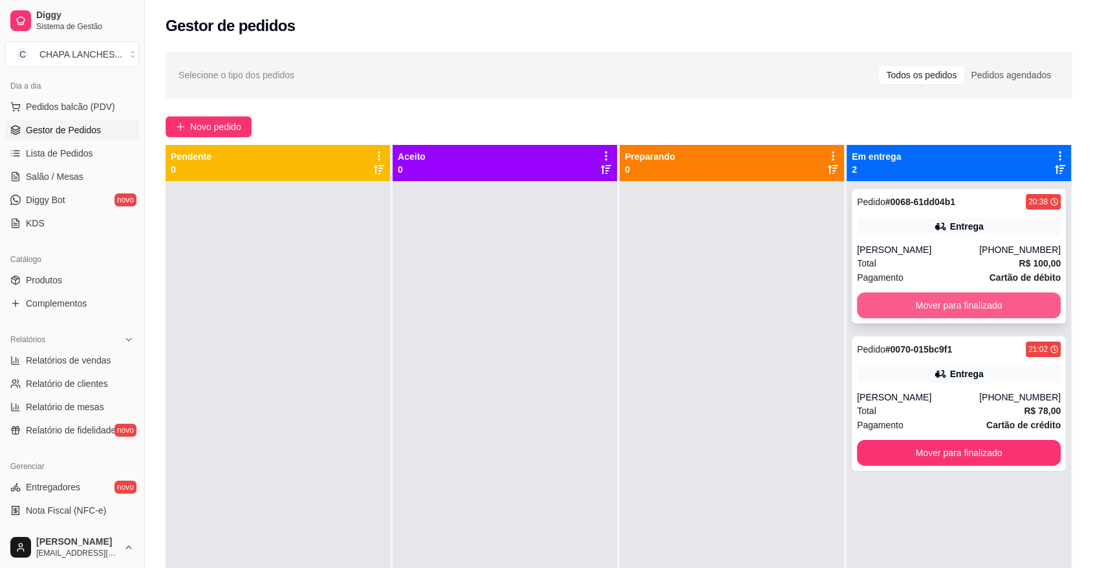
click at [921, 299] on button "Mover para finalizado" at bounding box center [959, 305] width 204 height 26
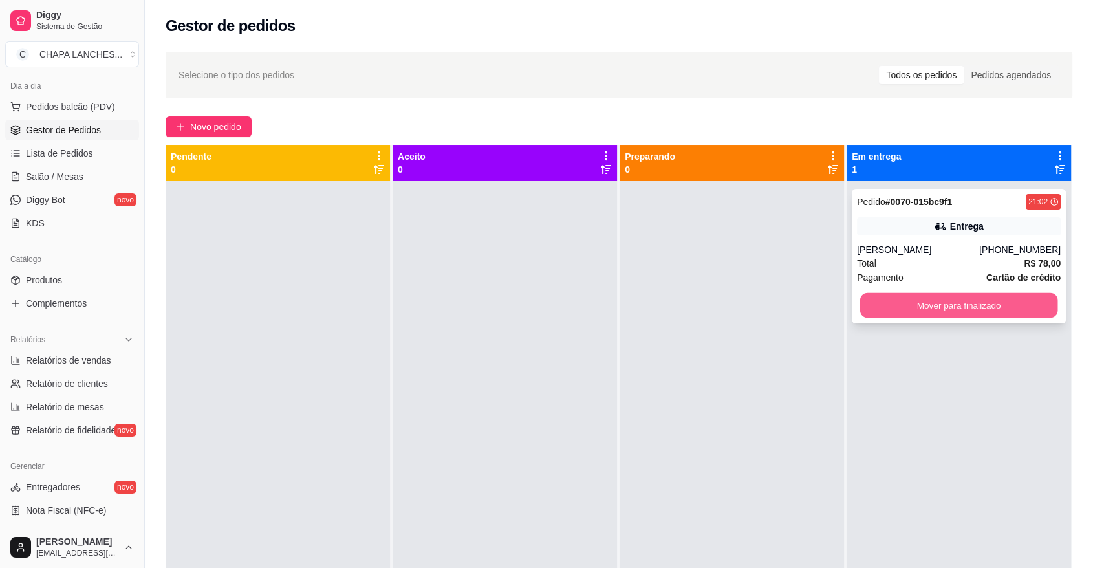
click at [921, 305] on button "Mover para finalizado" at bounding box center [959, 305] width 198 height 25
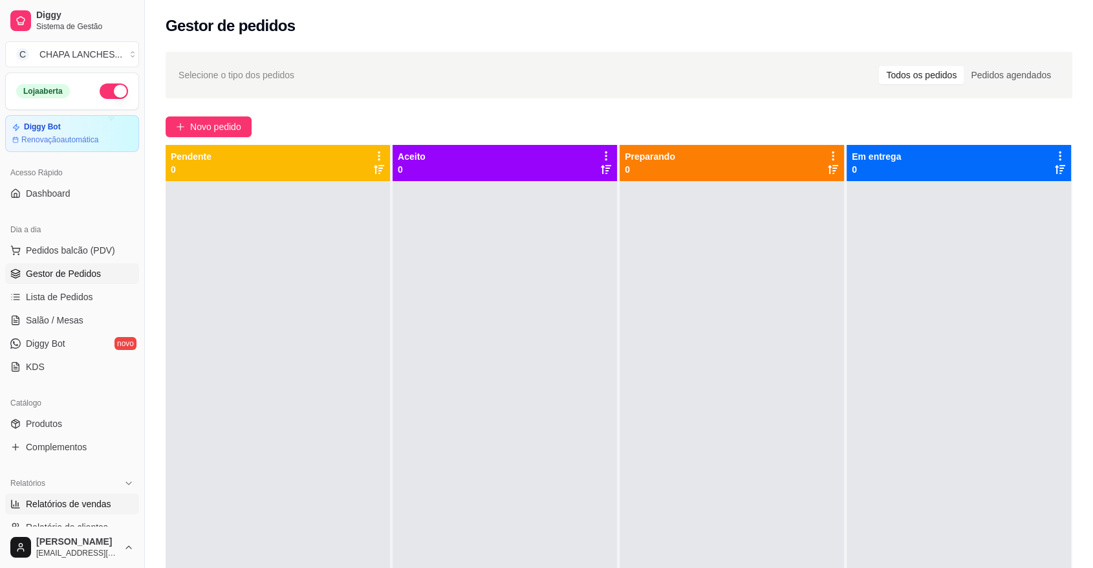
click at [58, 501] on span "Relatórios de vendas" at bounding box center [68, 503] width 85 height 13
select select "ALL"
select select "0"
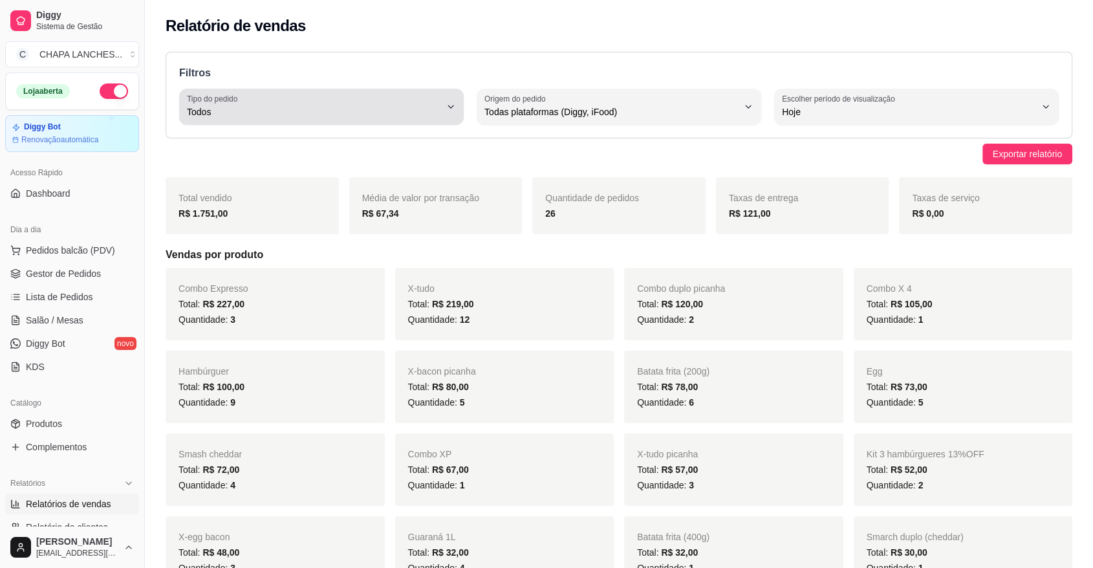
click at [239, 93] on button "Tipo do pedido Todos" at bounding box center [321, 107] width 284 height 36
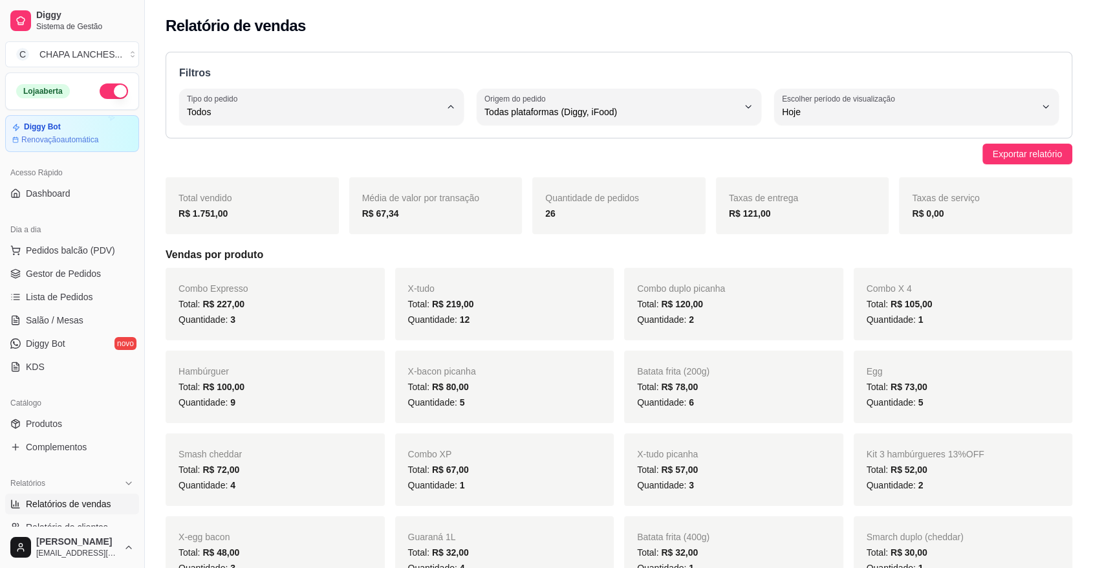
click at [237, 164] on span "Entrega" at bounding box center [315, 163] width 241 height 12
type input "DELIVERY"
select select "DELIVERY"
click at [81, 273] on span "Gestor de Pedidos" at bounding box center [63, 273] width 75 height 13
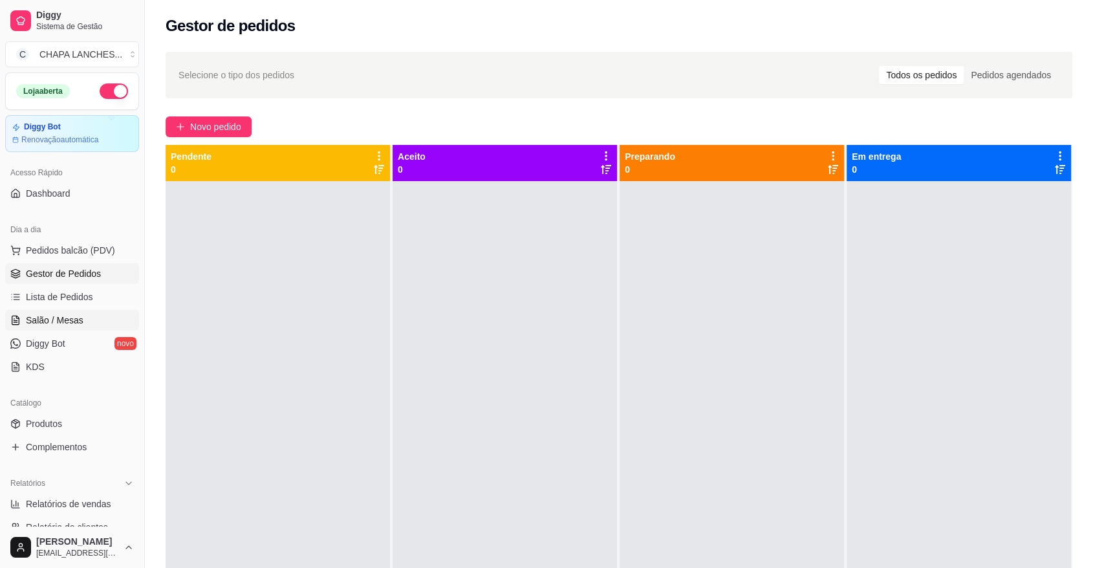
click at [62, 318] on span "Salão / Mesas" at bounding box center [55, 320] width 58 height 13
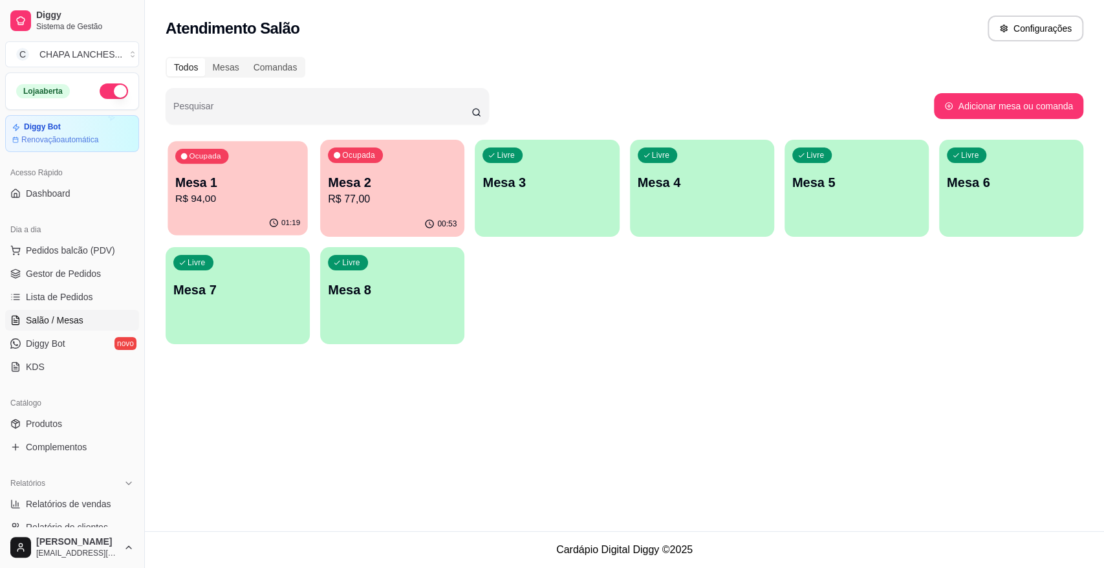
click at [246, 211] on button "Ocupada Mesa 1 R$ 94,00 01:19" at bounding box center [237, 188] width 140 height 94
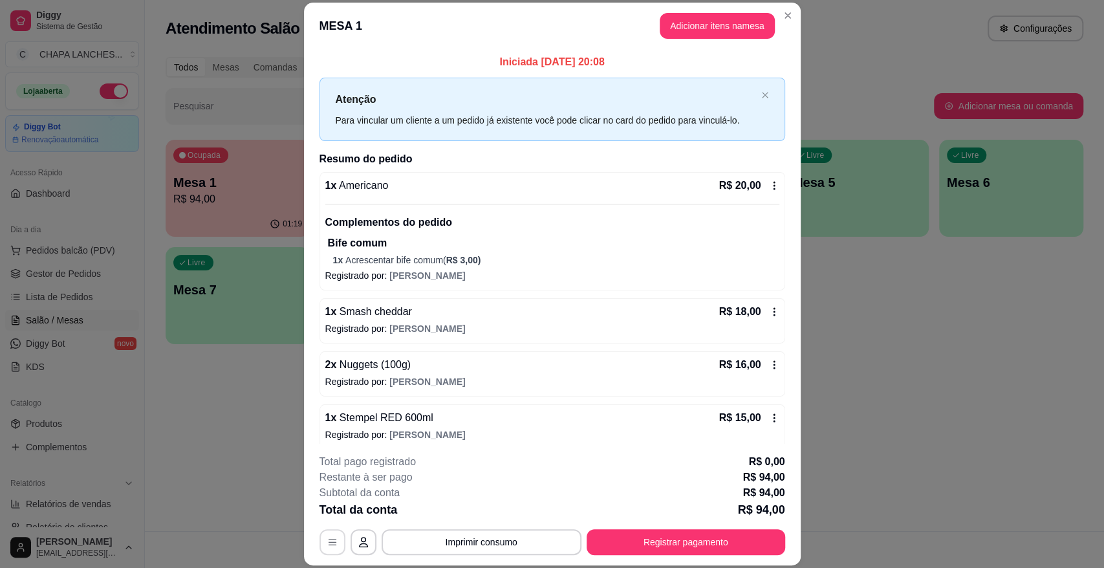
click at [327, 539] on icon "button" at bounding box center [332, 542] width 10 height 10
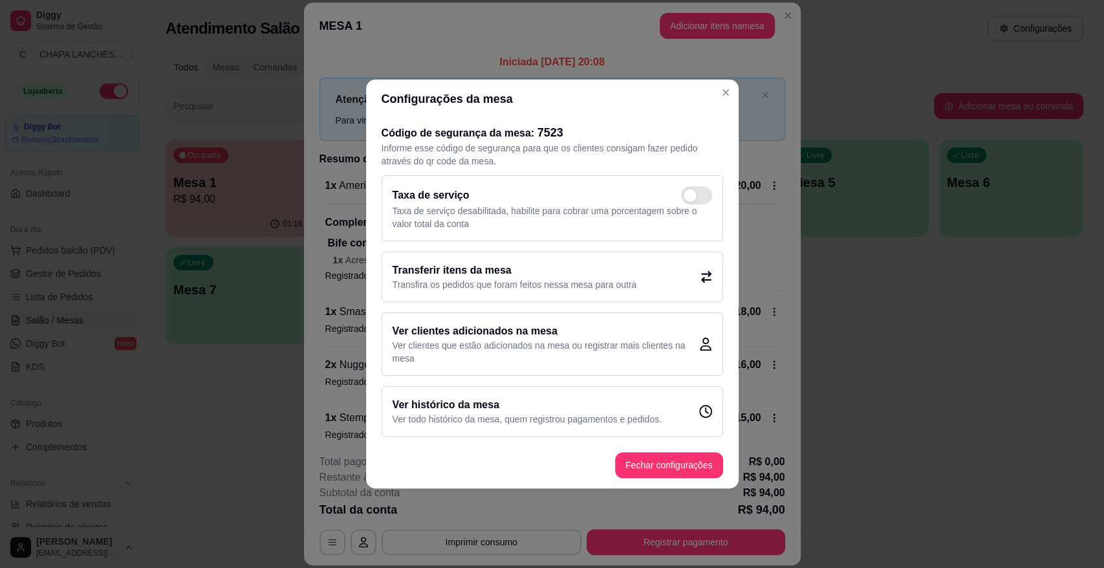
click at [705, 278] on icon at bounding box center [706, 277] width 12 height 12
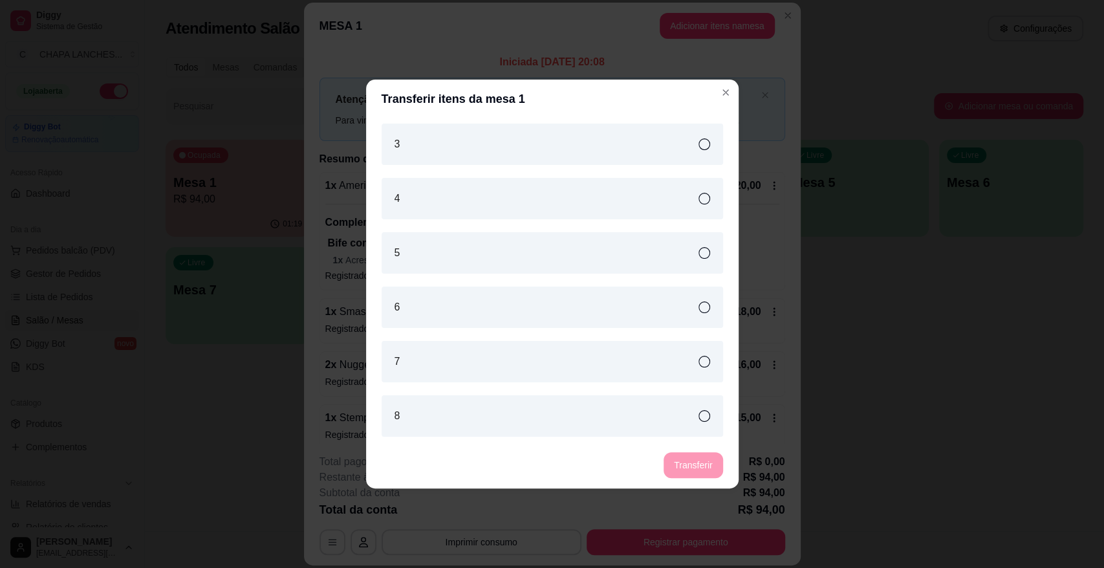
click at [445, 252] on div "5" at bounding box center [551, 252] width 341 height 41
click at [706, 467] on button "Transferir" at bounding box center [692, 465] width 59 height 26
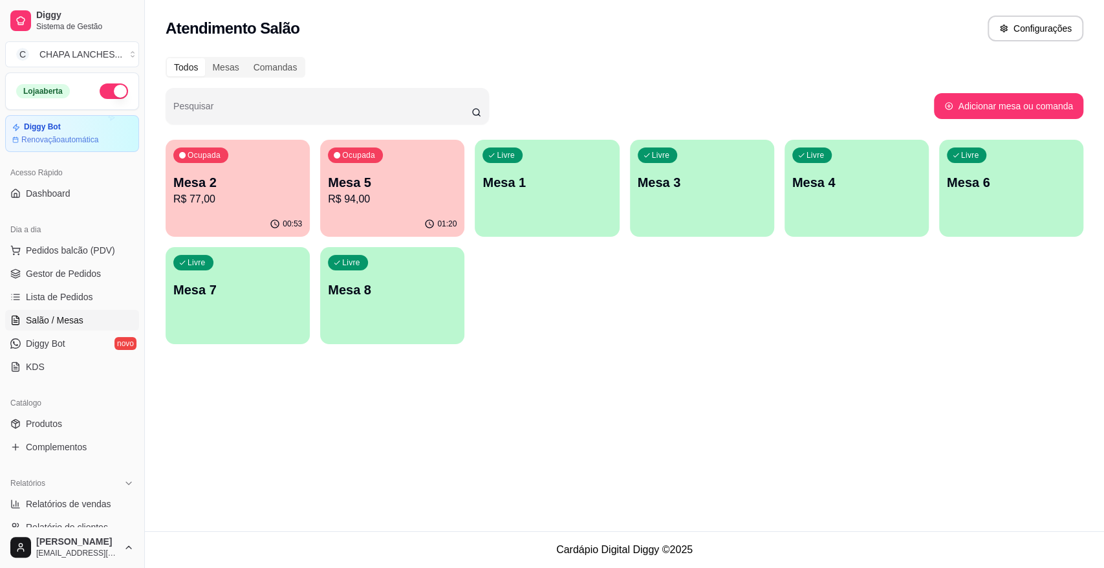
click at [393, 322] on div "Livre Mesa 8" at bounding box center [392, 287] width 144 height 81
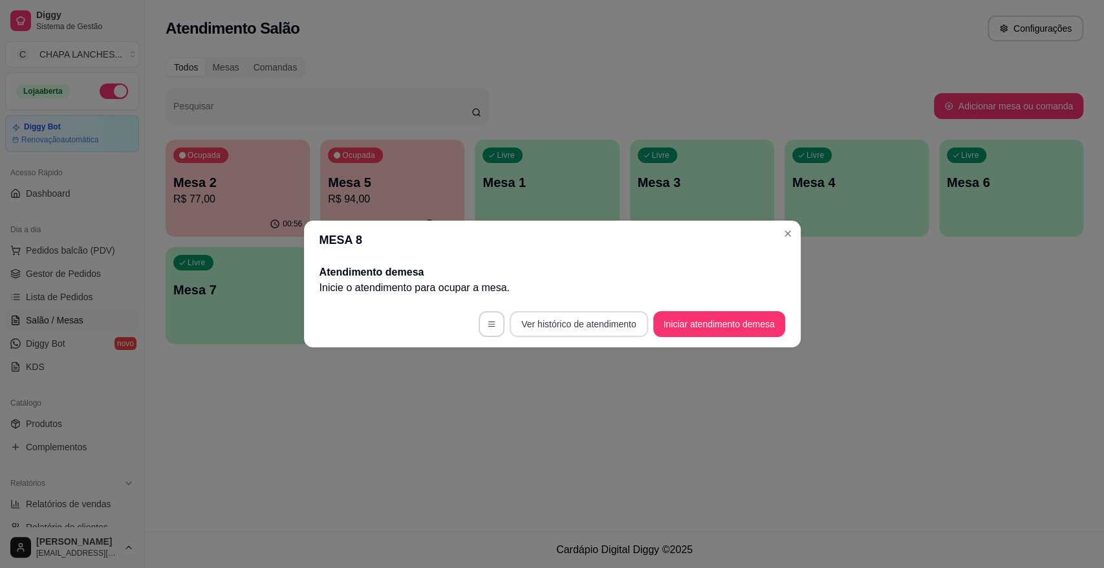
click at [537, 327] on button "Ver histórico de atendimento" at bounding box center [578, 324] width 138 height 26
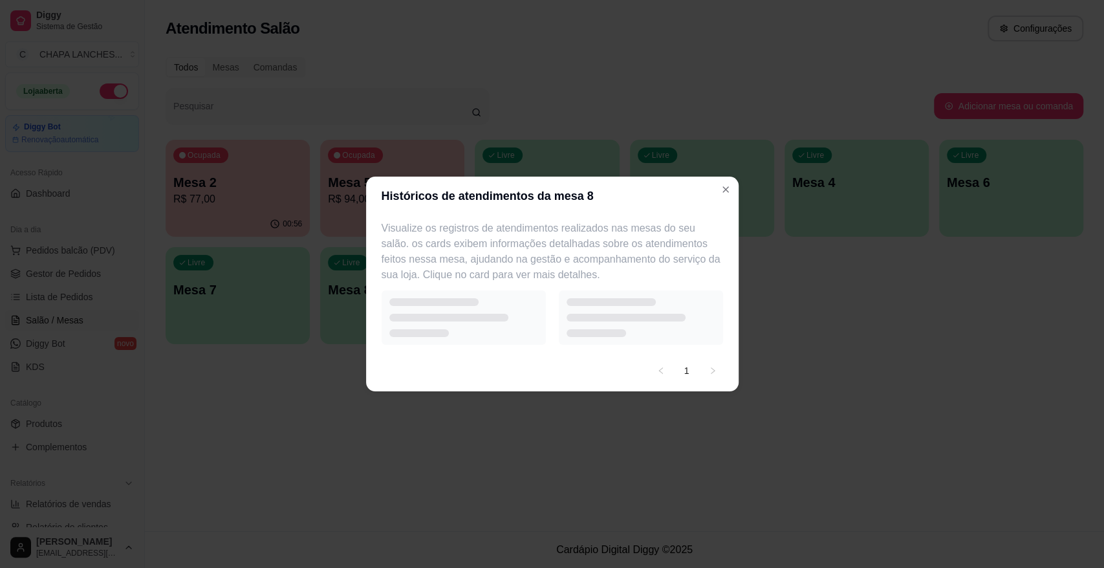
select select "7"
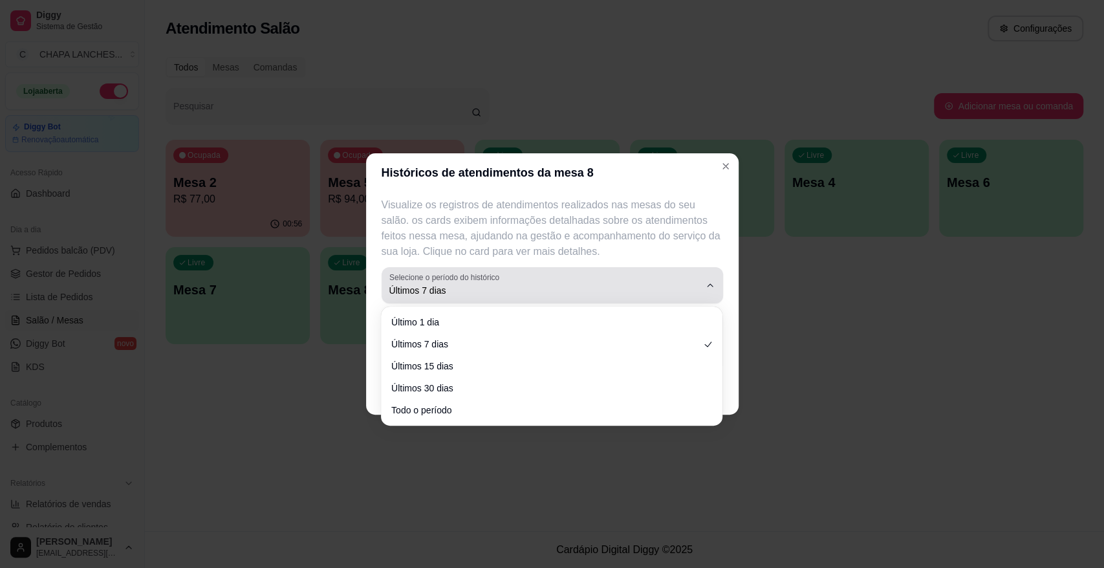
click at [453, 294] on span "Últimos 7 dias" at bounding box center [544, 290] width 310 height 13
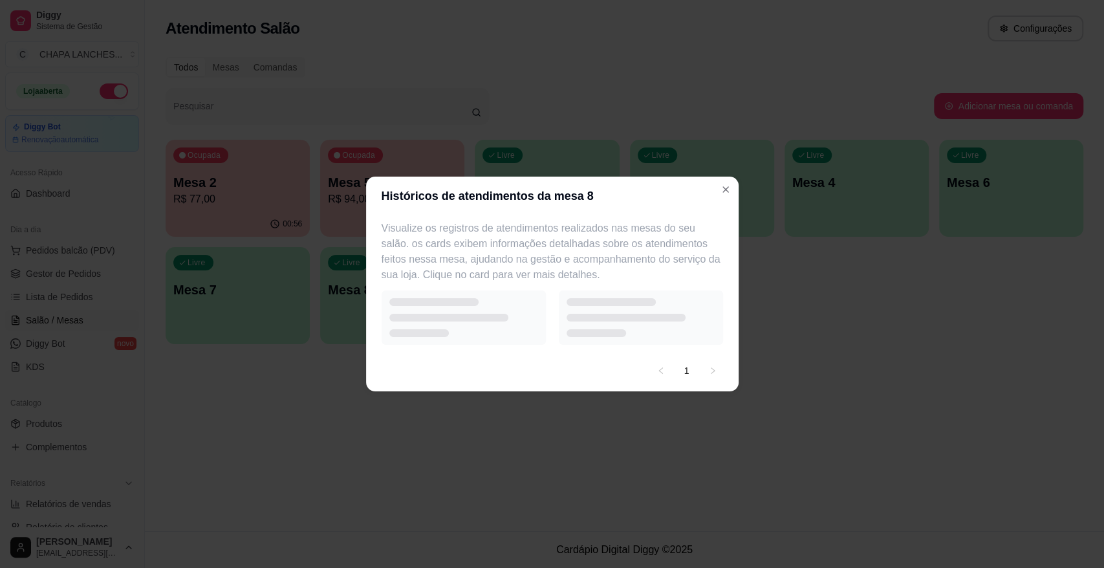
select select "1"
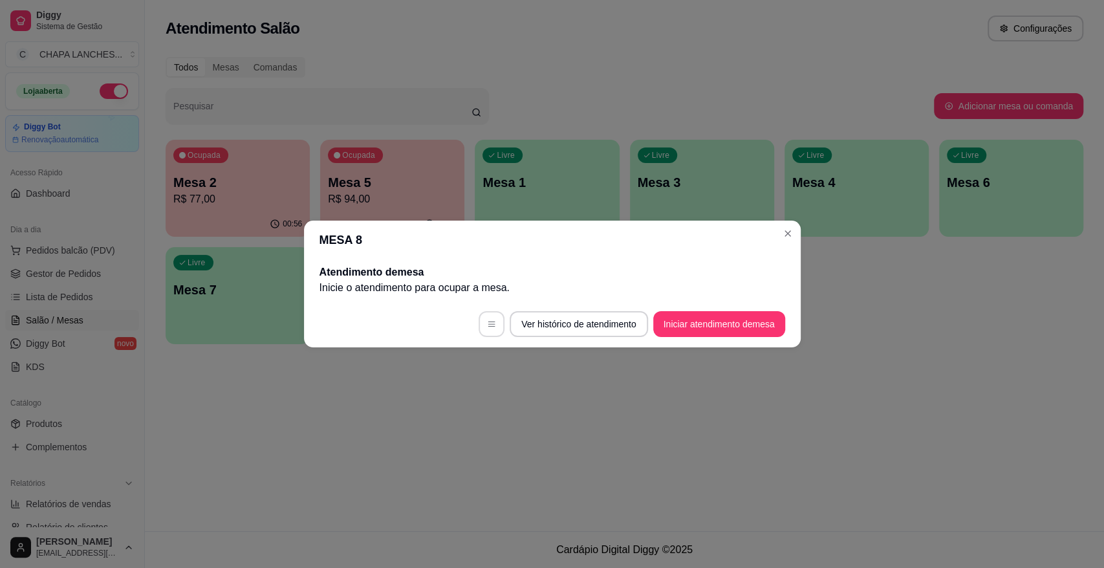
click at [490, 323] on icon "button" at bounding box center [491, 323] width 9 height 9
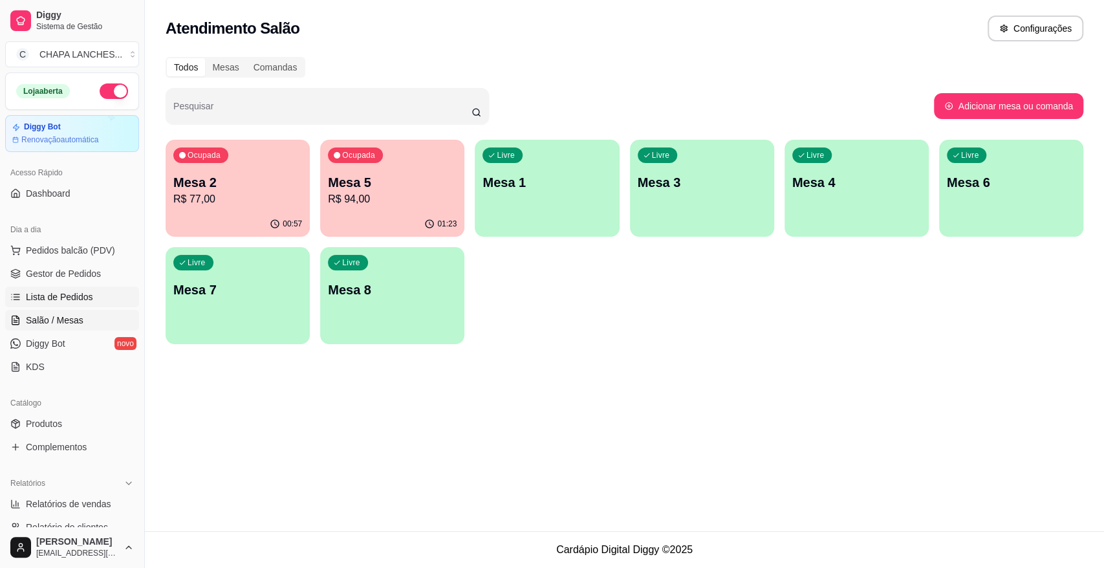
click at [75, 291] on span "Lista de Pedidos" at bounding box center [59, 296] width 67 height 13
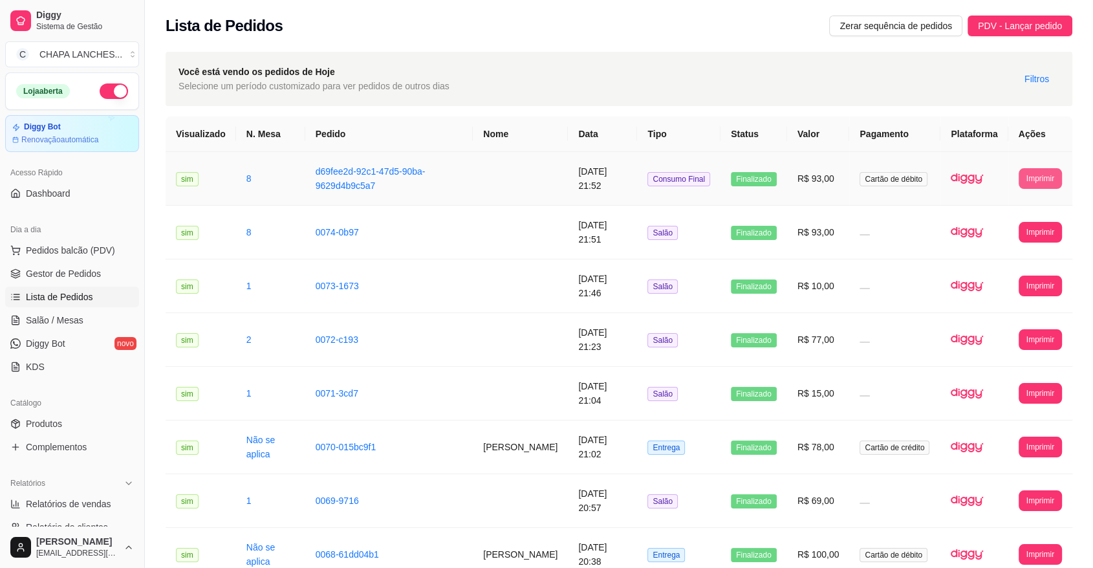
click at [1042, 177] on button "Imprimir" at bounding box center [1039, 178] width 43 height 21
click at [1014, 250] on button "IMPRESSORA" at bounding box center [1016, 249] width 94 height 21
click at [62, 316] on span "Salão / Mesas" at bounding box center [55, 320] width 58 height 13
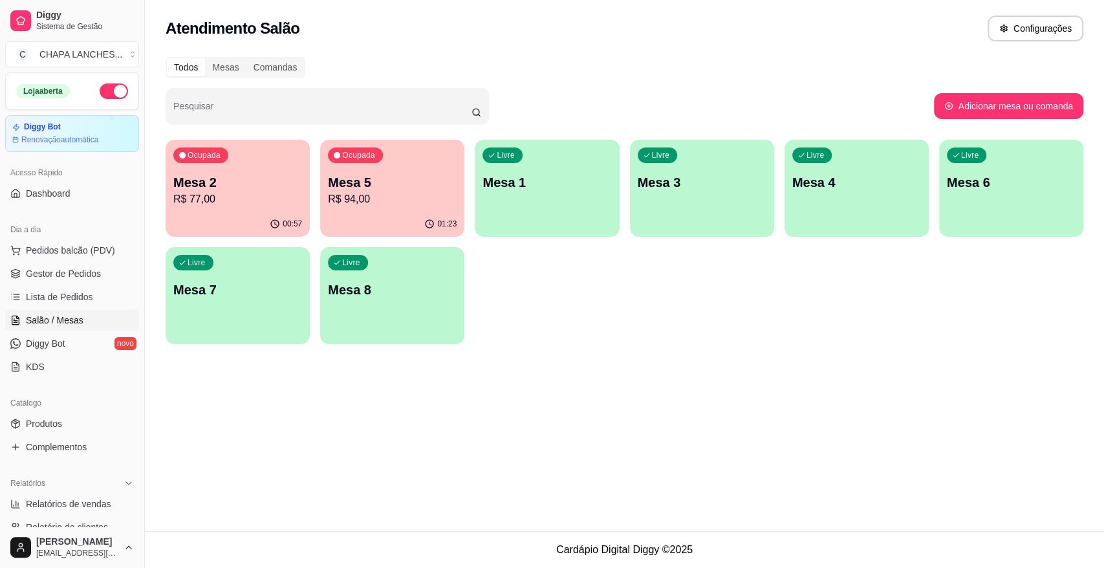
click at [248, 193] on p "R$ 77,00" at bounding box center [237, 199] width 129 height 16
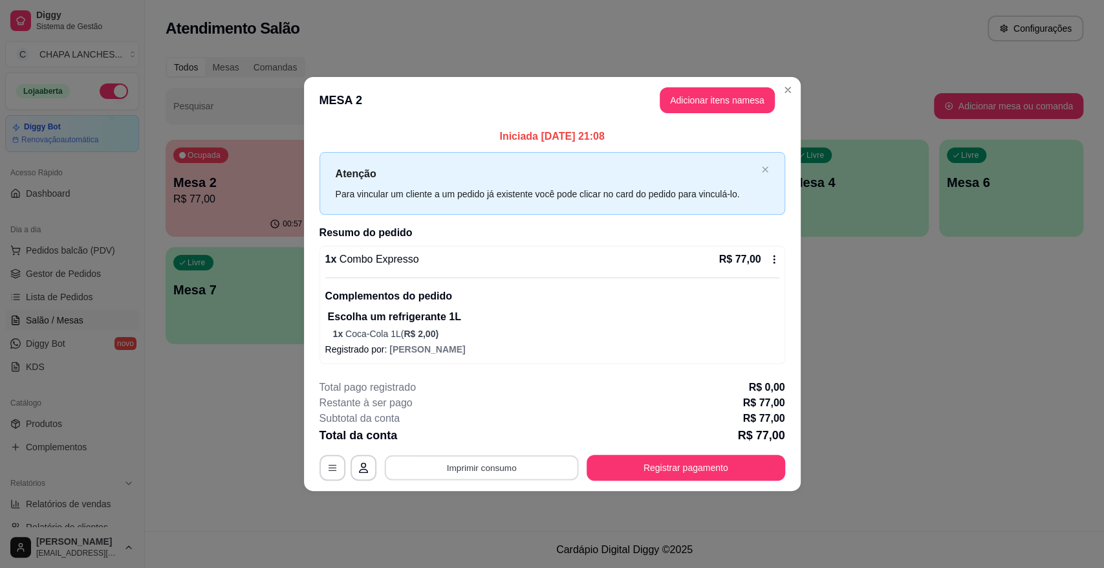
click at [477, 468] on button "Imprimir consumo" at bounding box center [481, 467] width 194 height 25
click at [279, 447] on div "**********" at bounding box center [552, 284] width 1104 height 568
click at [685, 98] on button "Adicionar itens na mesa" at bounding box center [717, 100] width 115 height 26
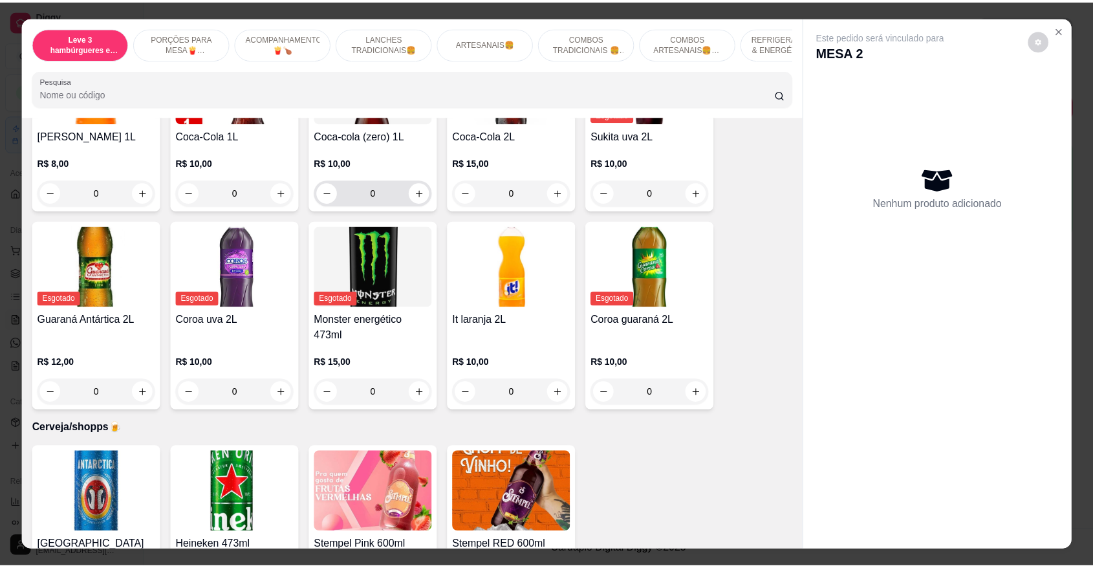
scroll to position [3233, 0]
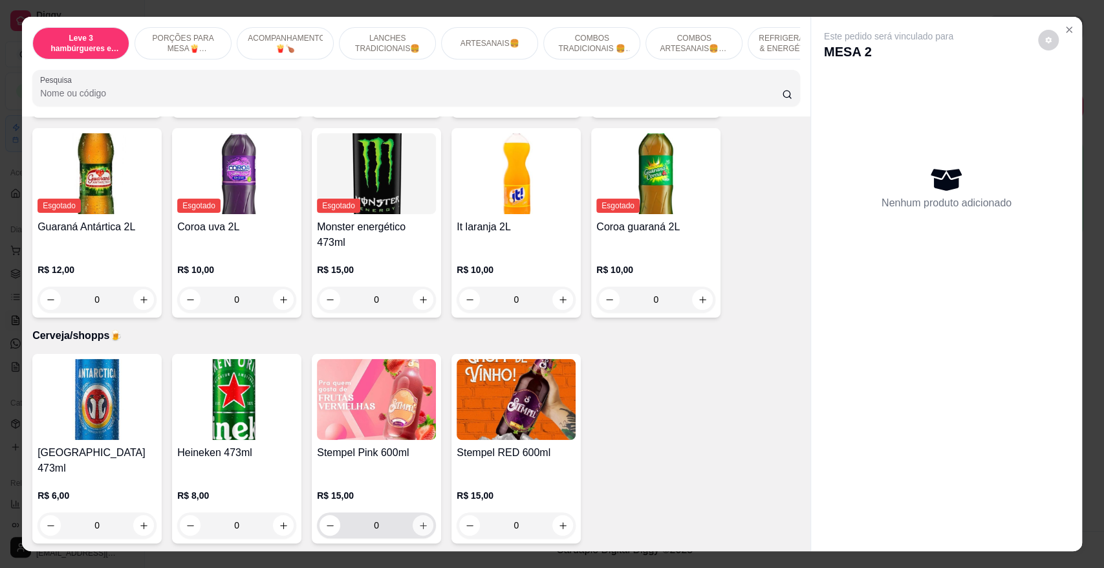
click at [418, 520] on icon "increase-product-quantity" at bounding box center [423, 525] width 10 height 10
type input "1"
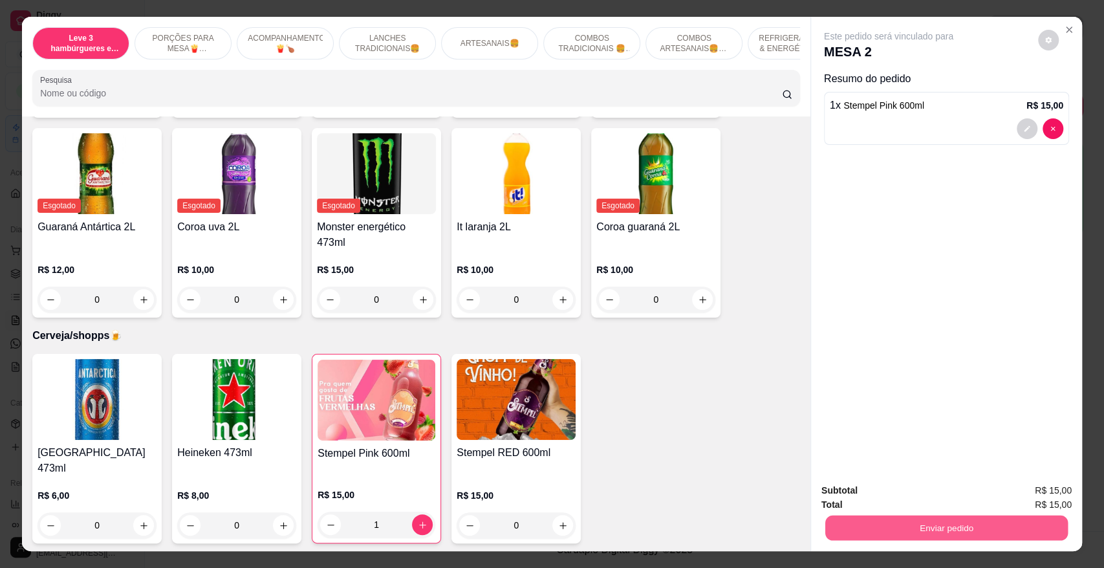
click at [859, 530] on button "Enviar pedido" at bounding box center [946, 527] width 242 height 25
click at [859, 497] on button "Não registrar e enviar pedido" at bounding box center [902, 496] width 131 height 24
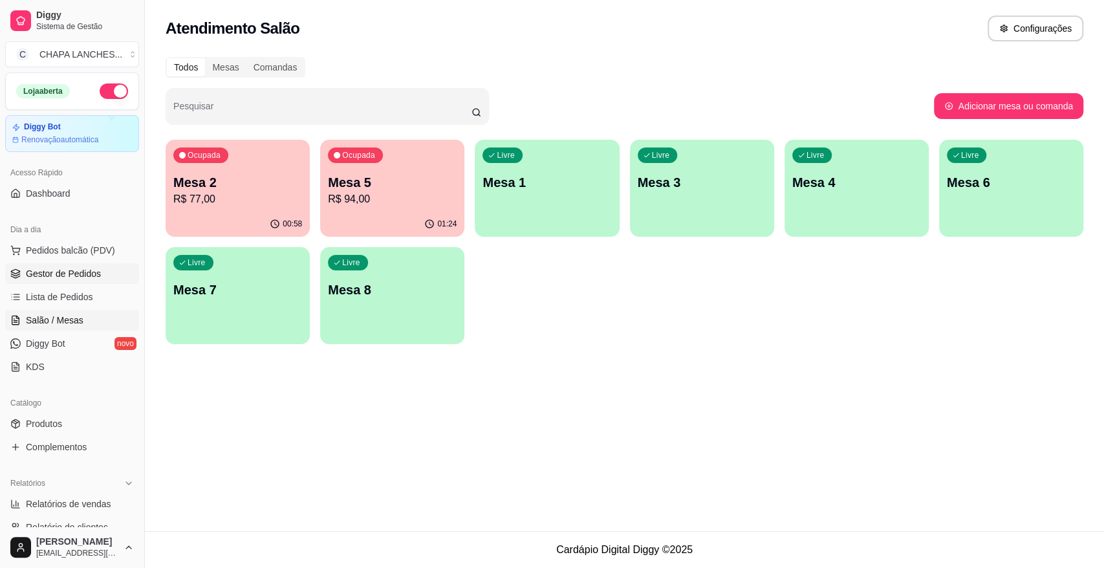
click at [76, 281] on link "Gestor de Pedidos" at bounding box center [72, 273] width 134 height 21
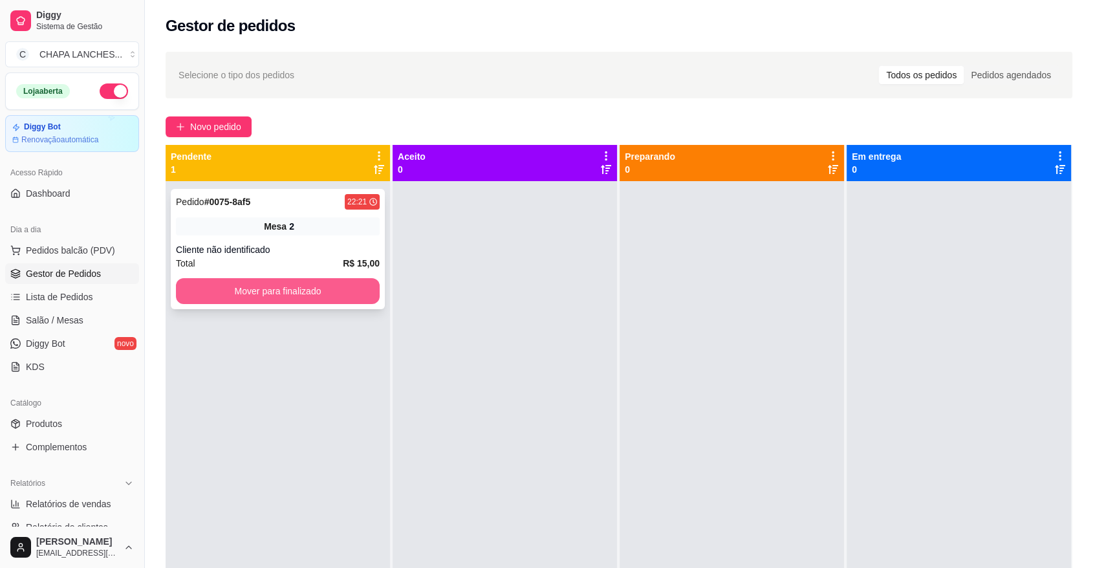
click at [231, 290] on button "Mover para finalizado" at bounding box center [278, 291] width 204 height 26
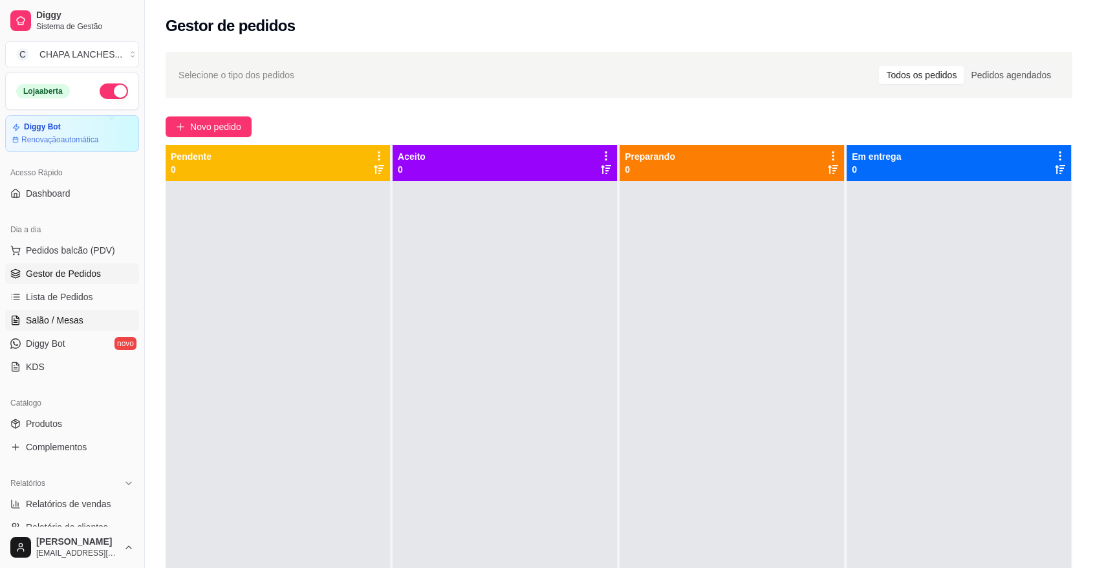
click at [62, 314] on span "Salão / Mesas" at bounding box center [55, 320] width 58 height 13
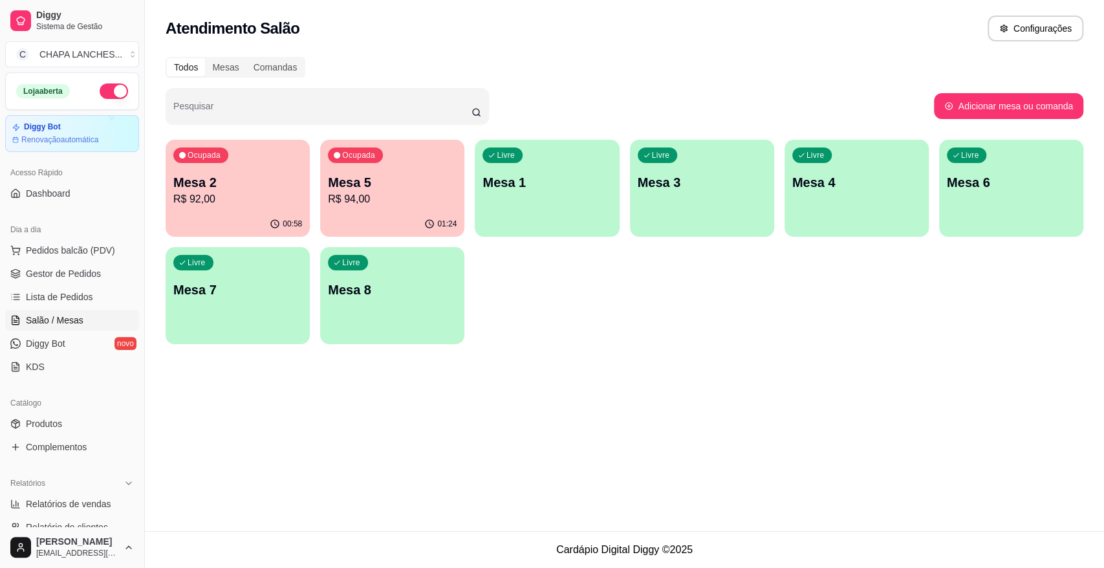
click at [264, 191] on p "R$ 92,00" at bounding box center [237, 199] width 129 height 16
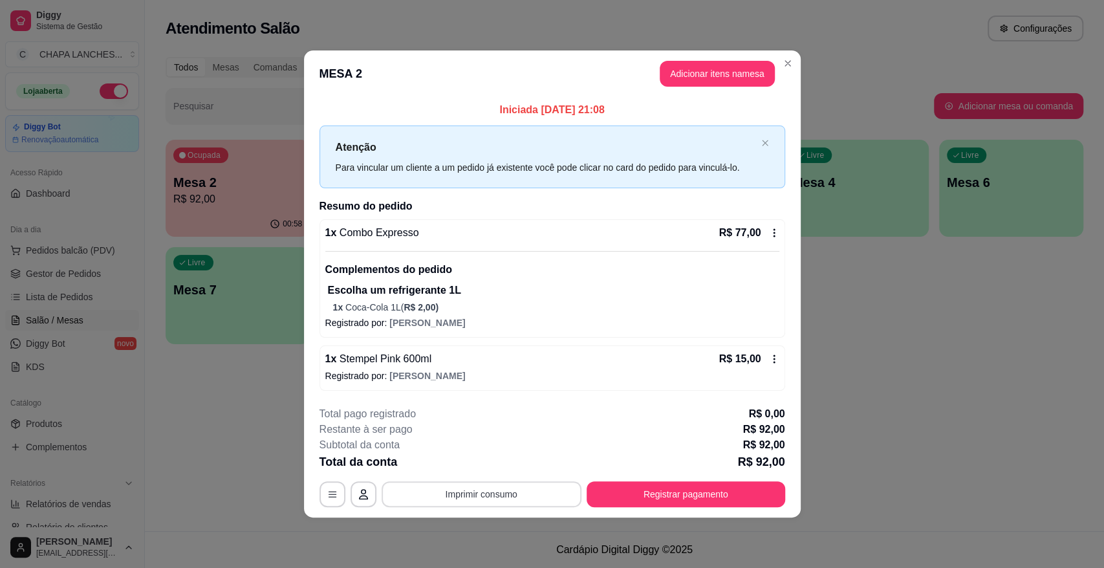
click at [479, 496] on button "Imprimir consumo" at bounding box center [481, 494] width 200 height 26
click at [482, 460] on button "IMPRESSORA" at bounding box center [485, 464] width 94 height 21
click at [682, 495] on button "Registrar pagamento" at bounding box center [685, 494] width 198 height 26
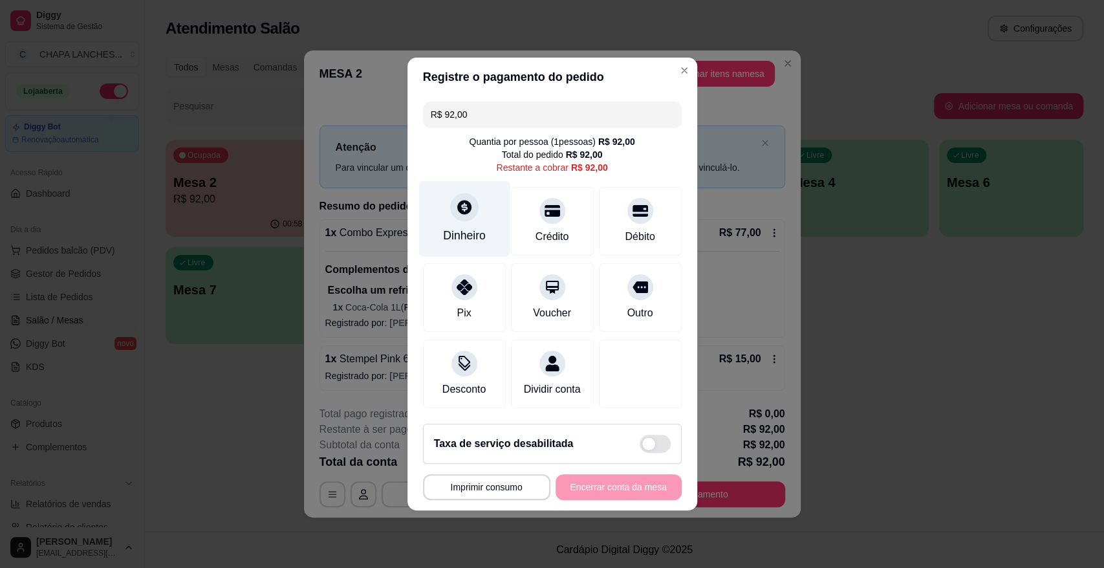
click at [460, 198] on icon at bounding box center [463, 206] width 17 height 17
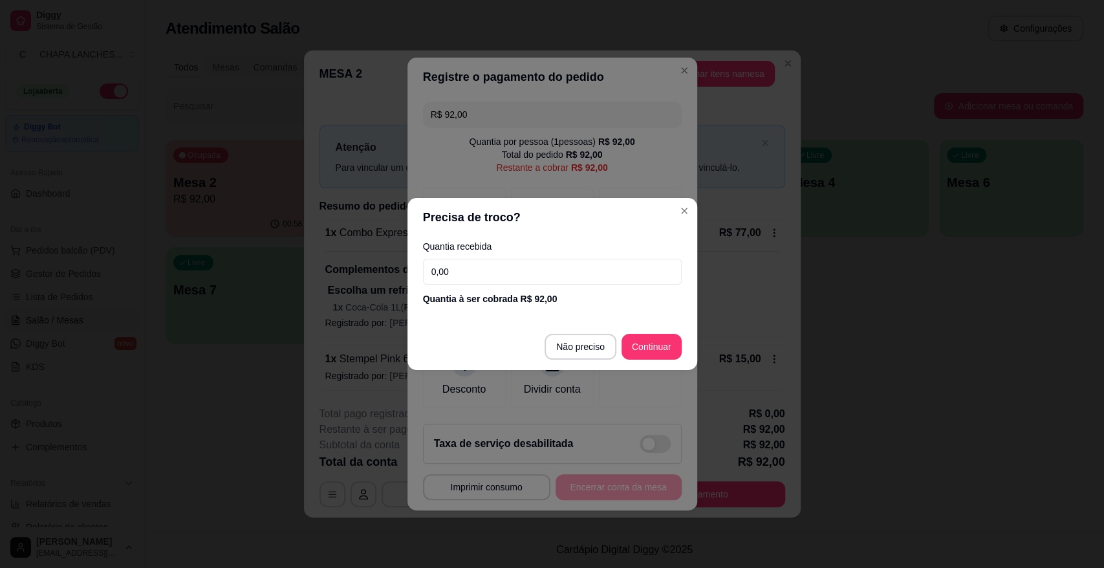
click at [491, 264] on input "0,00" at bounding box center [552, 272] width 259 height 26
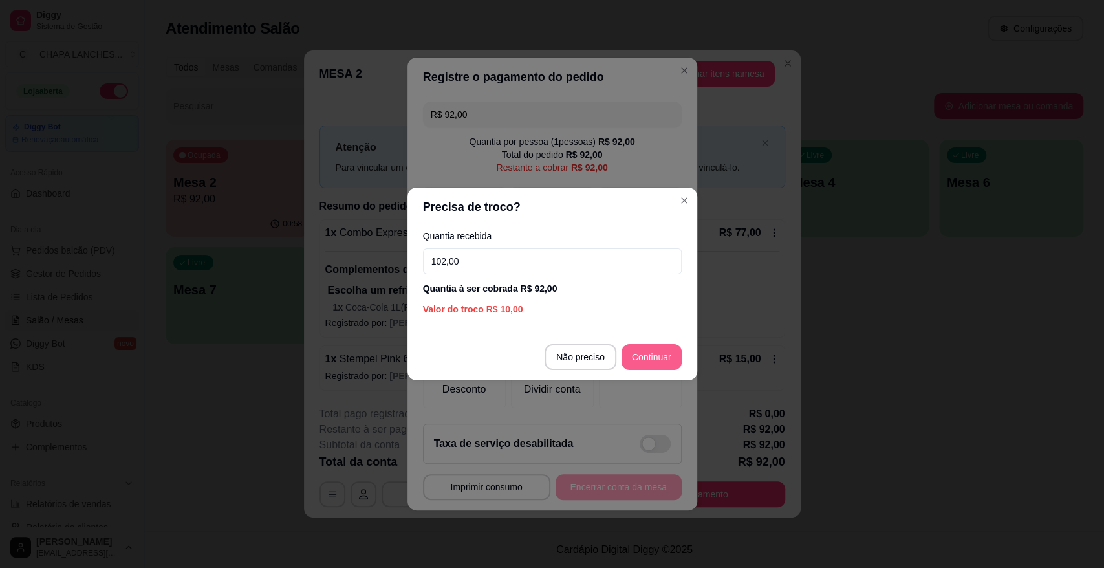
type input "102,00"
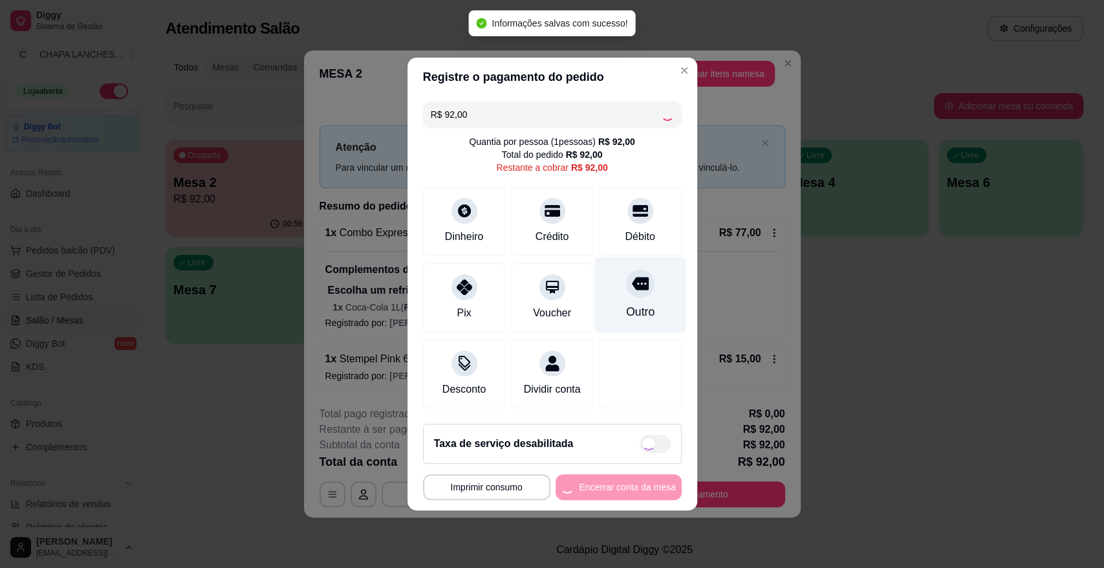
type input "R$ 0,00"
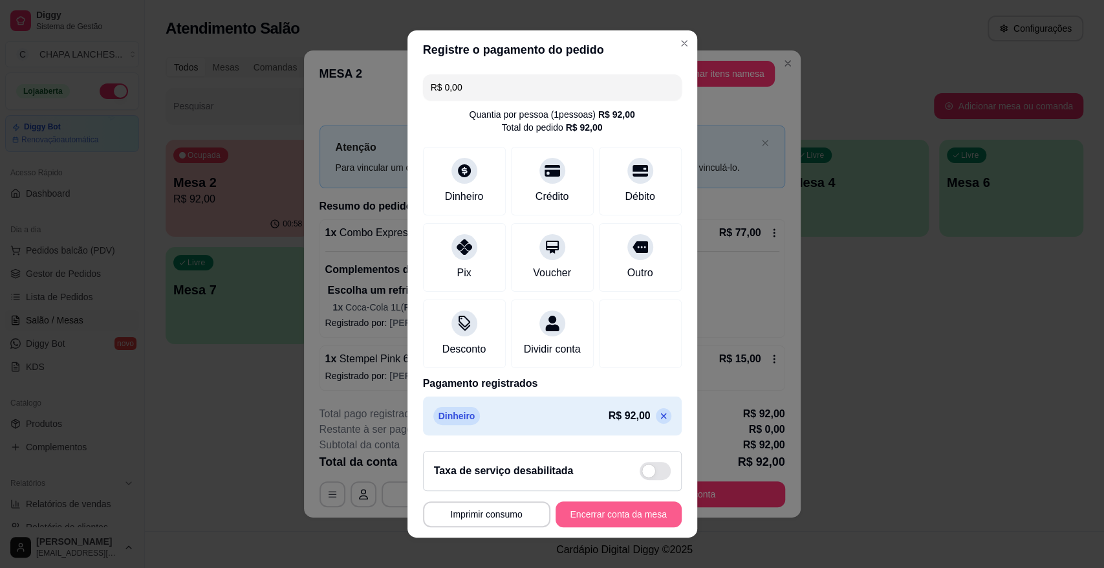
click at [625, 515] on button "Encerrar conta da mesa" at bounding box center [618, 514] width 126 height 26
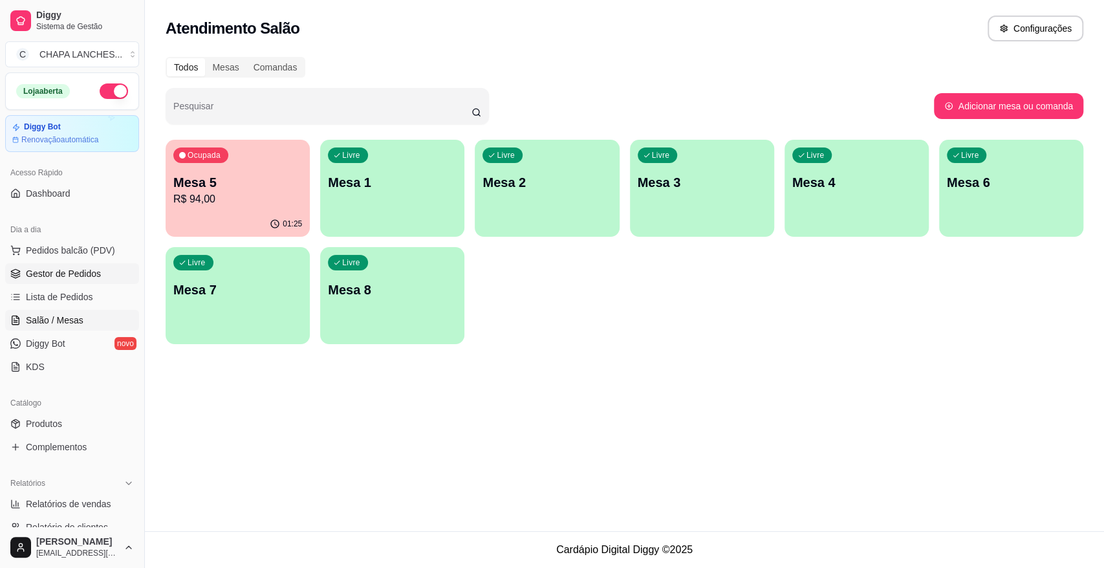
click at [56, 271] on span "Gestor de Pedidos" at bounding box center [63, 273] width 75 height 13
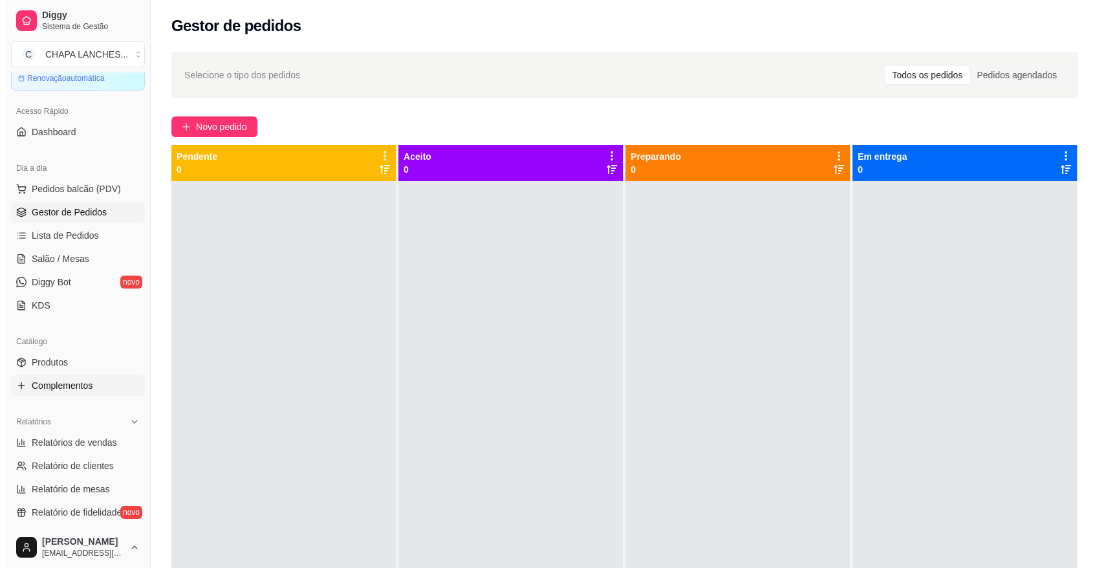
scroll to position [144, 0]
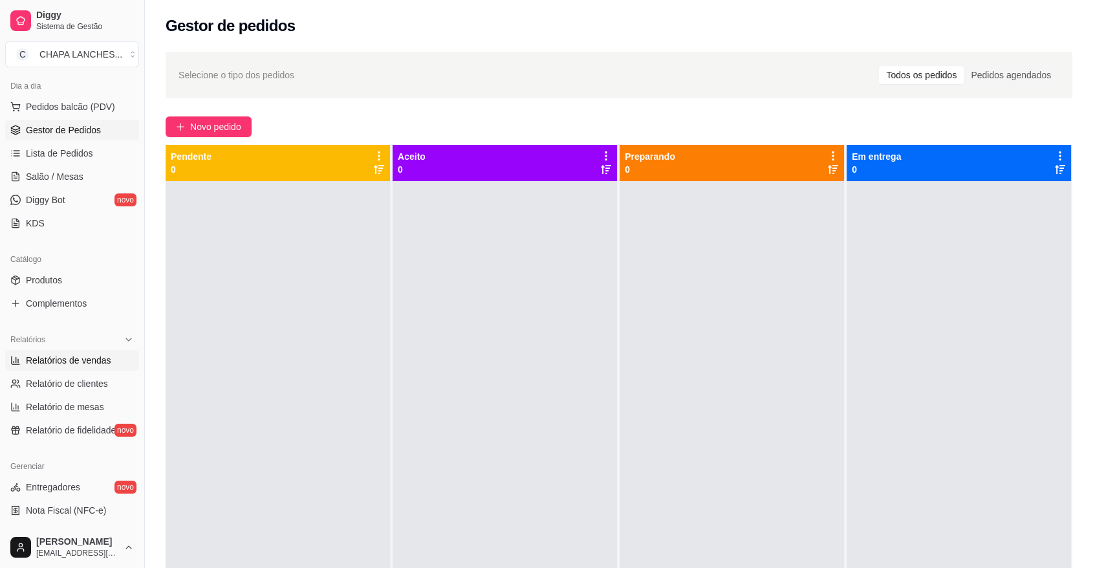
click at [73, 359] on span "Relatórios de vendas" at bounding box center [68, 360] width 85 height 13
select select "ALL"
select select "0"
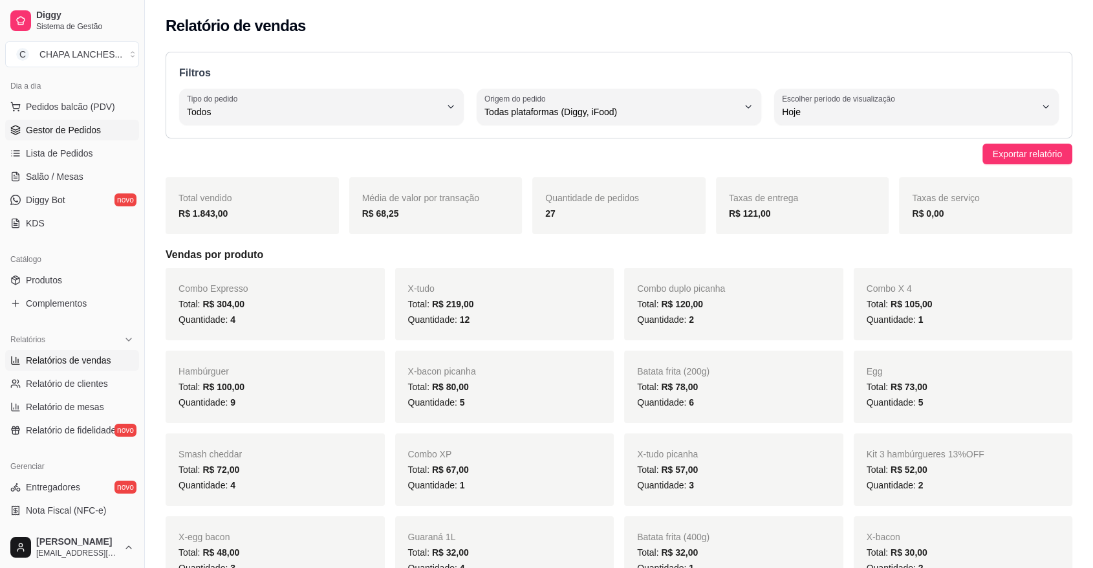
click at [76, 133] on span "Gestor de Pedidos" at bounding box center [63, 129] width 75 height 13
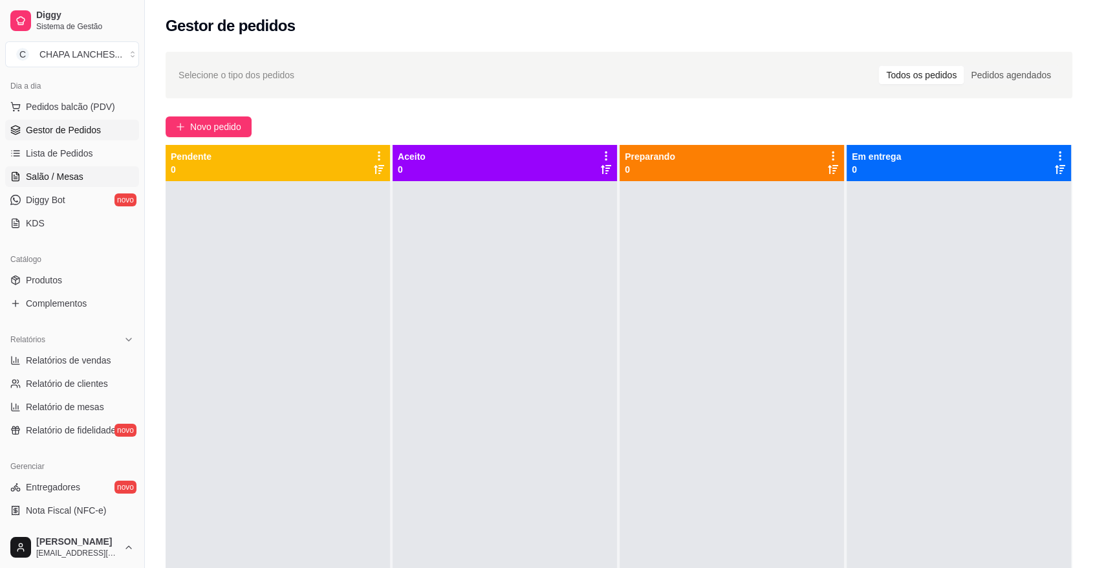
click at [62, 172] on span "Salão / Mesas" at bounding box center [55, 176] width 58 height 13
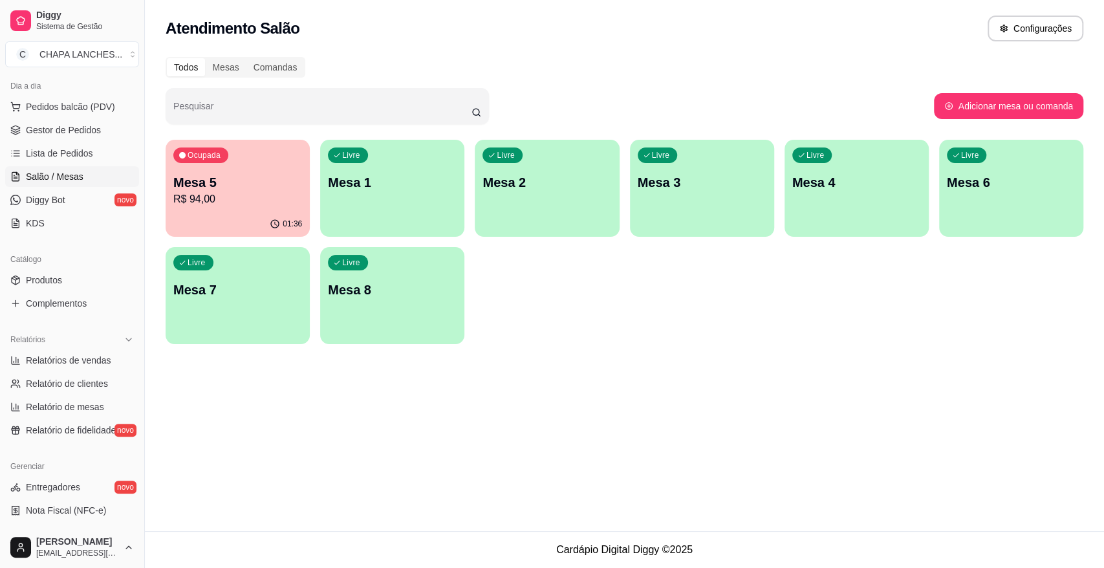
click at [246, 205] on p "R$ 94,00" at bounding box center [237, 199] width 129 height 16
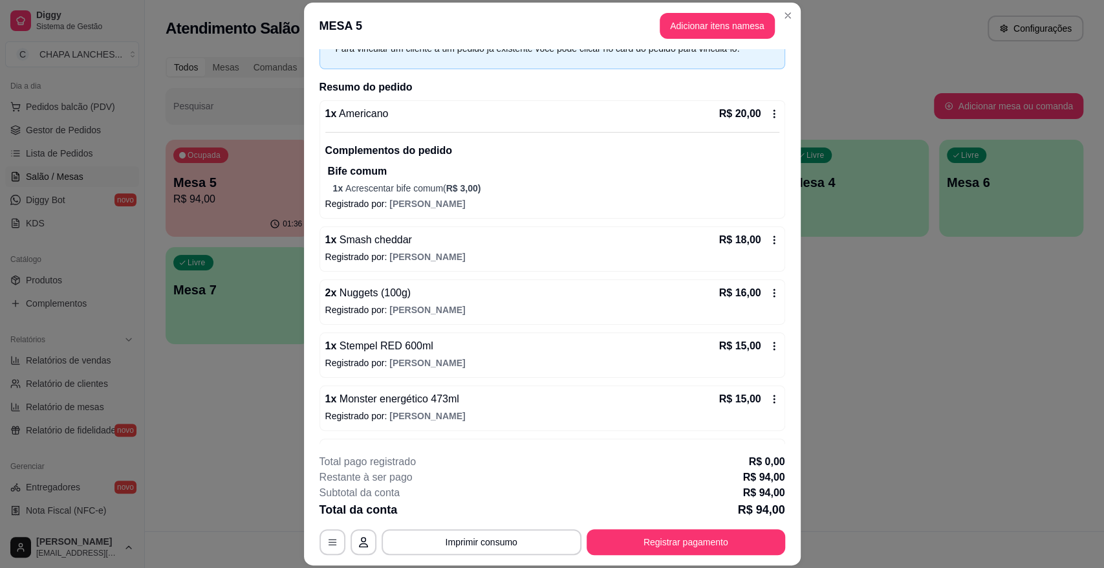
scroll to position [115, 0]
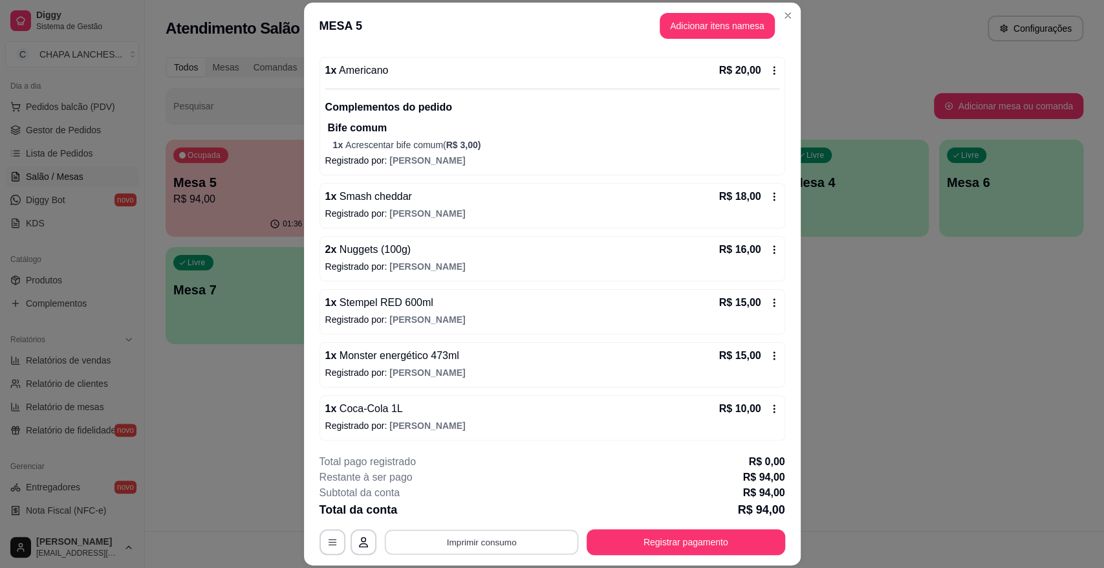
click at [479, 539] on button "Imprimir consumo" at bounding box center [481, 541] width 194 height 25
click at [478, 510] on button "IMPRESSORA" at bounding box center [480, 512] width 94 height 21
click at [660, 542] on button "Registrar pagamento" at bounding box center [685, 542] width 198 height 26
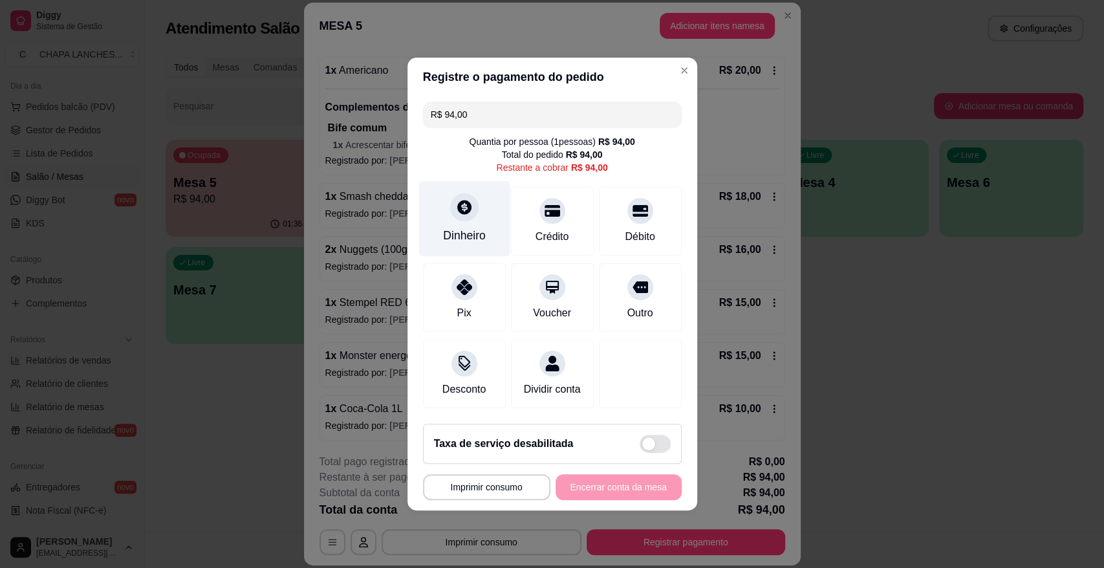
click at [460, 211] on div at bounding box center [464, 207] width 28 height 28
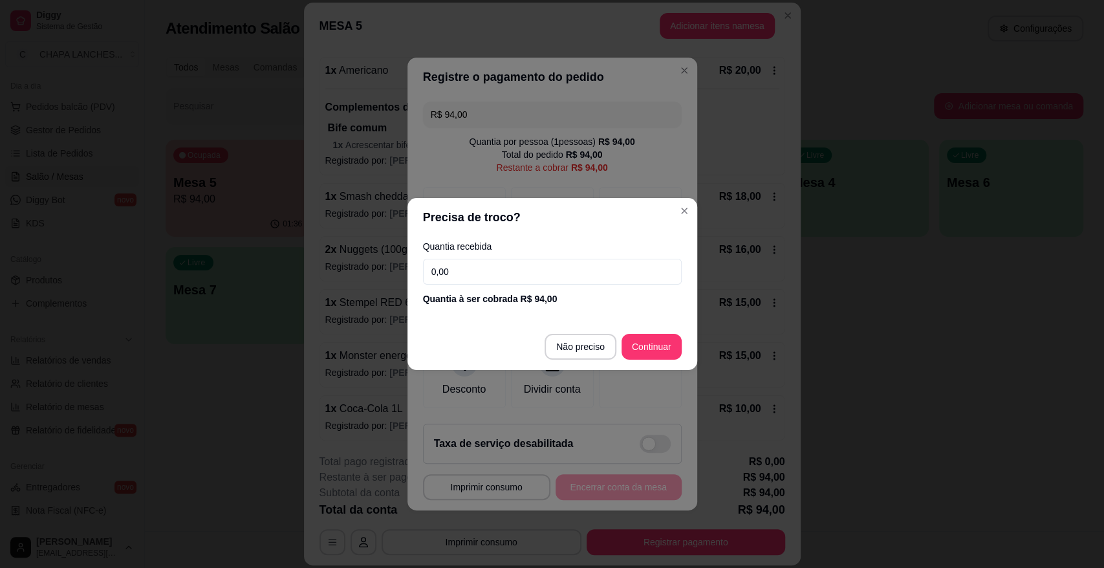
click at [478, 259] on input "0,00" at bounding box center [552, 272] width 259 height 26
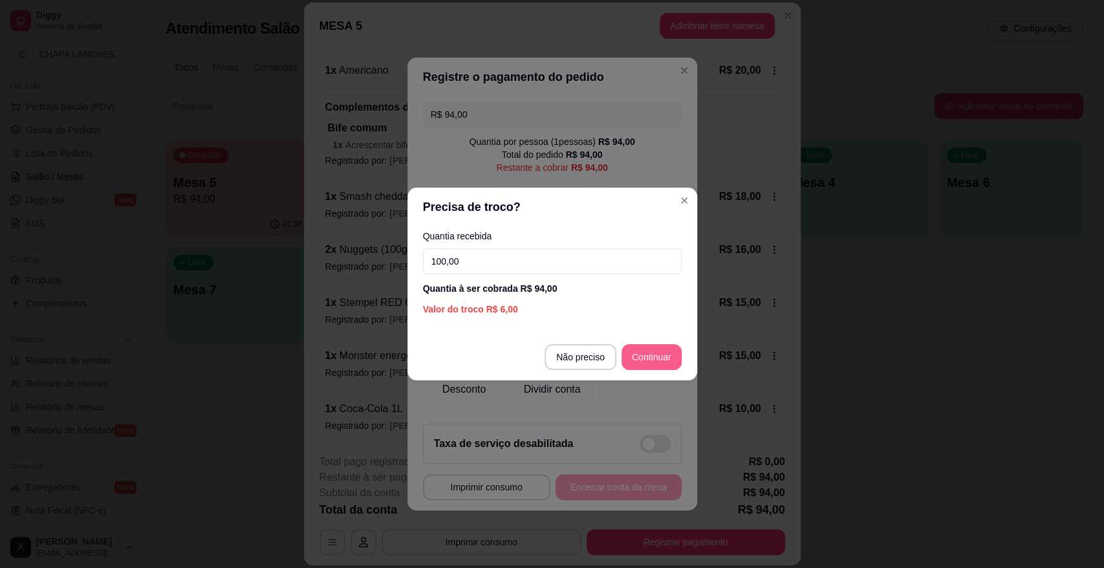
type input "100,00"
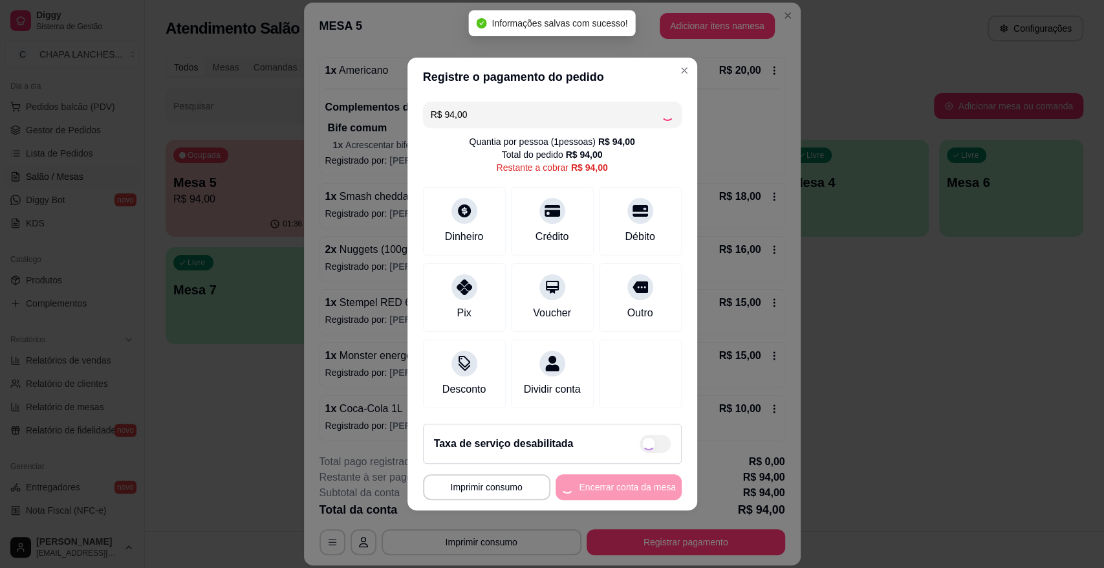
type input "R$ 0,00"
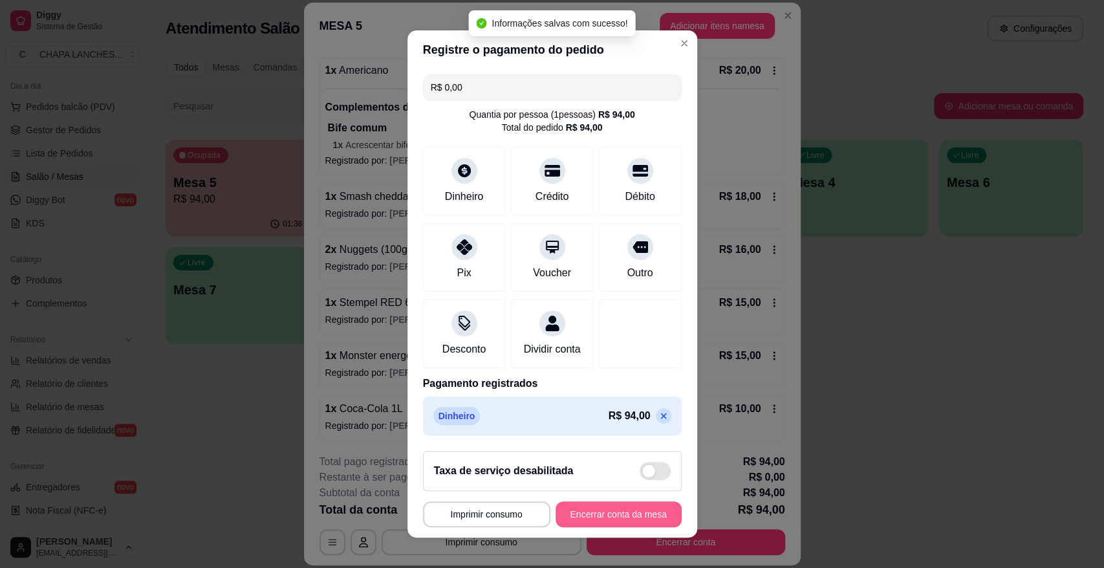
click at [618, 511] on button "Encerrar conta da mesa" at bounding box center [618, 514] width 126 height 26
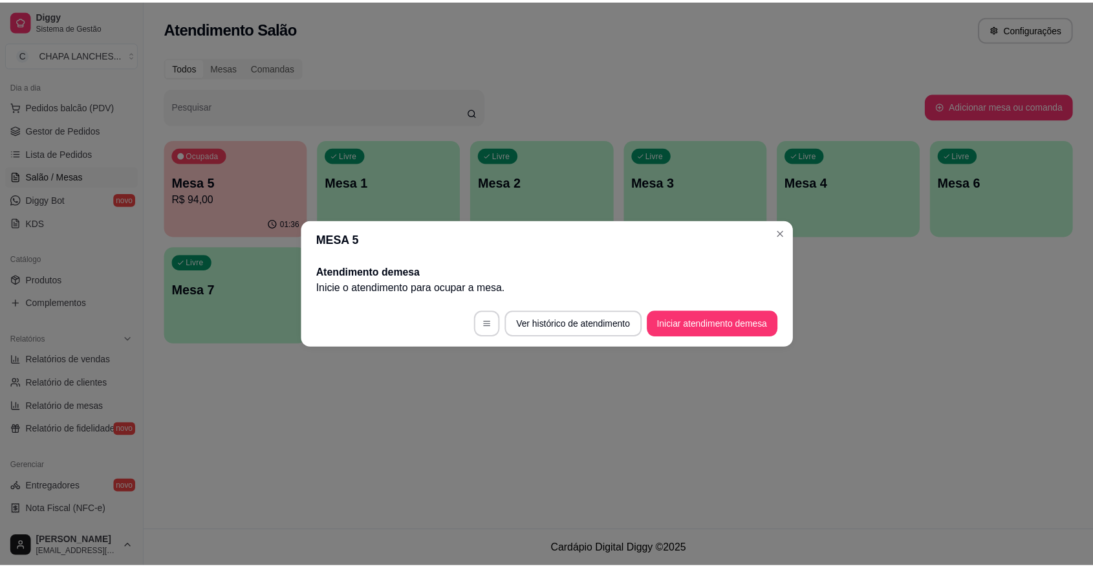
scroll to position [0, 0]
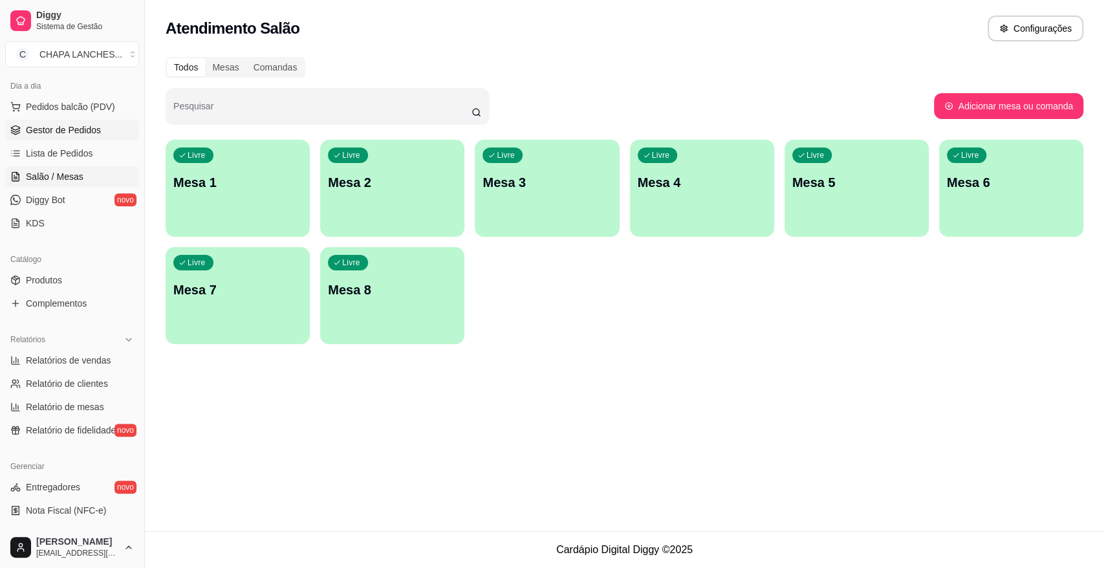
click at [79, 125] on span "Gestor de Pedidos" at bounding box center [63, 129] width 75 height 13
